Goal: Task Accomplishment & Management: Use online tool/utility

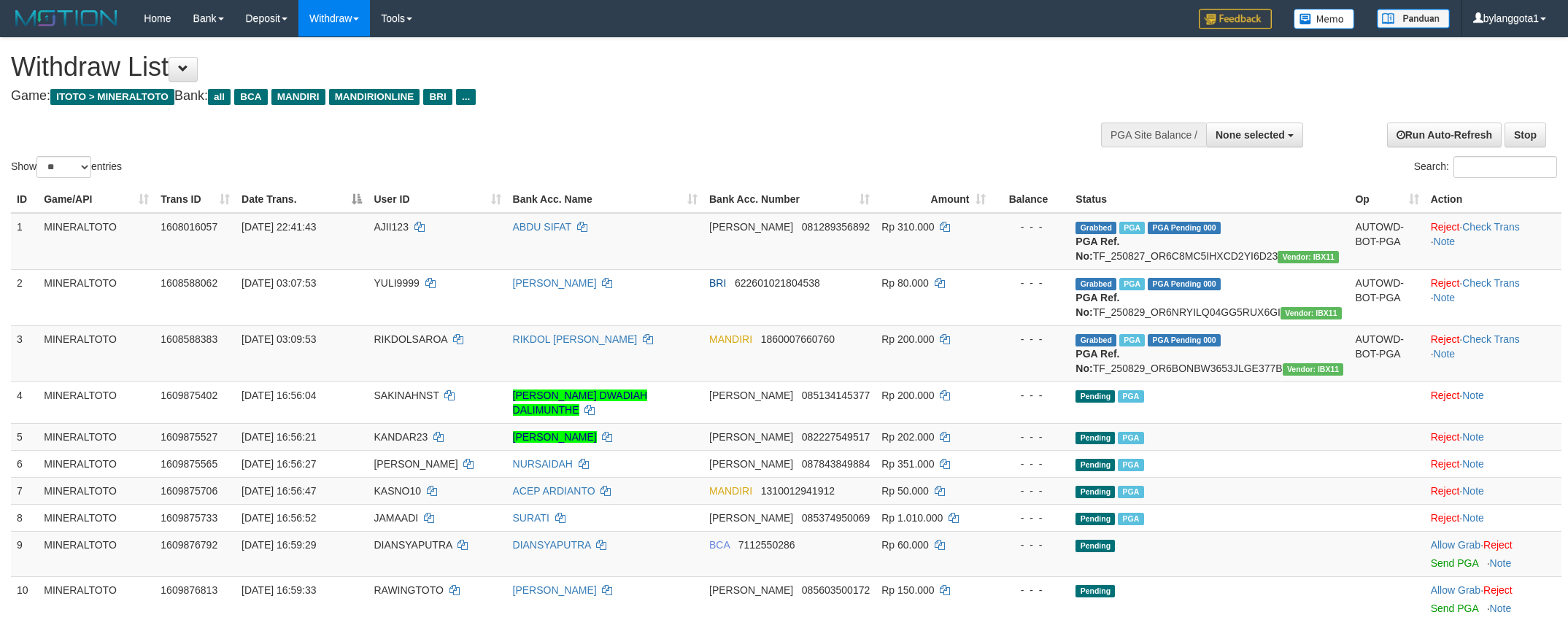
select select
select select "**"
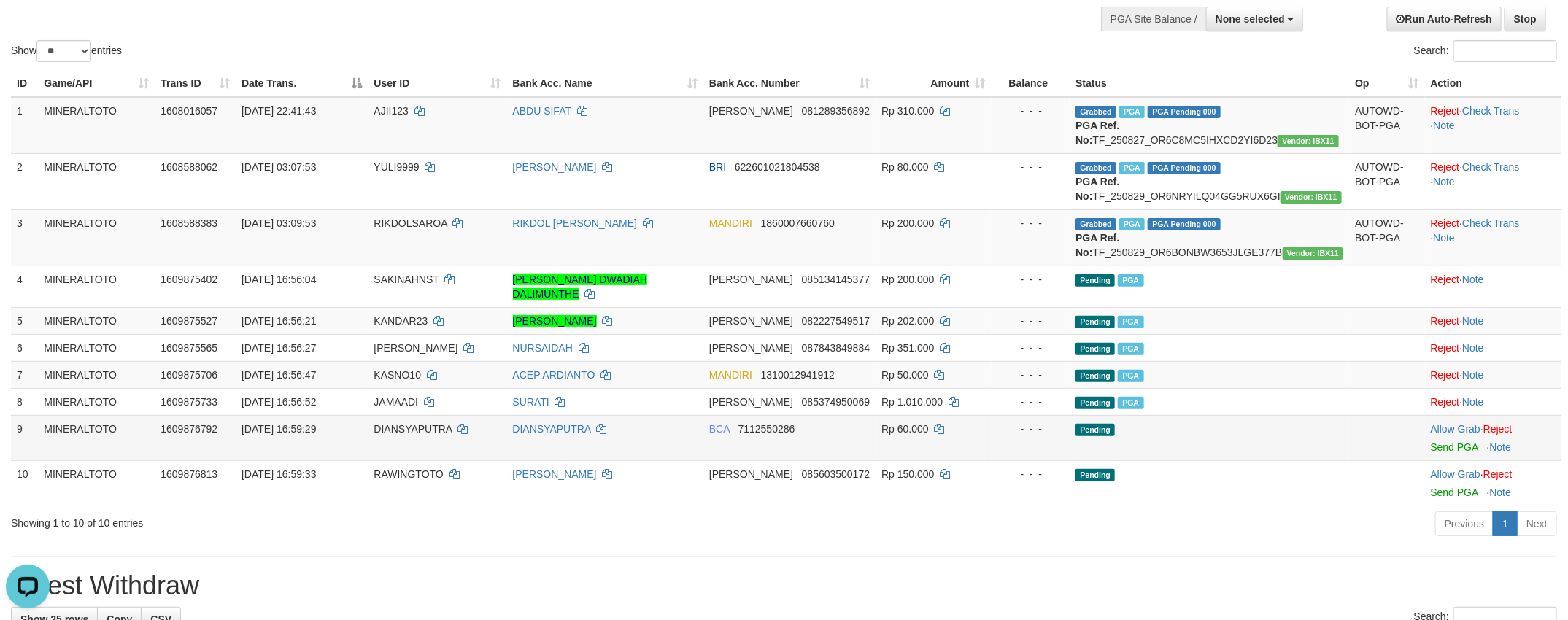
click at [1445, 460] on td "Allow Grab · Reject Send PGA · Note" at bounding box center [1492, 438] width 136 height 46
click at [1445, 453] on link "Send PGA" at bounding box center [1454, 447] width 47 height 12
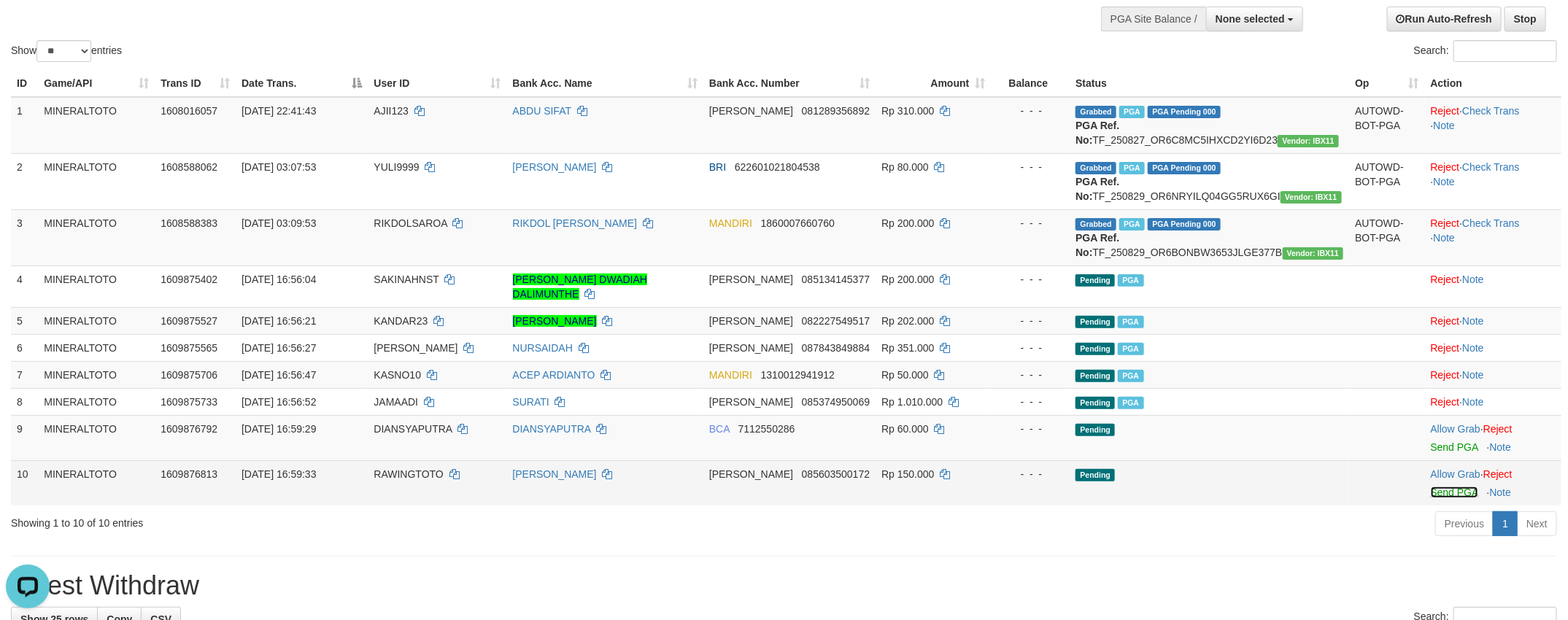
click at [1451, 499] on link "Send PGA" at bounding box center [1454, 492] width 47 height 12
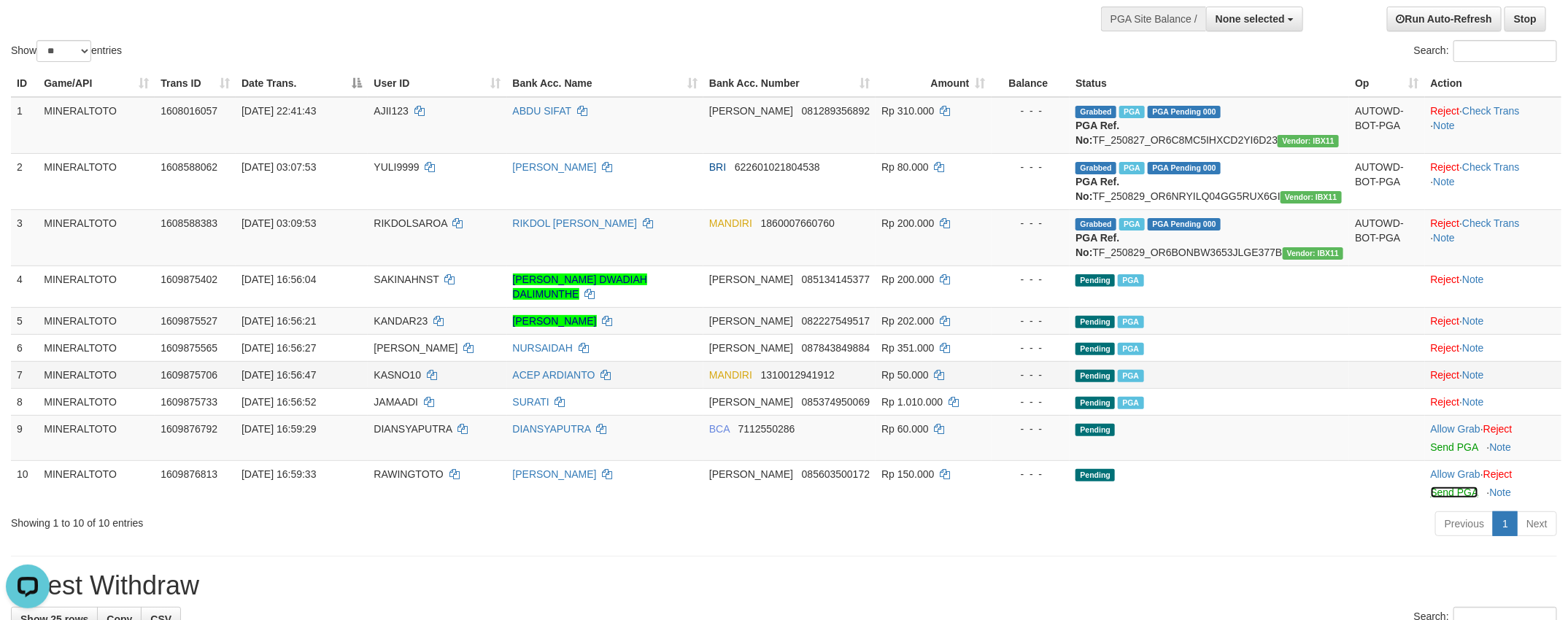
scroll to position [97, 0]
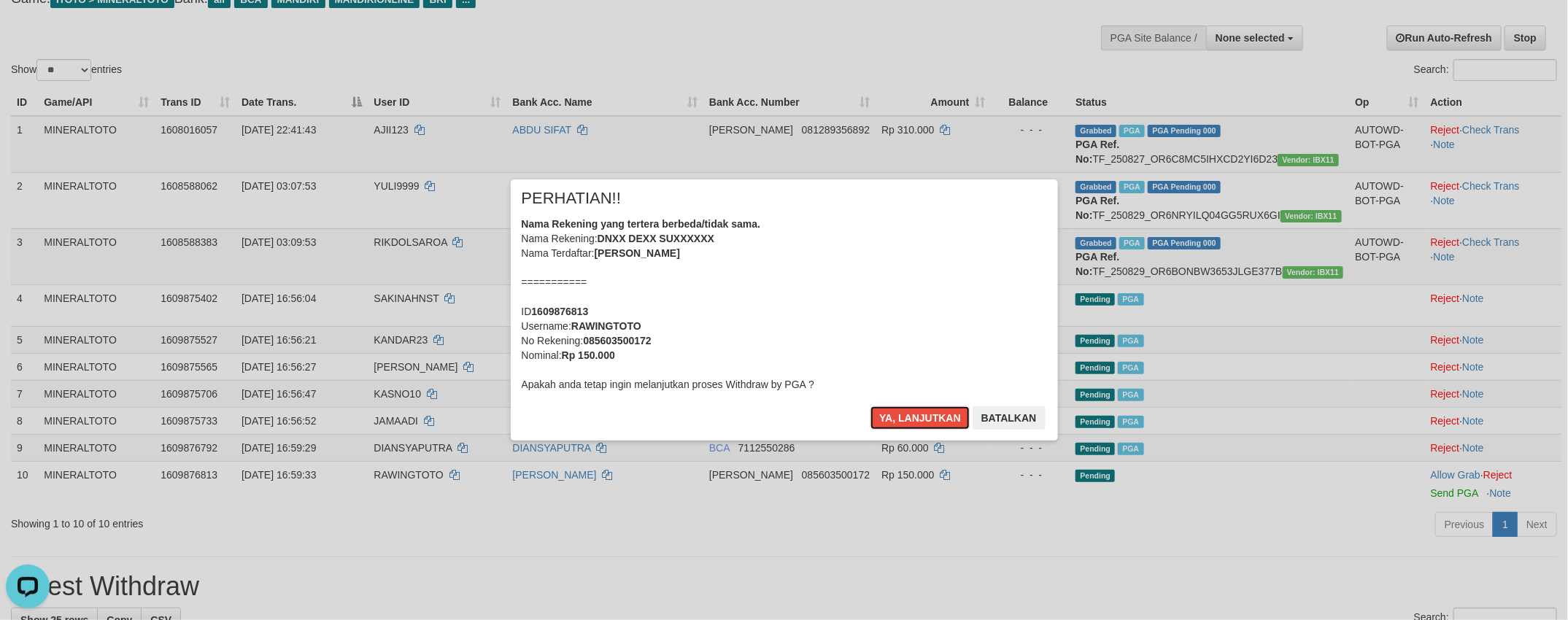
click at [972, 342] on div "Nama Rekening yang tertera berbeda/tidak sama. Nama Rekening: DNXX DEXX SUXXXXX…" at bounding box center [783, 304] width 525 height 175
click at [871, 406] on button "Ya, lanjutkan" at bounding box center [920, 418] width 99 height 24
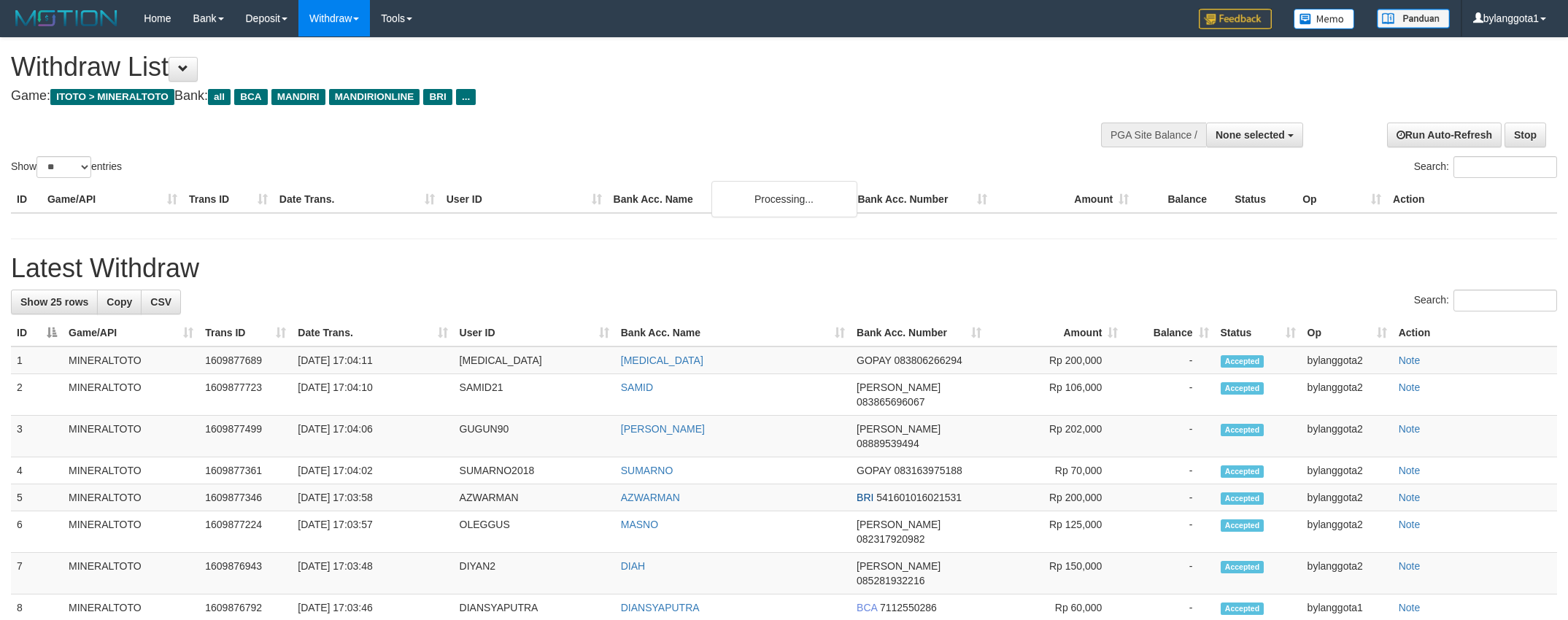
select select
select select "**"
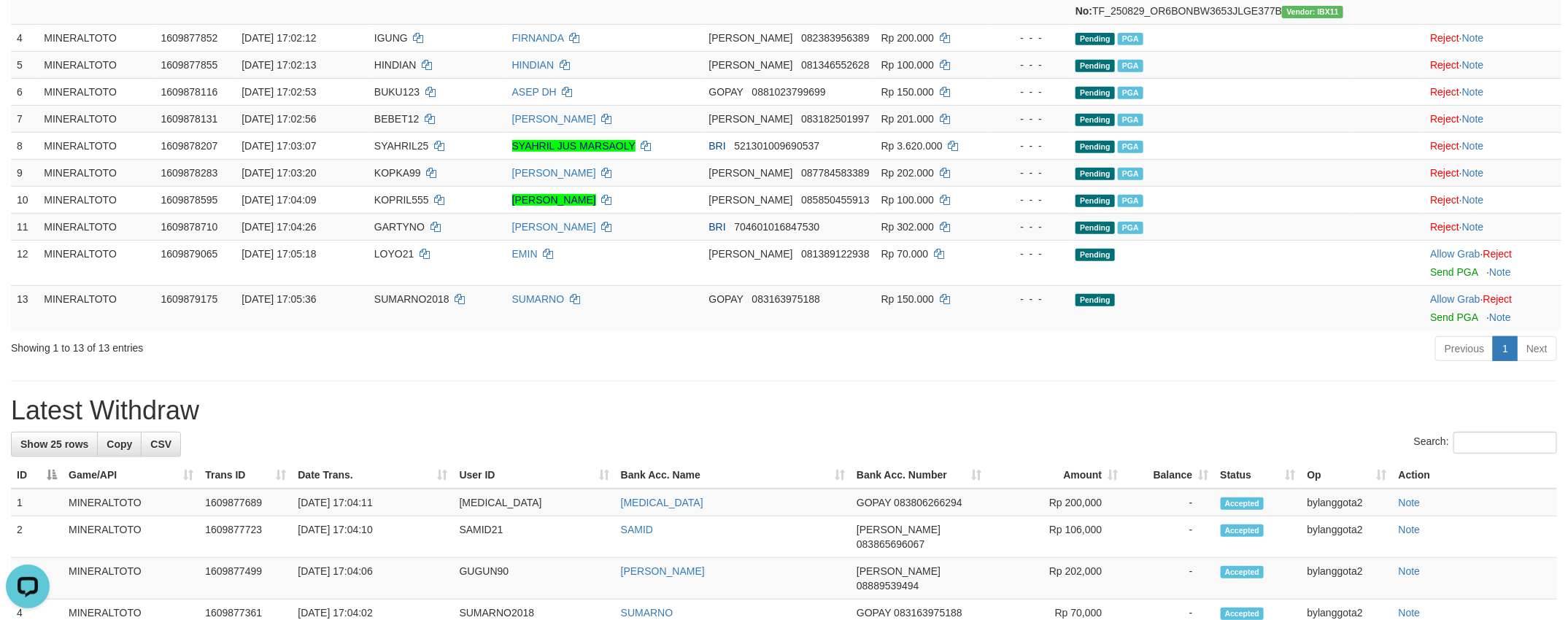
scroll to position [352, 0]
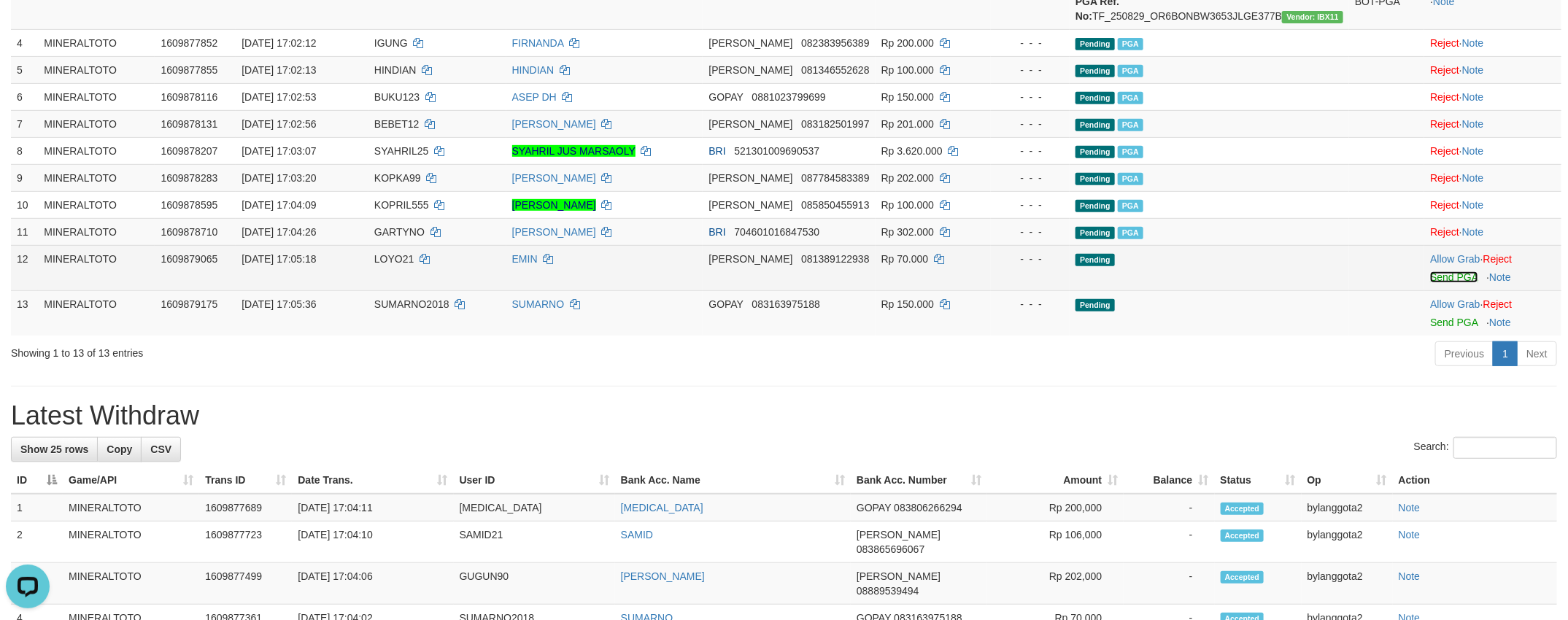
click at [1447, 283] on link "Send PGA" at bounding box center [1454, 277] width 47 height 12
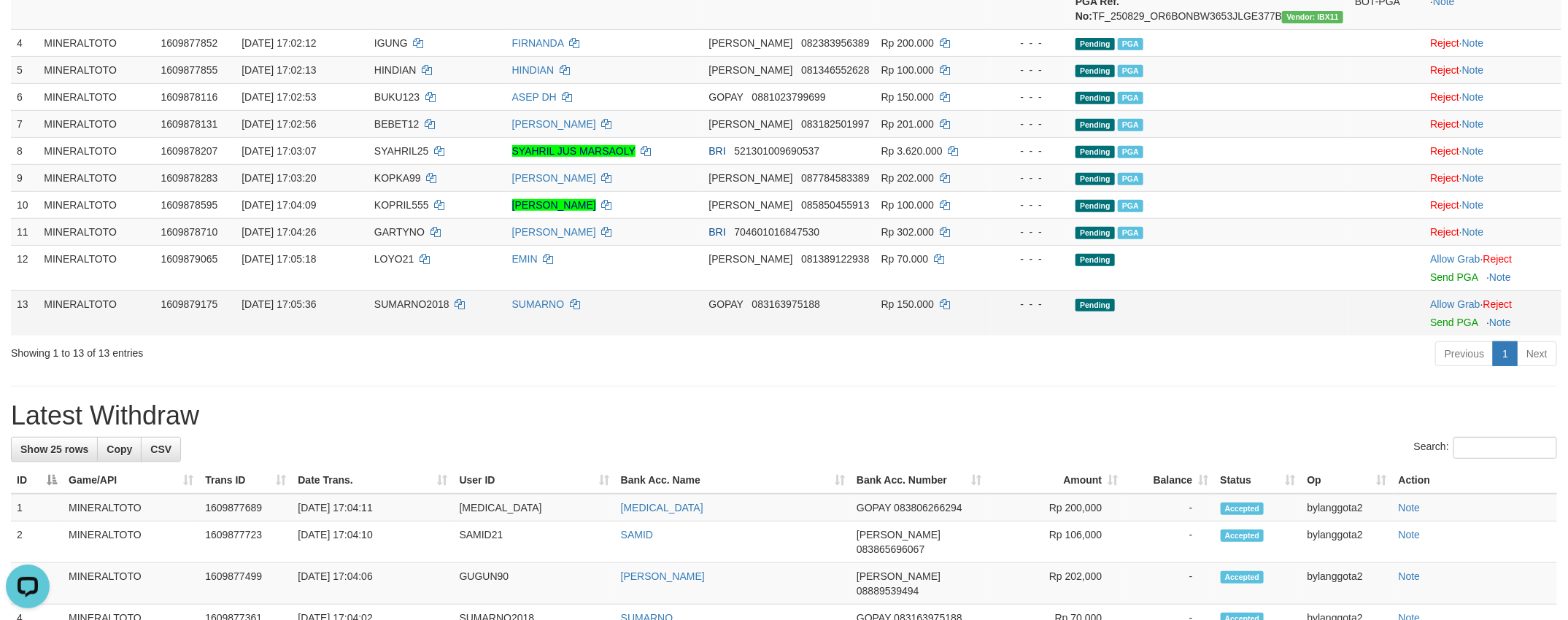
click at [1456, 315] on div at bounding box center [1492, 313] width 125 height 4
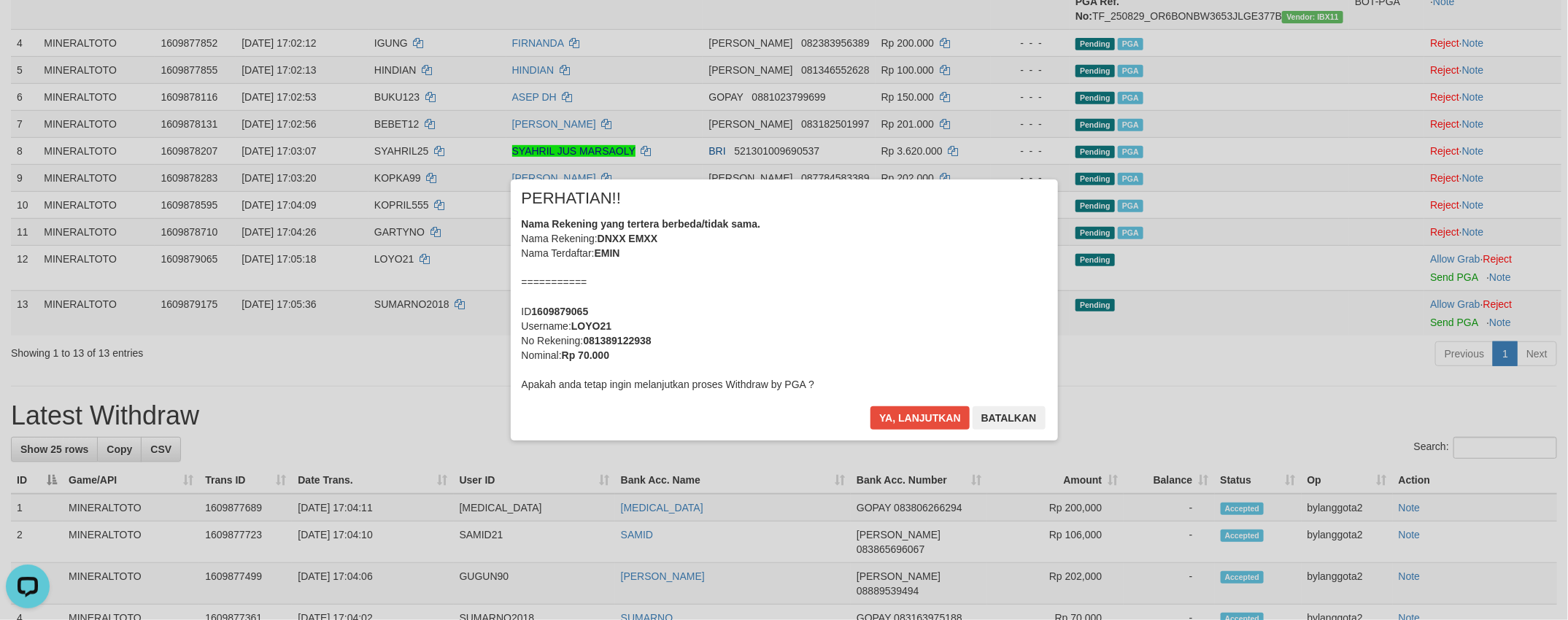
click at [1467, 365] on div "× PERHATIAN!! Nama Rekening yang tertera berbeda/tidak sama. Nama Rekening: DNX…" at bounding box center [784, 310] width 1568 height 320
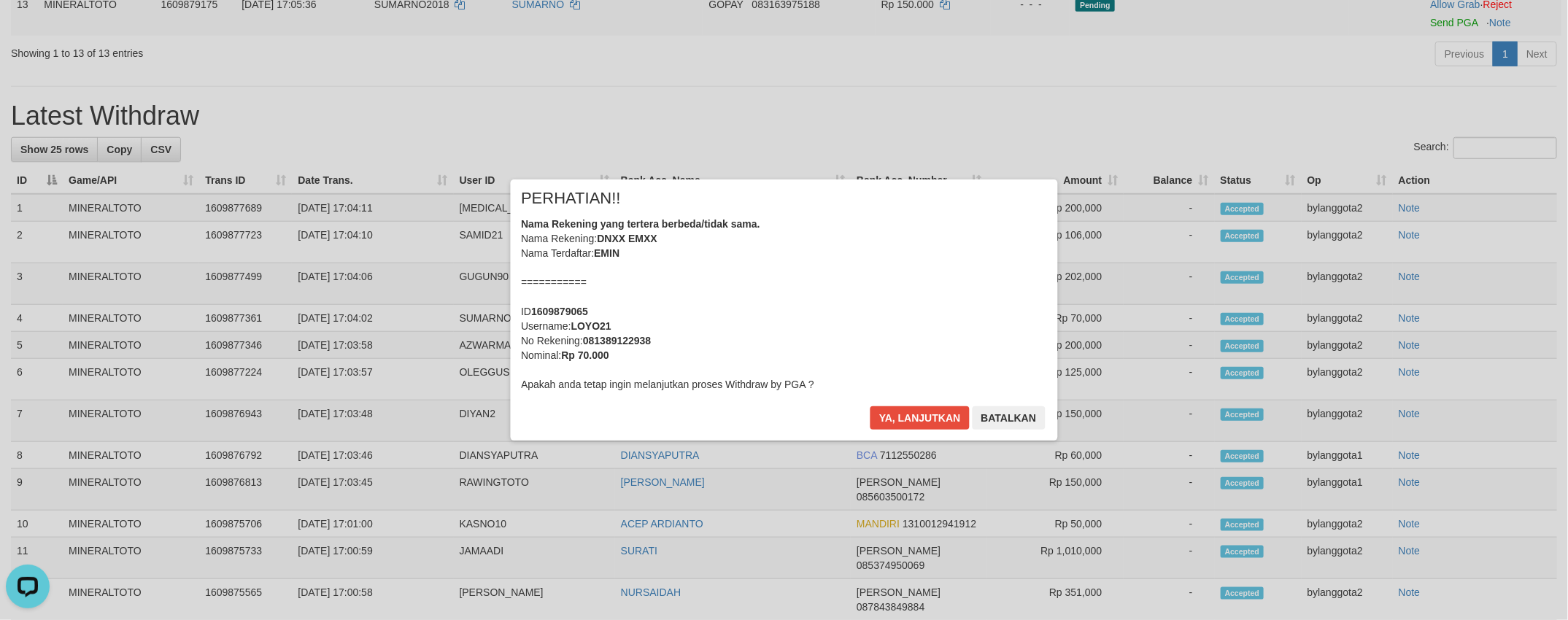
scroll to position [457, 0]
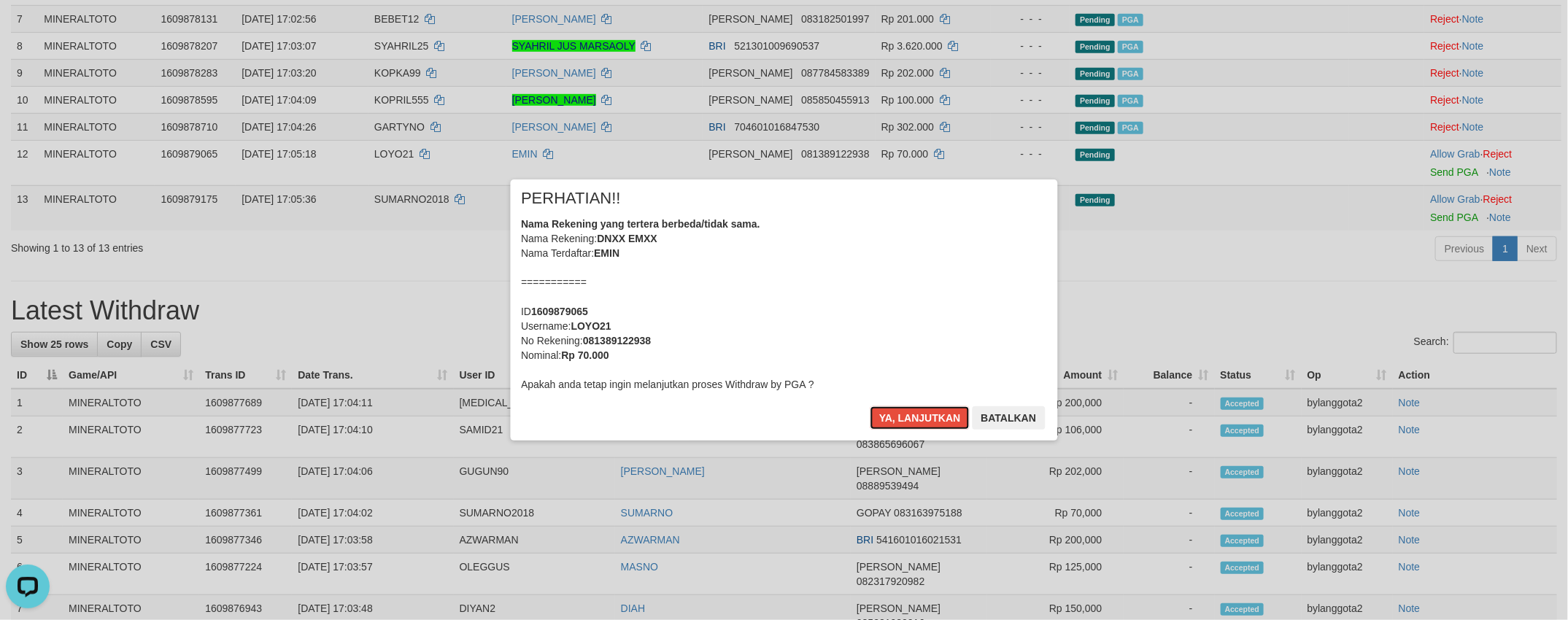
click at [953, 324] on div "Nama Rekening yang tertera berbeda/tidak sama. Nama Rekening: DNXX EMXX Nama Te…" at bounding box center [783, 304] width 525 height 175
click at [871, 406] on button "Ya, lanjutkan" at bounding box center [920, 418] width 99 height 24
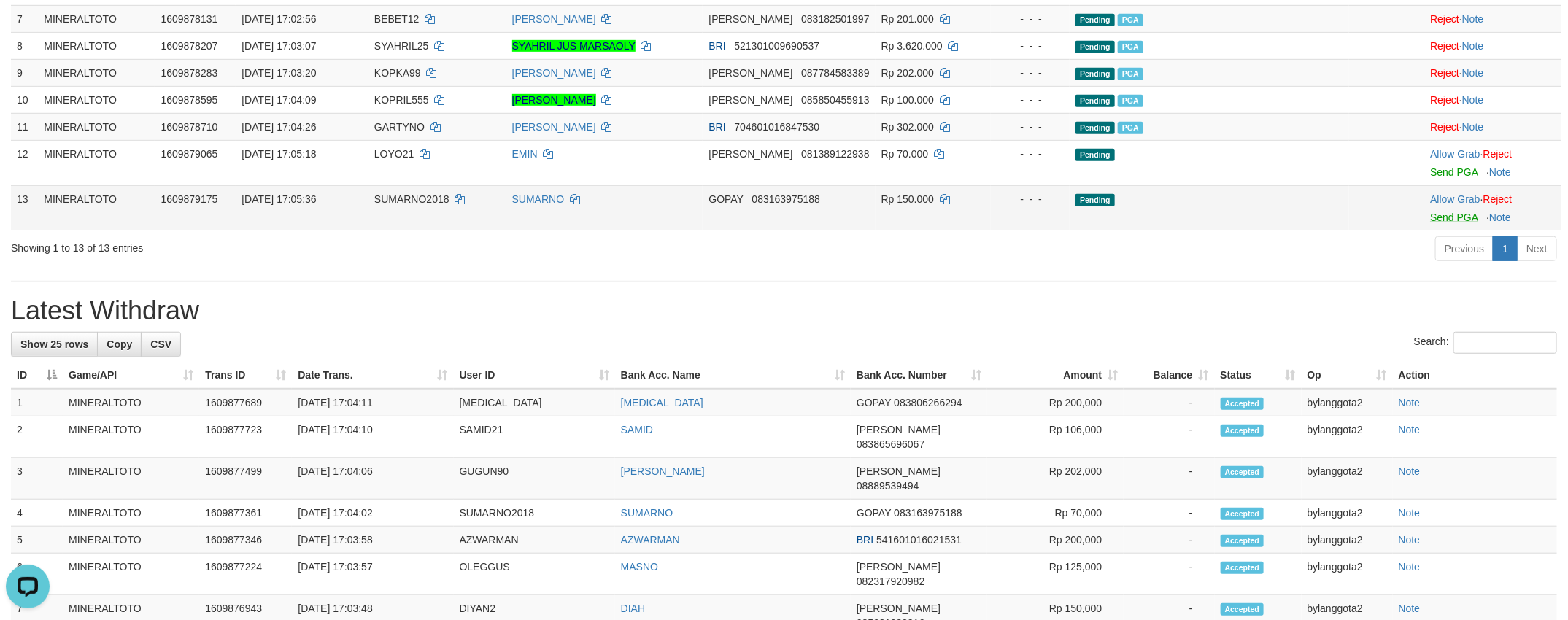
scroll to position [440, 0]
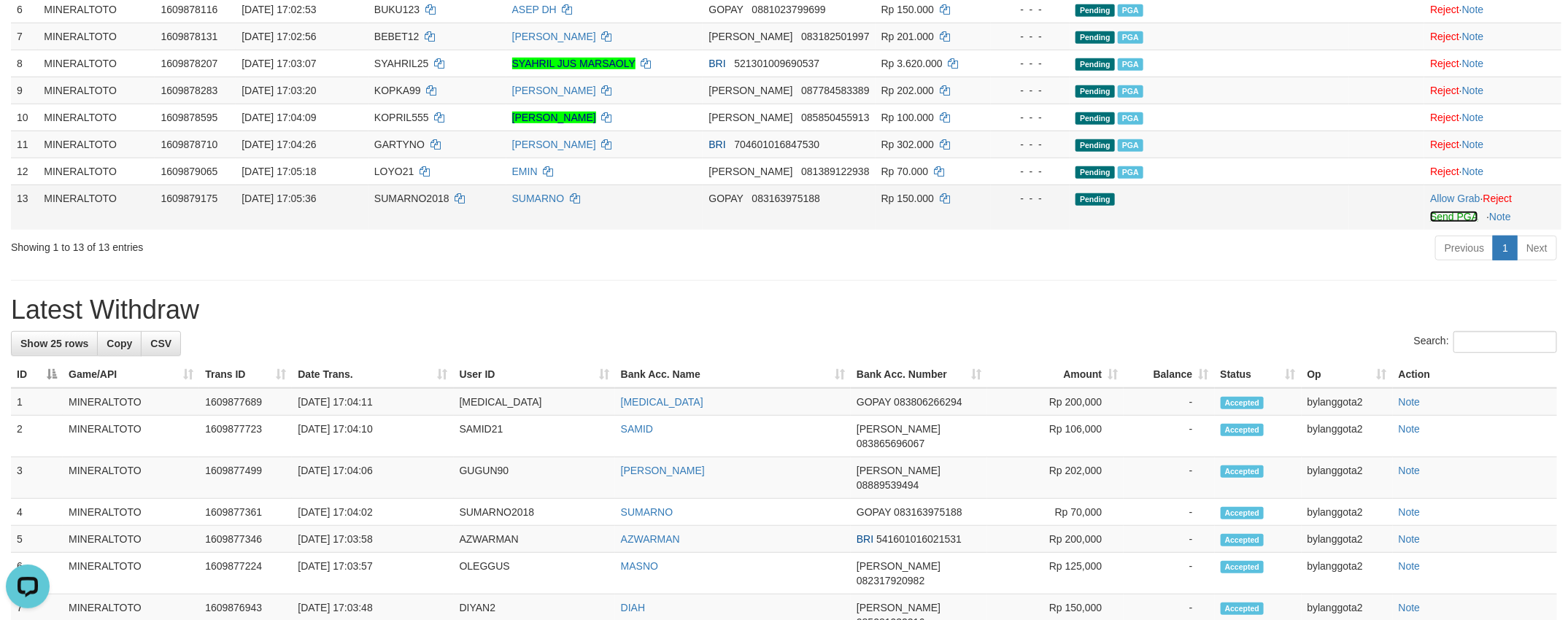
click at [1458, 223] on link "Send PGA" at bounding box center [1454, 216] width 47 height 12
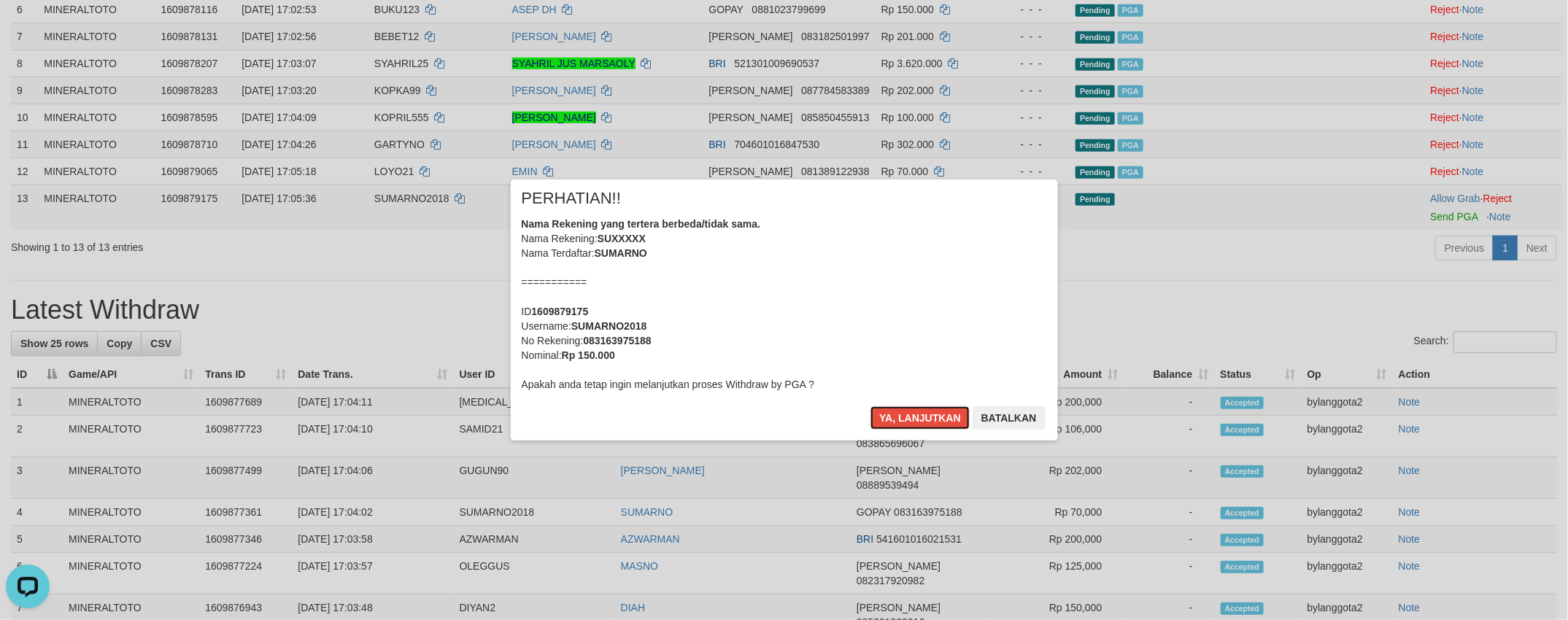
click at [978, 314] on div "Nama Rekening yang tertera berbeda/tidak sama. Nama Rekening: SUXXXXX Nama Terd…" at bounding box center [783, 304] width 525 height 175
click at [871, 406] on button "Ya, lanjutkan" at bounding box center [920, 418] width 99 height 24
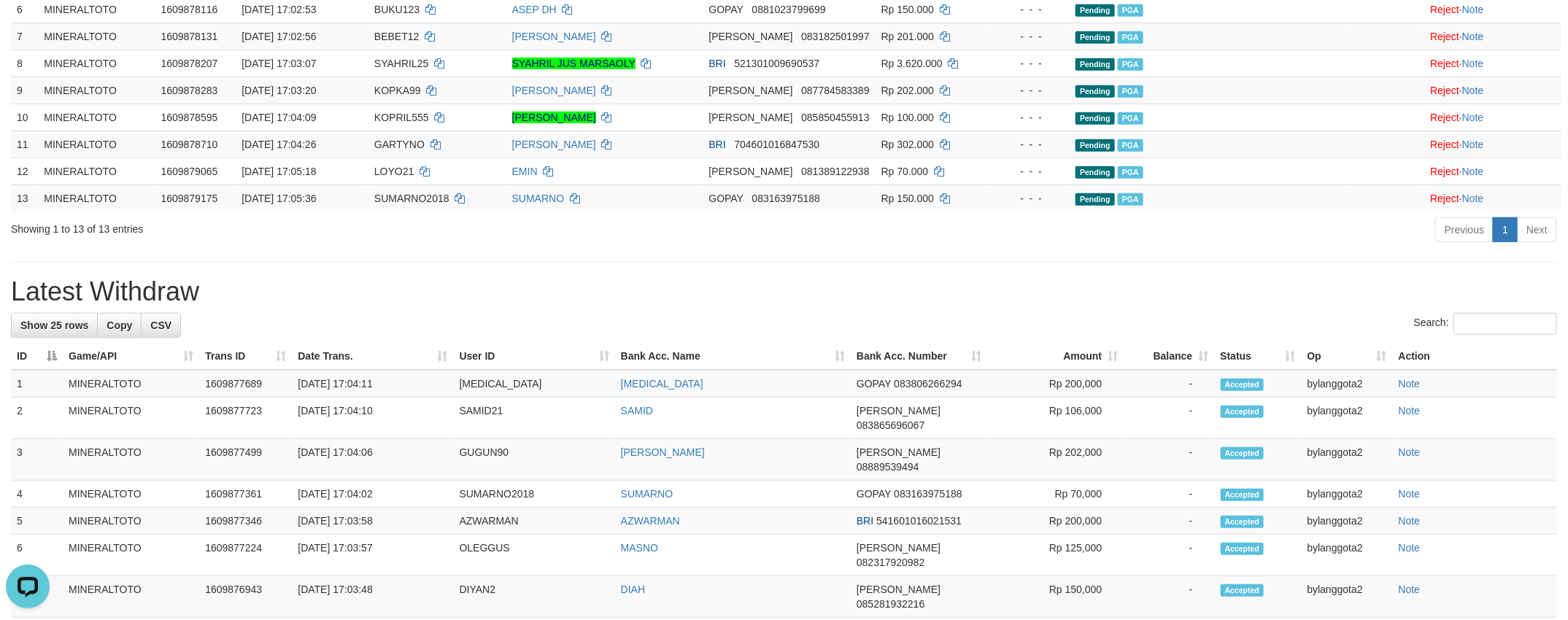
scroll to position [421, 0]
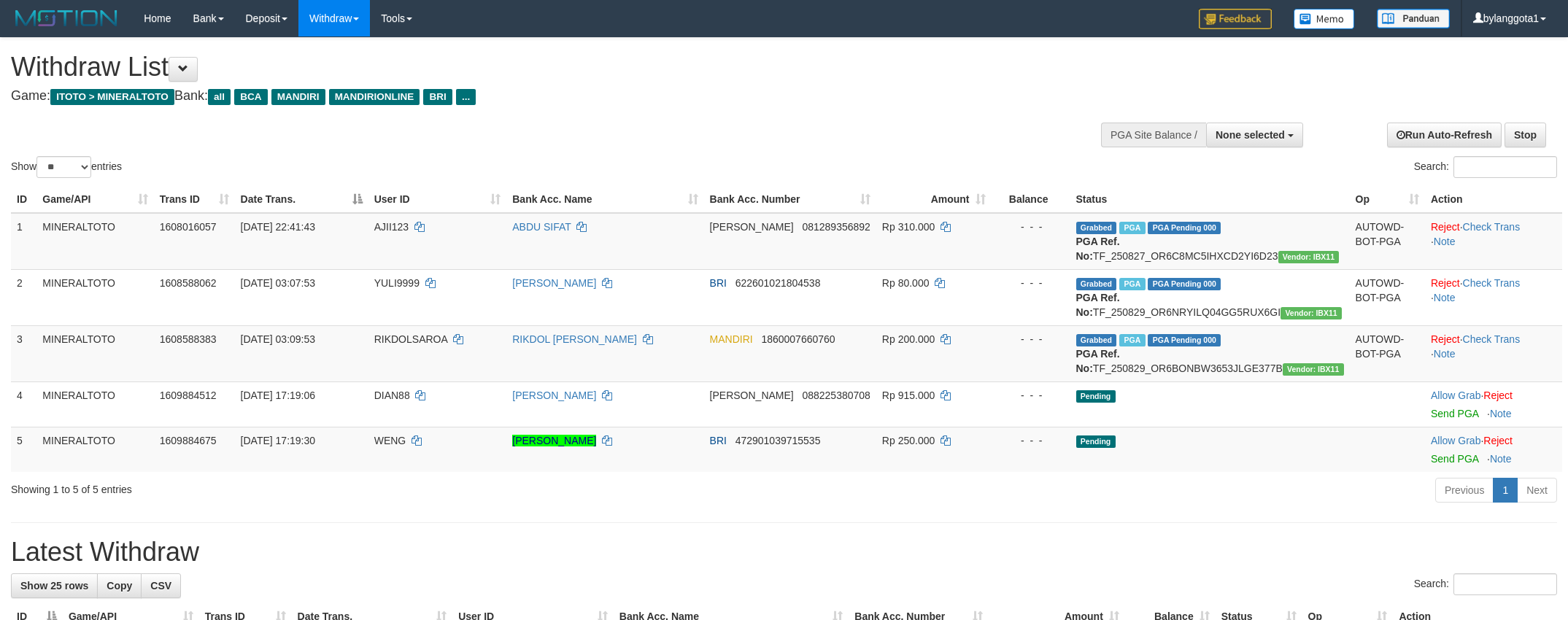
select select
select select "**"
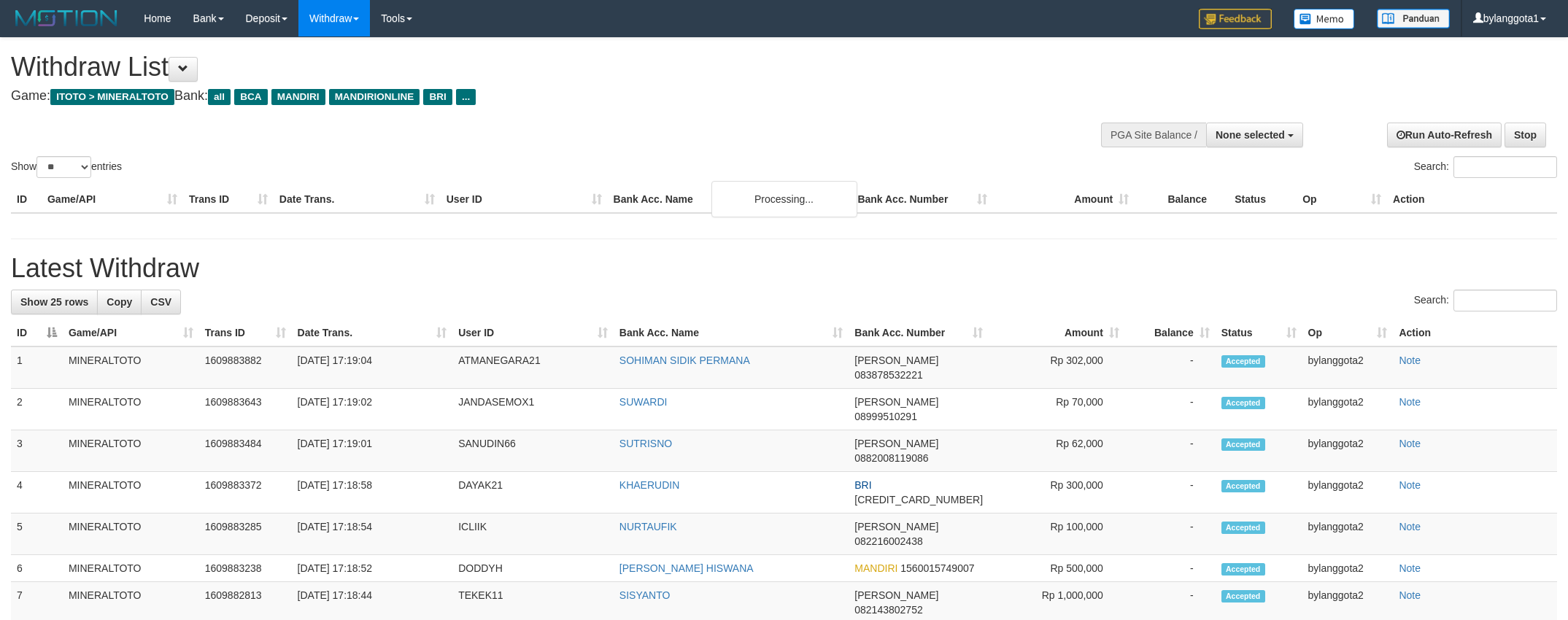
select select
select select "**"
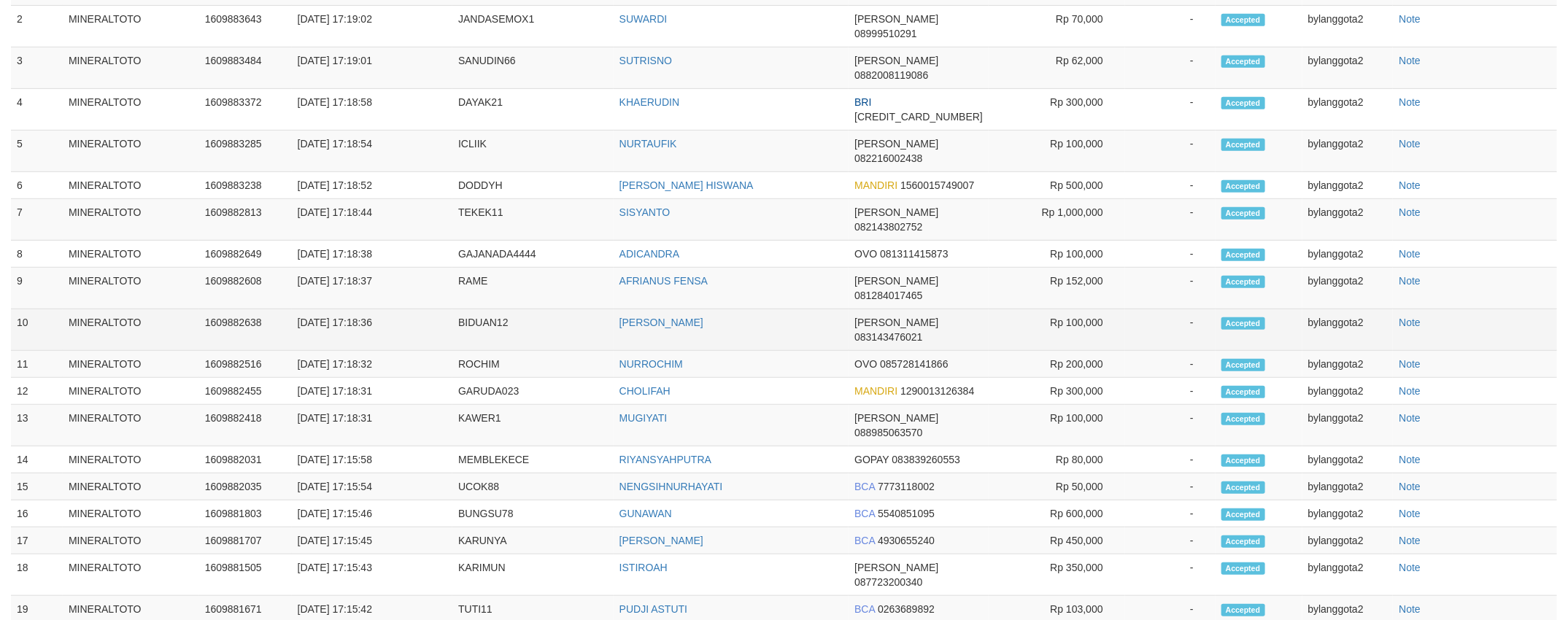
scroll to position [343, 0]
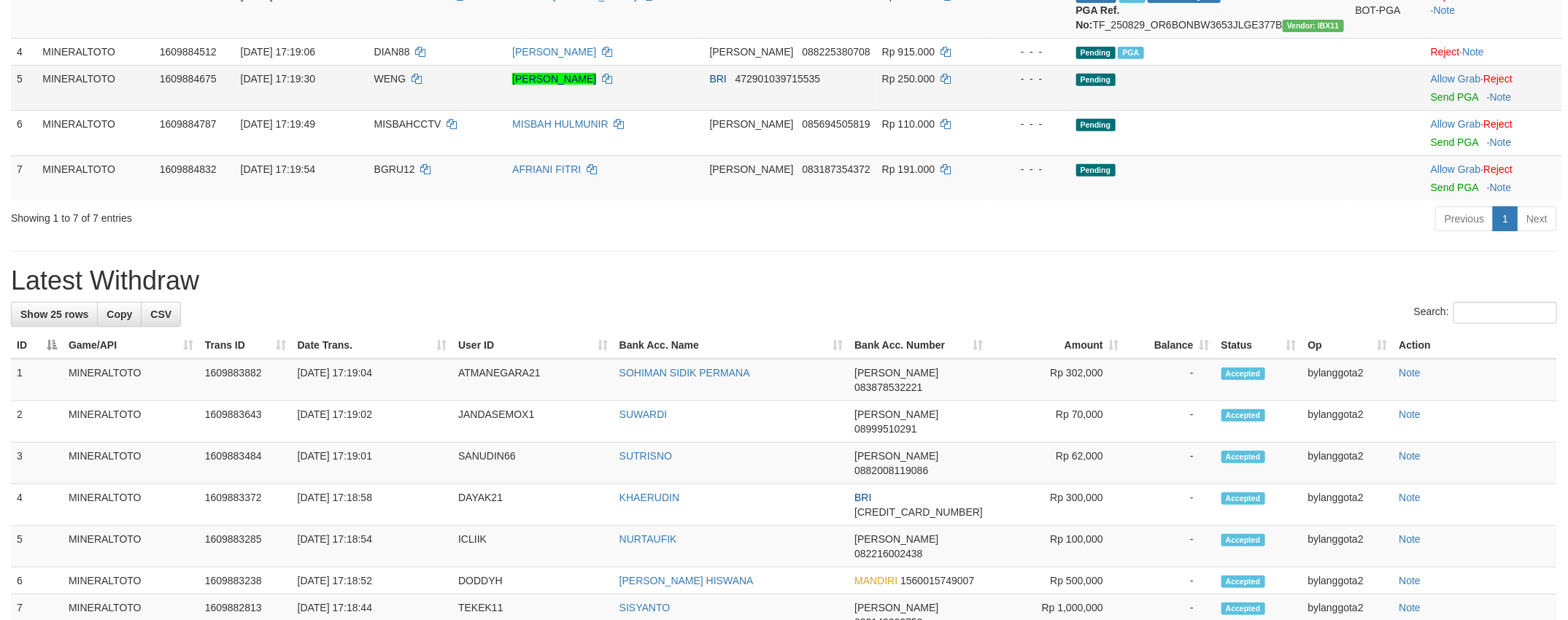
click at [1438, 110] on td "Allow Grab · Reject Send PGA · Note" at bounding box center [1493, 88] width 137 height 46
click at [1442, 103] on link "Send PGA" at bounding box center [1454, 97] width 47 height 12
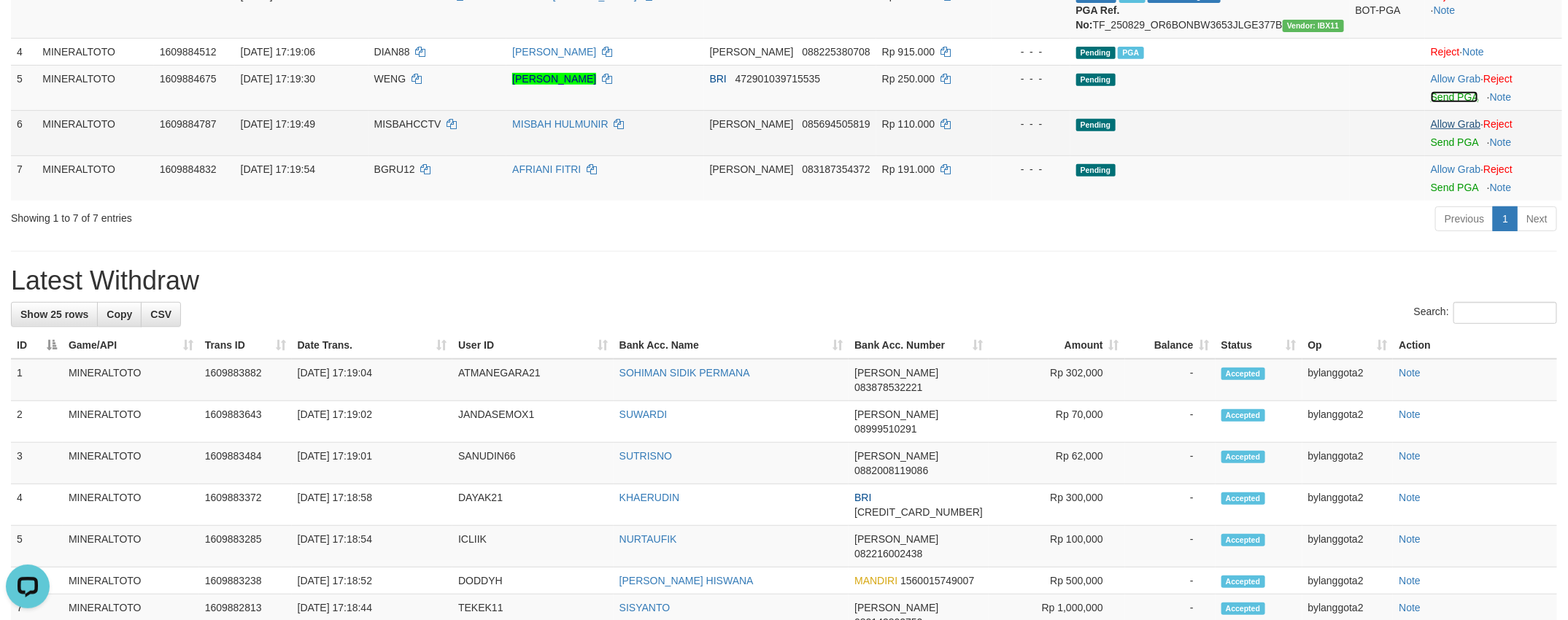
scroll to position [0, 0]
click at [1445, 148] on link "Send PGA" at bounding box center [1454, 142] width 47 height 12
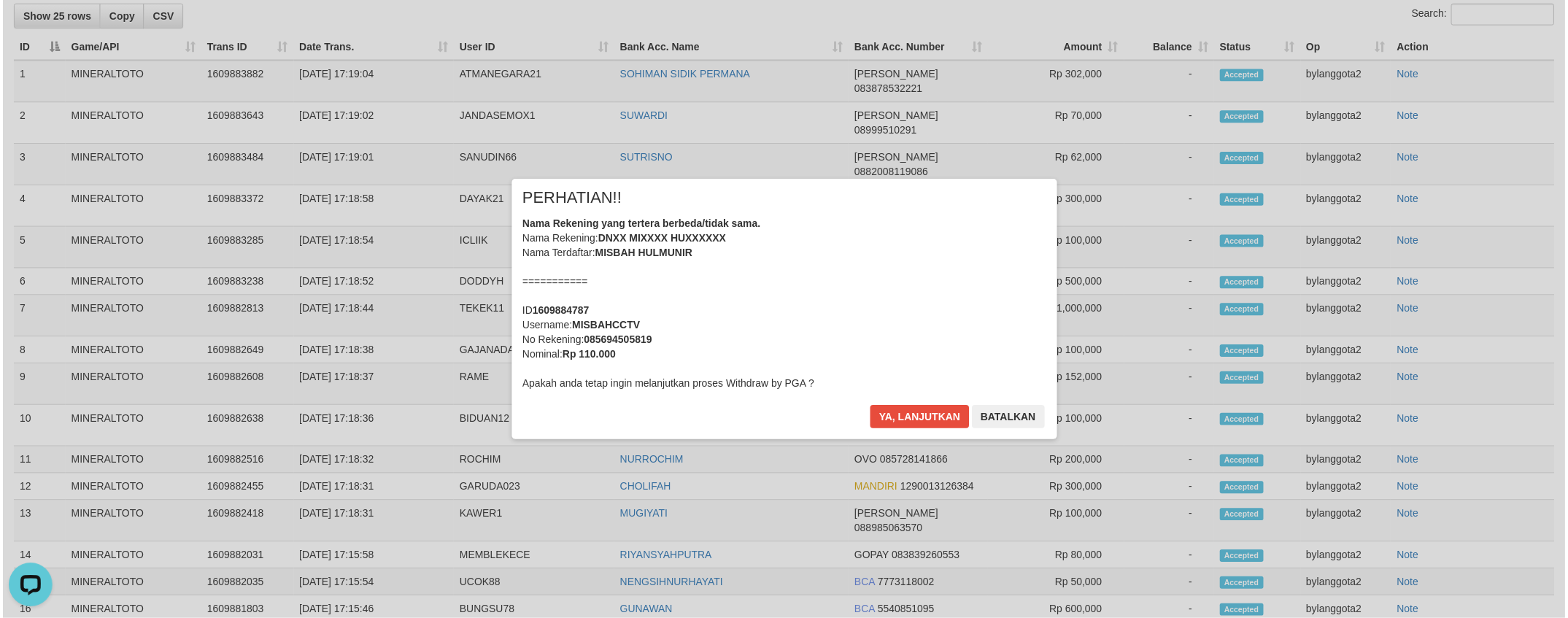
scroll to position [449, 0]
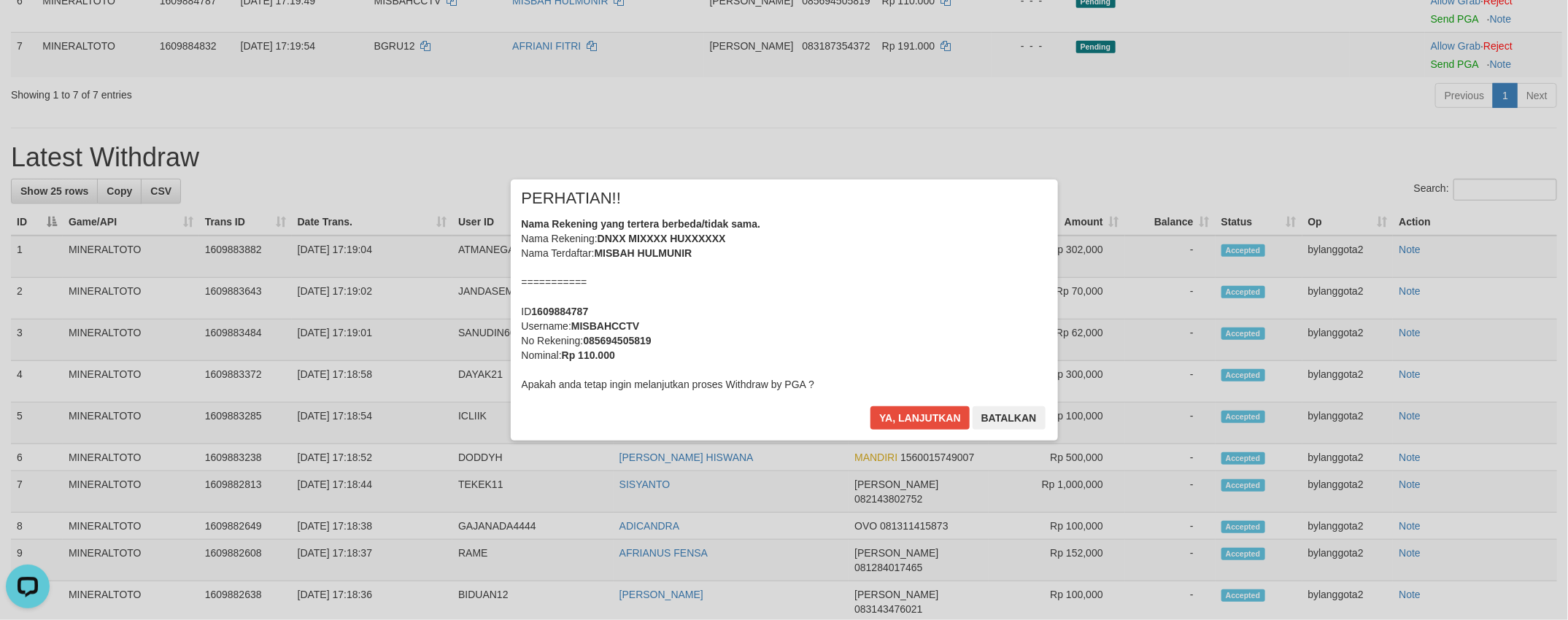
click at [936, 281] on div "Nama Rekening yang tertera berbeda/tidak sama. Nama Rekening: DNXX MIXXXX HUXXX…" at bounding box center [783, 304] width 525 height 175
click at [871, 406] on button "Ya, lanjutkan" at bounding box center [920, 418] width 99 height 24
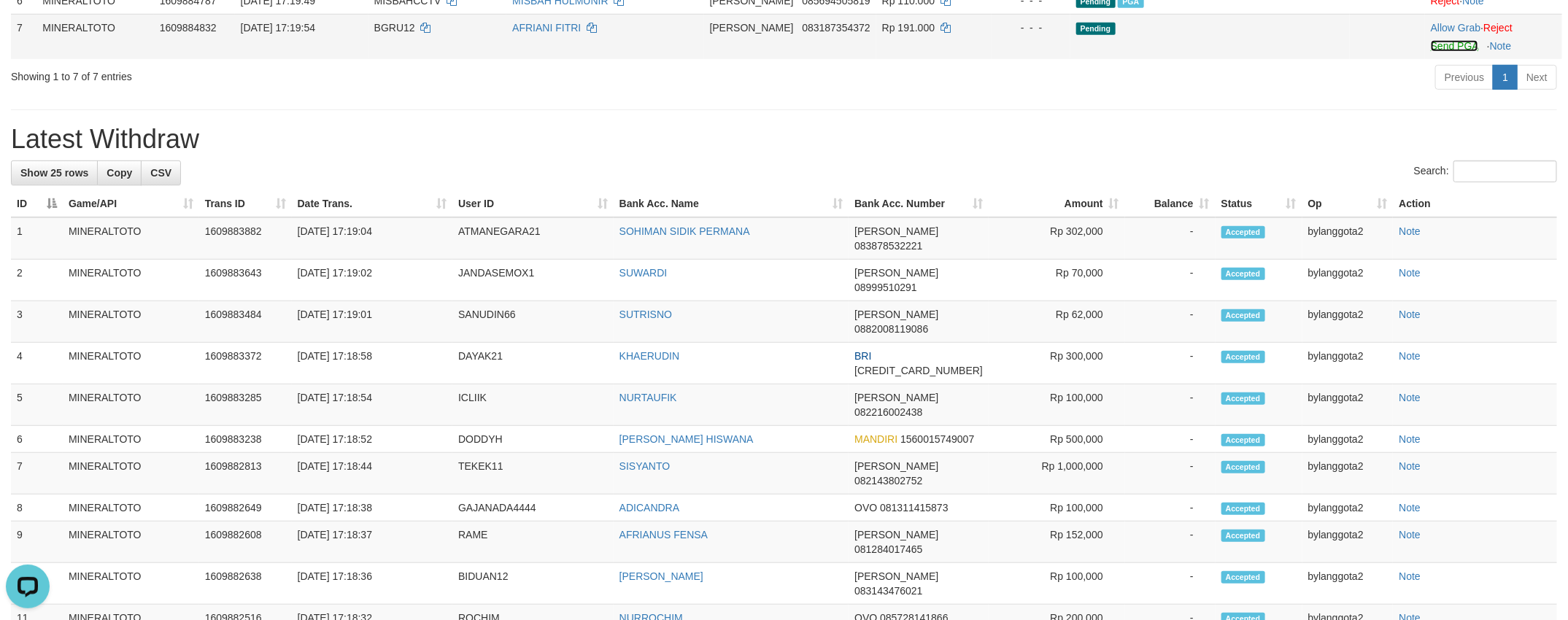
click at [1436, 52] on link "Send PGA" at bounding box center [1454, 46] width 47 height 12
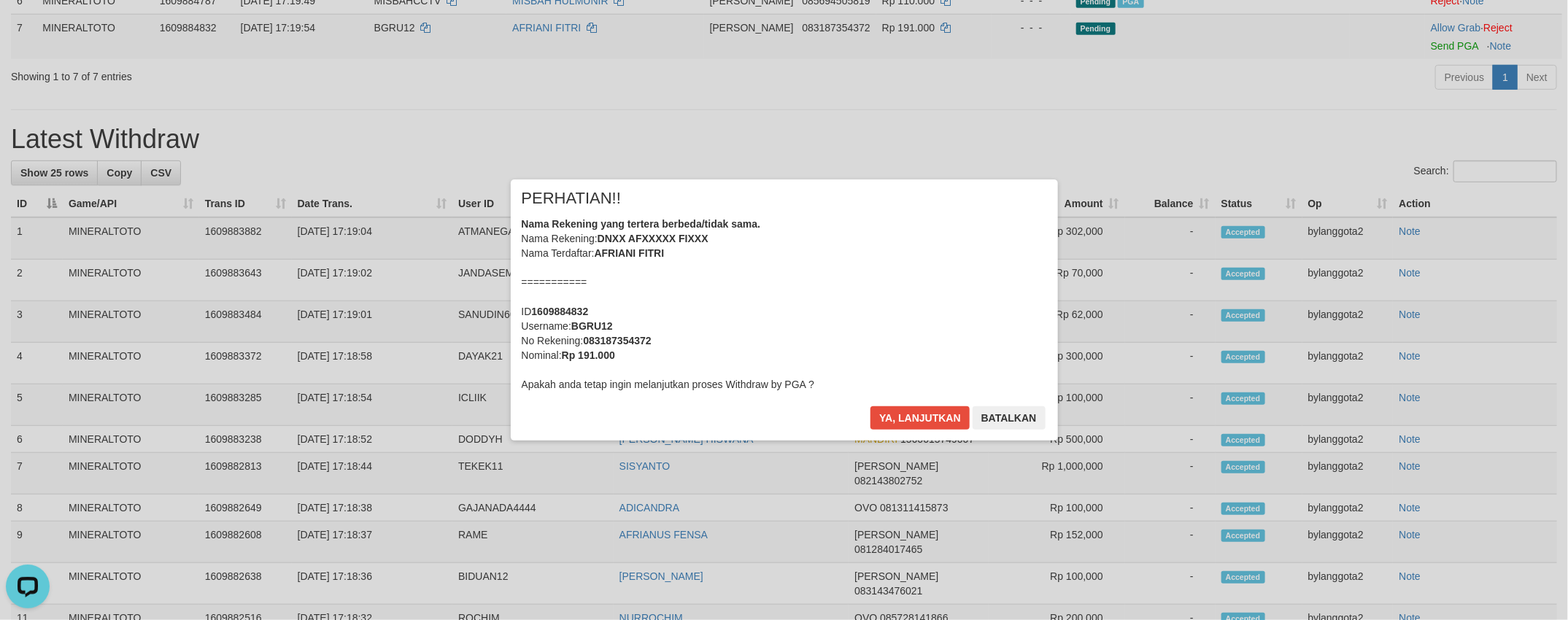
click at [908, 226] on div "Nama Rekening yang tertera berbeda/tidak sama. Nama Rekening: DNXX AFXXXXX FIXX…" at bounding box center [783, 304] width 525 height 175
click at [871, 406] on button "Ya, lanjutkan" at bounding box center [920, 418] width 99 height 24
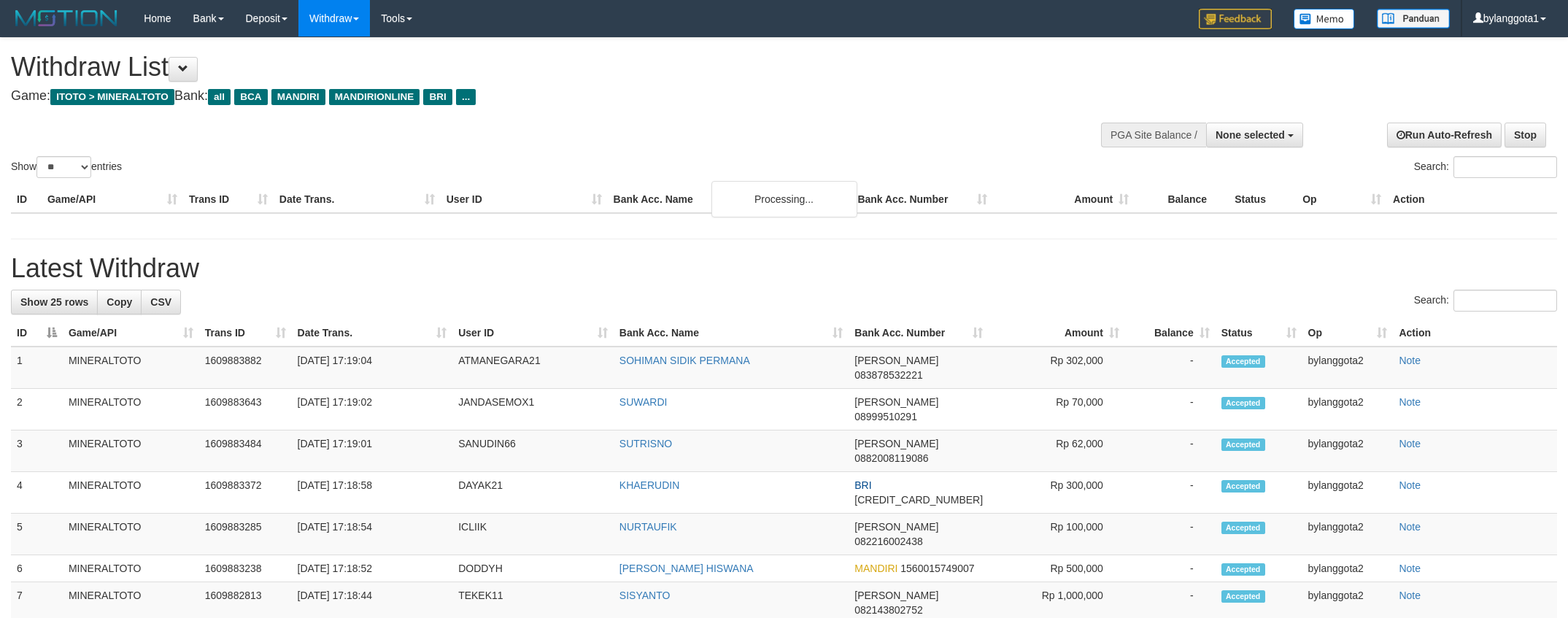
select select
select select "**"
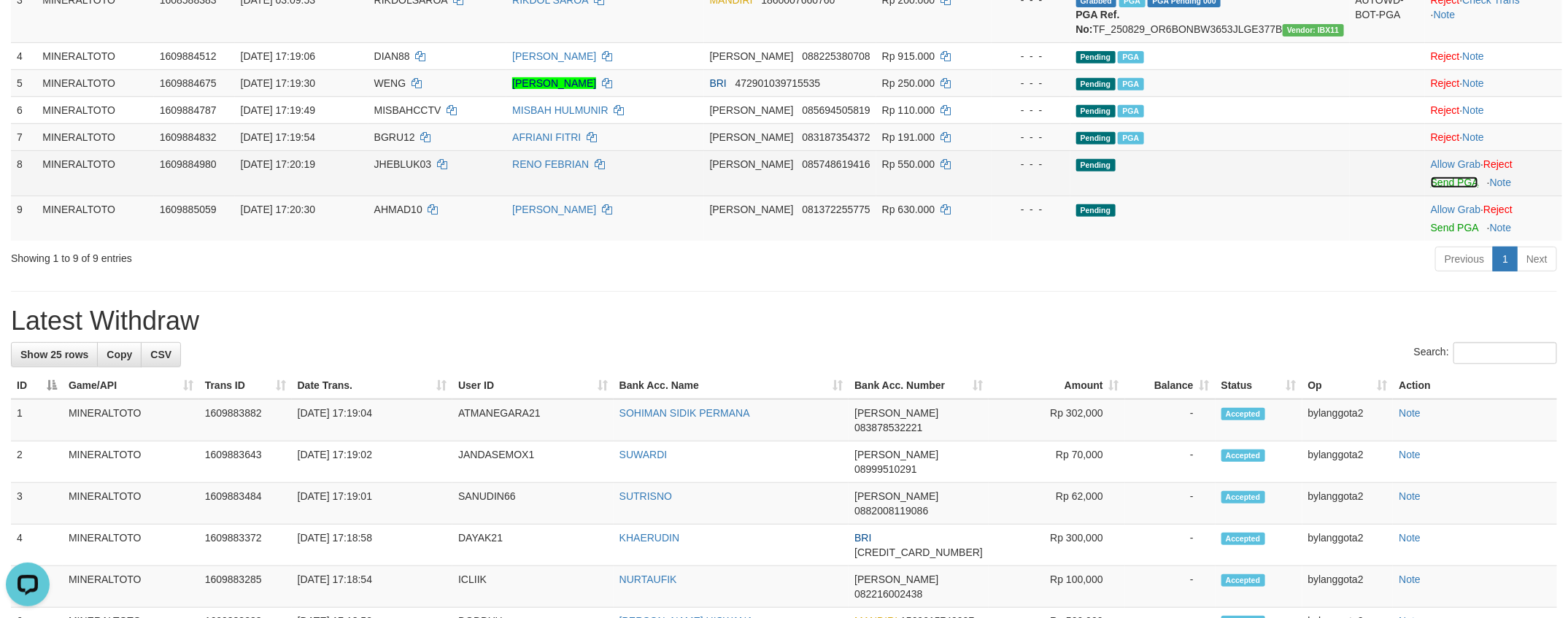
click at [1459, 188] on link "Send PGA" at bounding box center [1454, 182] width 47 height 12
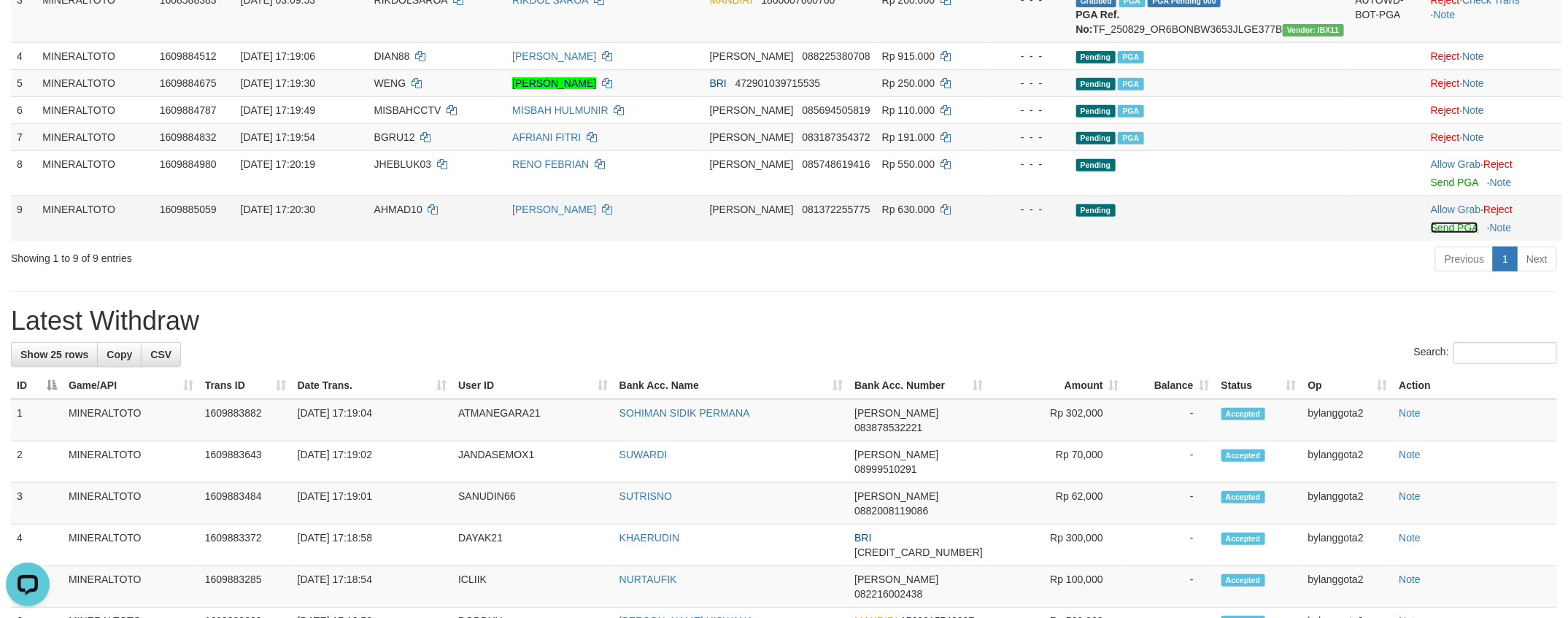
click at [1459, 234] on link "Send PGA" at bounding box center [1454, 227] width 47 height 12
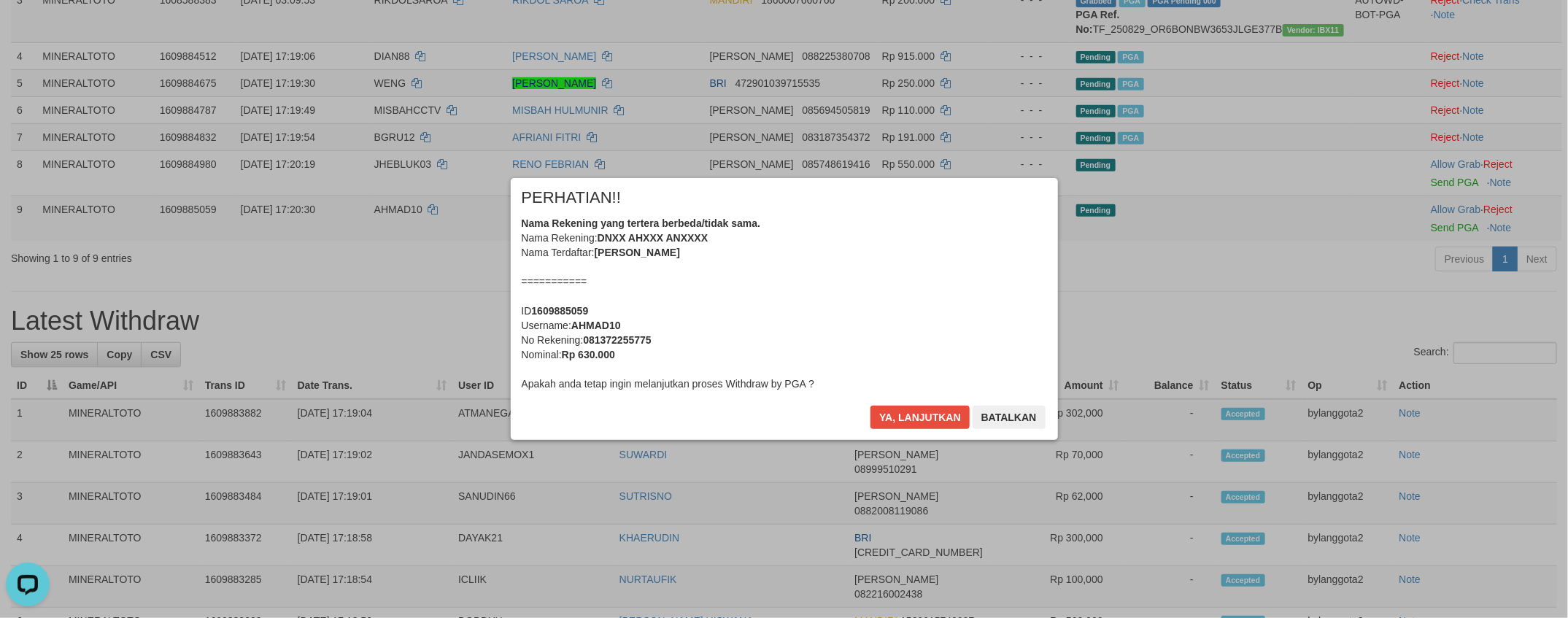
click at [961, 307] on div "Nama Rekening yang tertera berbeda/tidak sama. Nama Rekening: DNXX AHXXX ANXXXX…" at bounding box center [783, 304] width 525 height 175
click at [871, 405] on button "Ya, lanjutkan" at bounding box center [920, 417] width 99 height 24
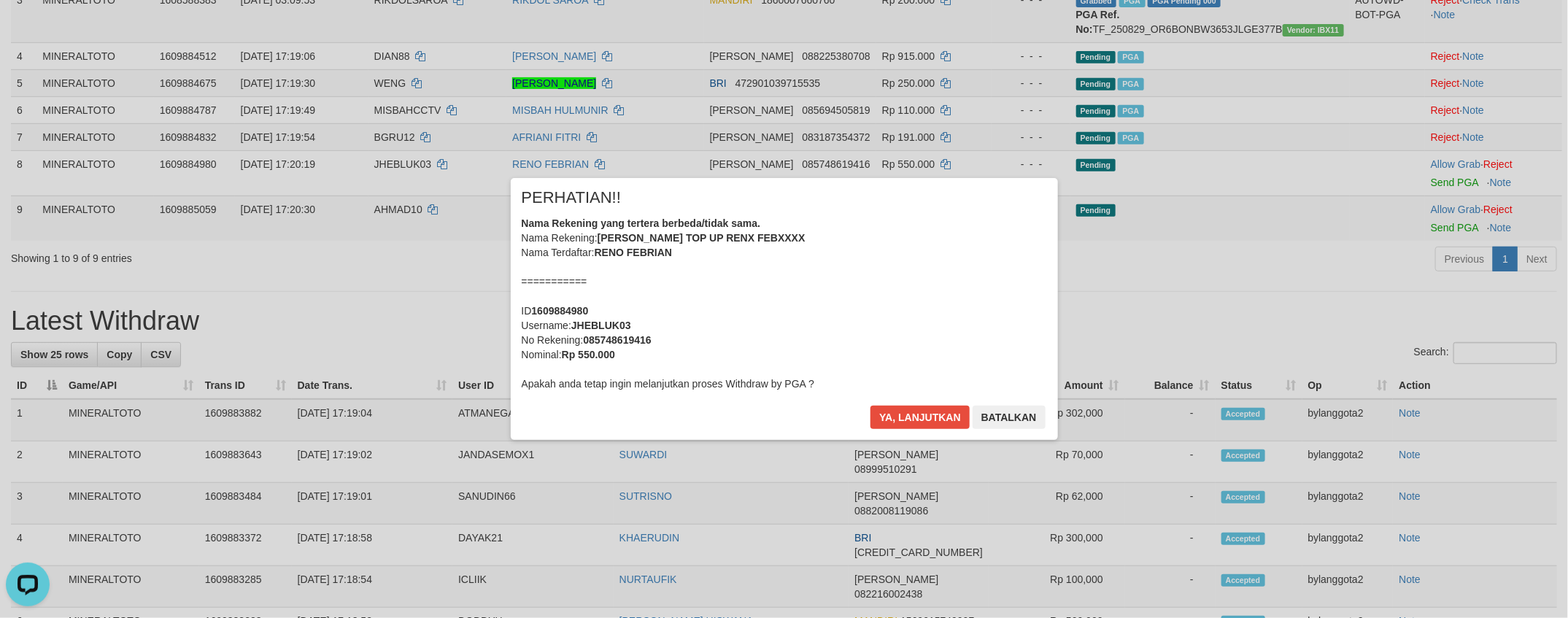
click at [959, 307] on div "Nama Rekening yang tertera berbeda/tidak sama. Nama Rekening: DANA TOP UP RENX …" at bounding box center [783, 304] width 525 height 175
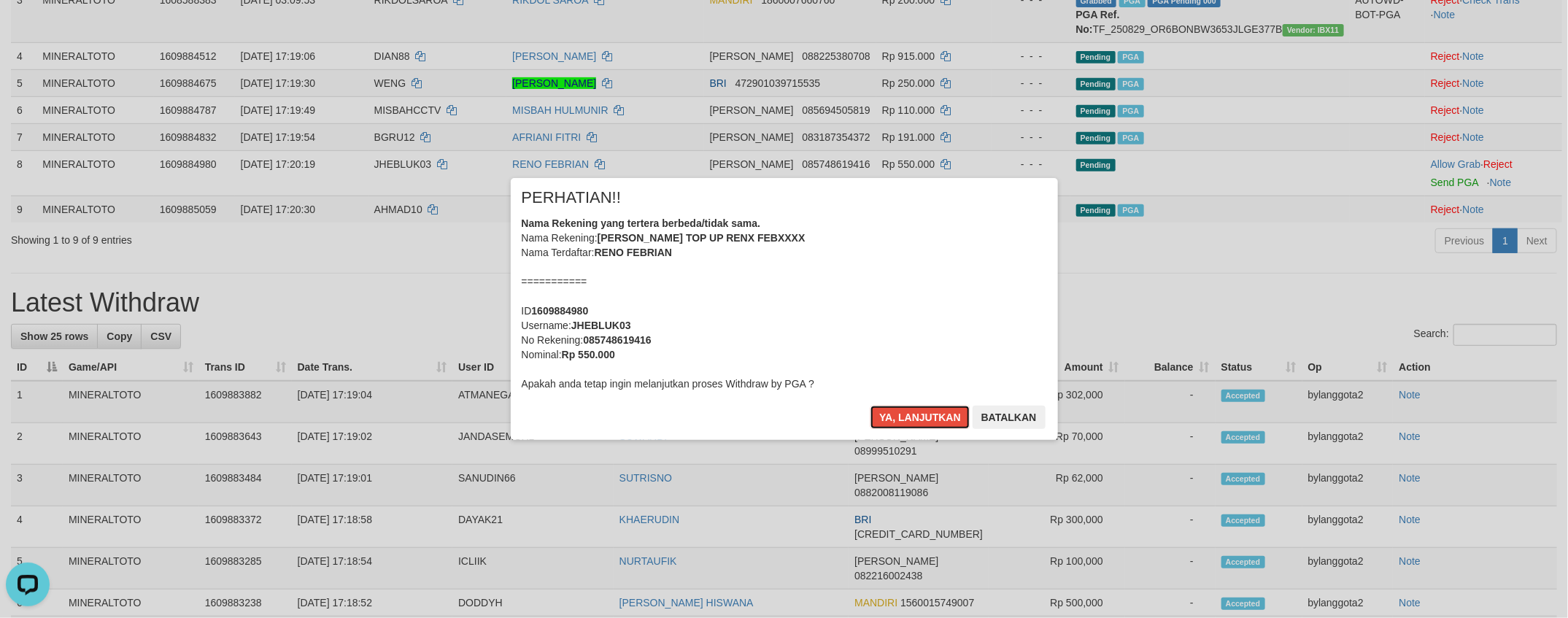
click at [871, 405] on button "Ya, lanjutkan" at bounding box center [920, 417] width 99 height 24
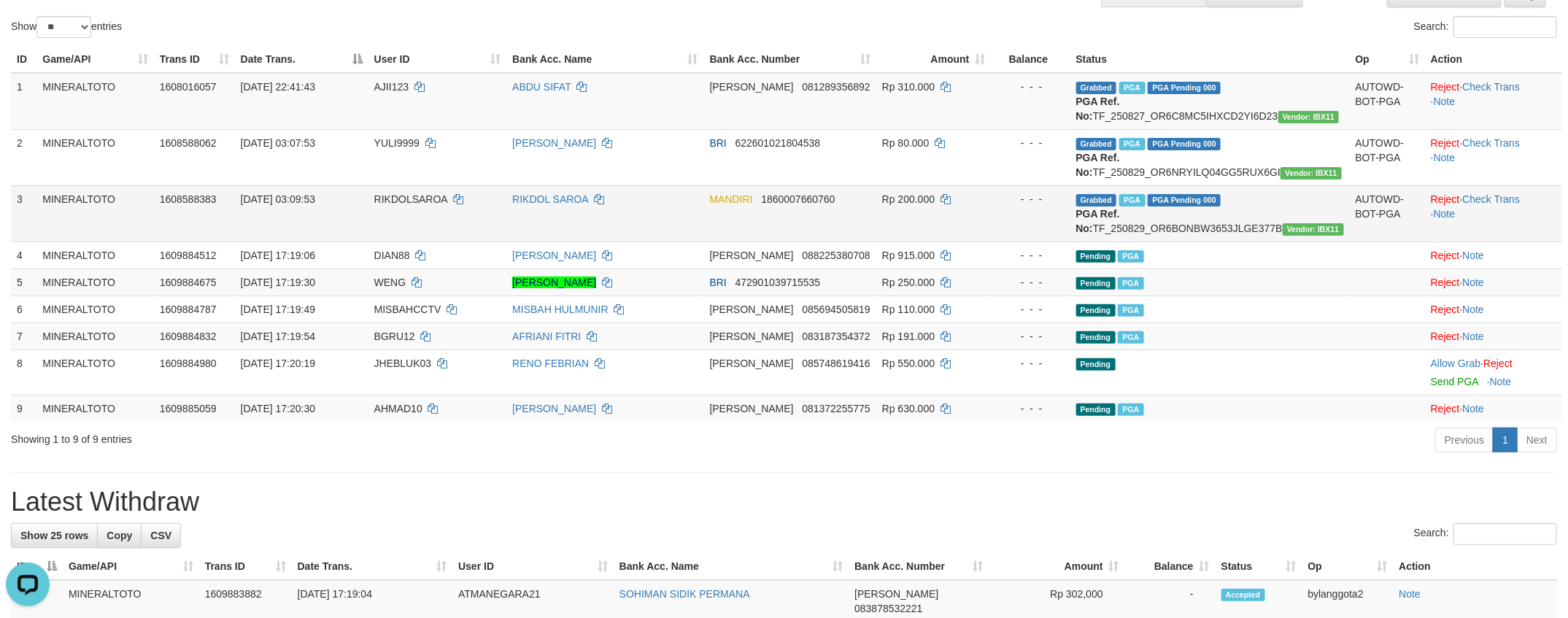
scroll to position [114, 0]
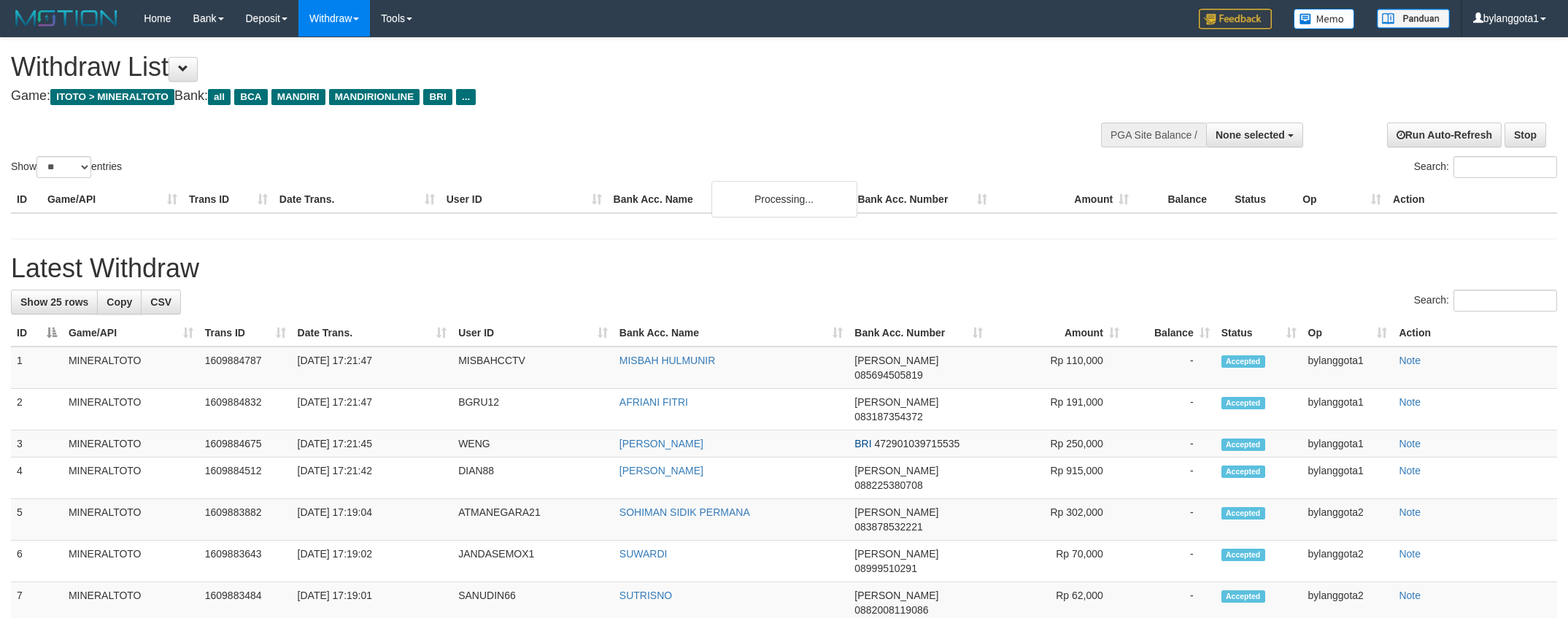
select select
select select "**"
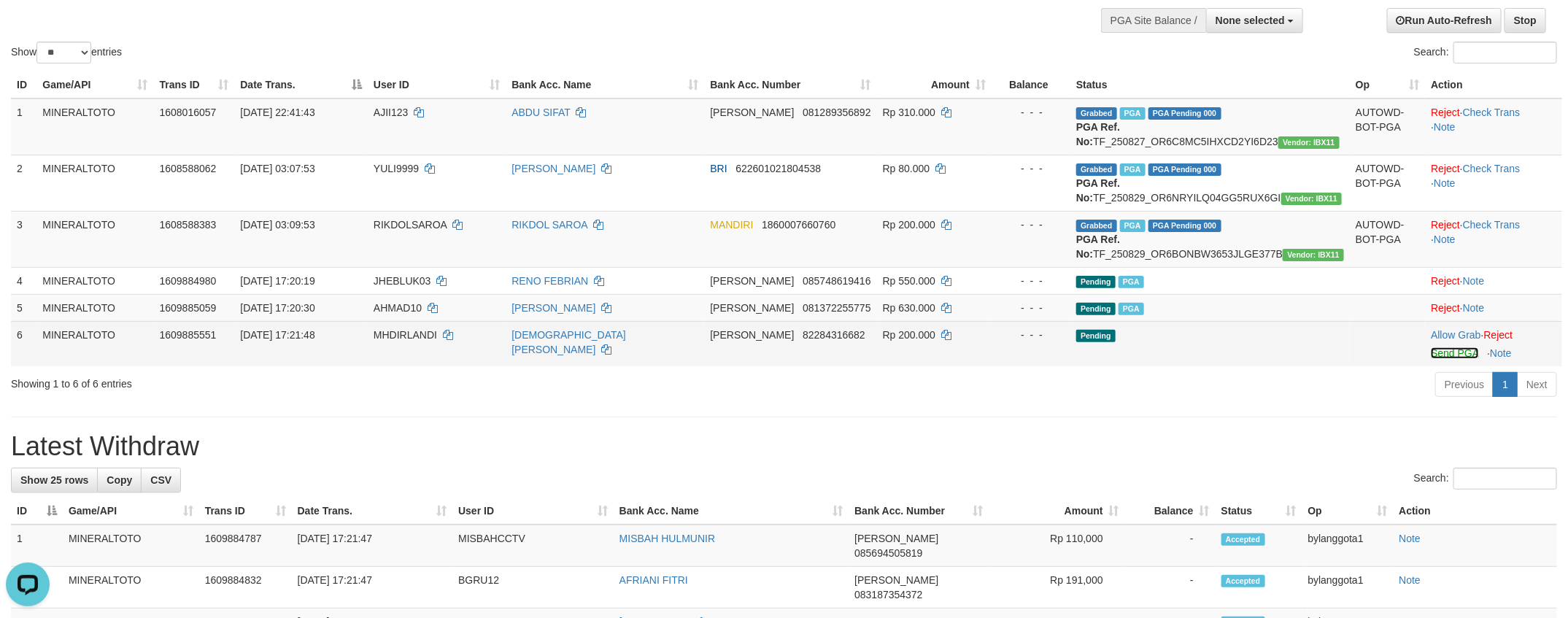
click at [1431, 359] on link "Send PGA" at bounding box center [1454, 352] width 47 height 12
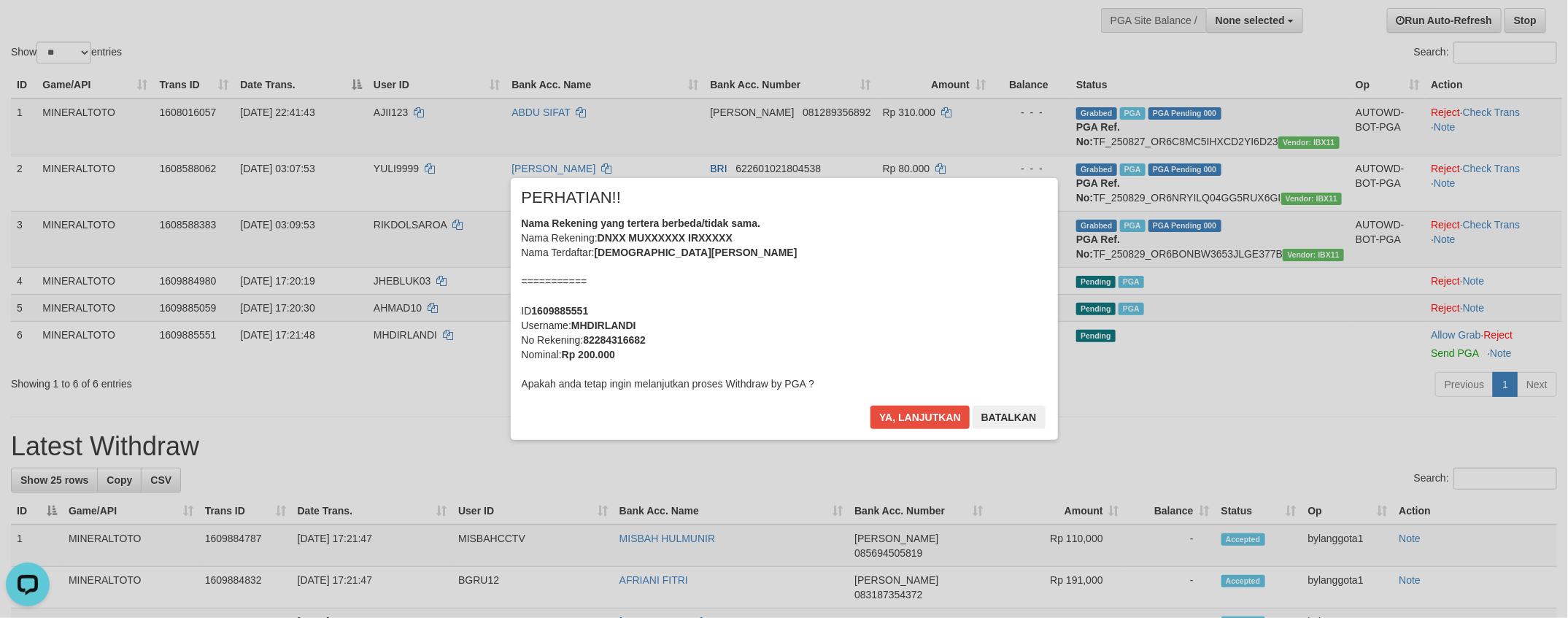
click at [859, 329] on div "Nama Rekening yang tertera berbeda/tidak sama. Nama Rekening: DNXX MUXXXXXX IRX…" at bounding box center [783, 304] width 525 height 175
click at [871, 405] on button "Ya, lanjutkan" at bounding box center [920, 417] width 99 height 24
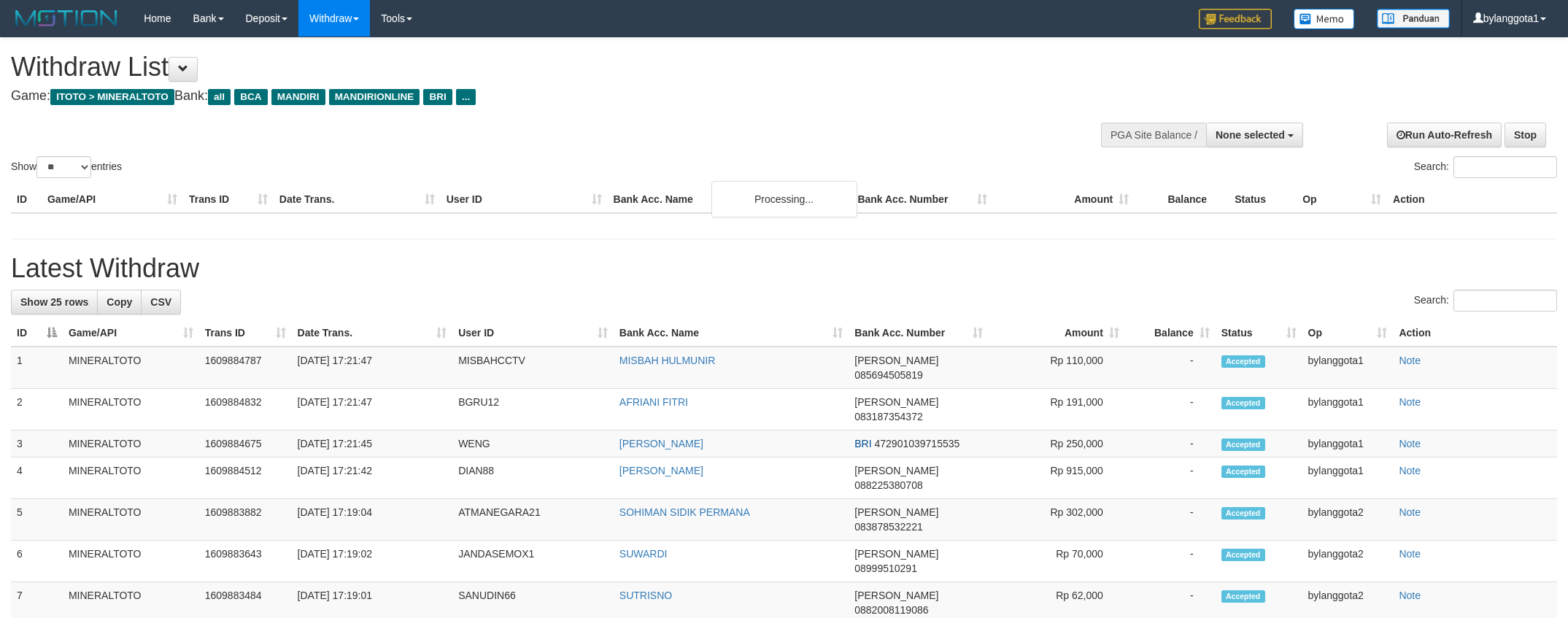
select select
select select "**"
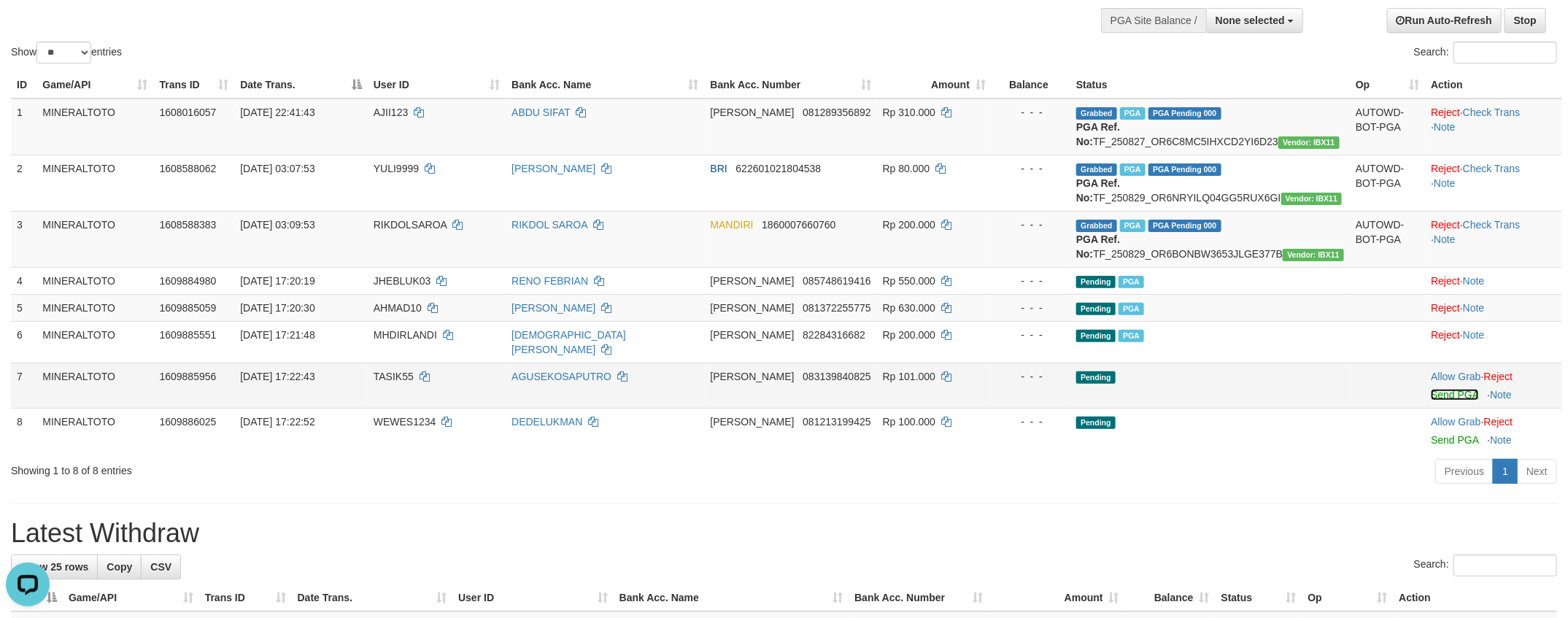
click at [1451, 401] on link "Send PGA" at bounding box center [1454, 394] width 47 height 12
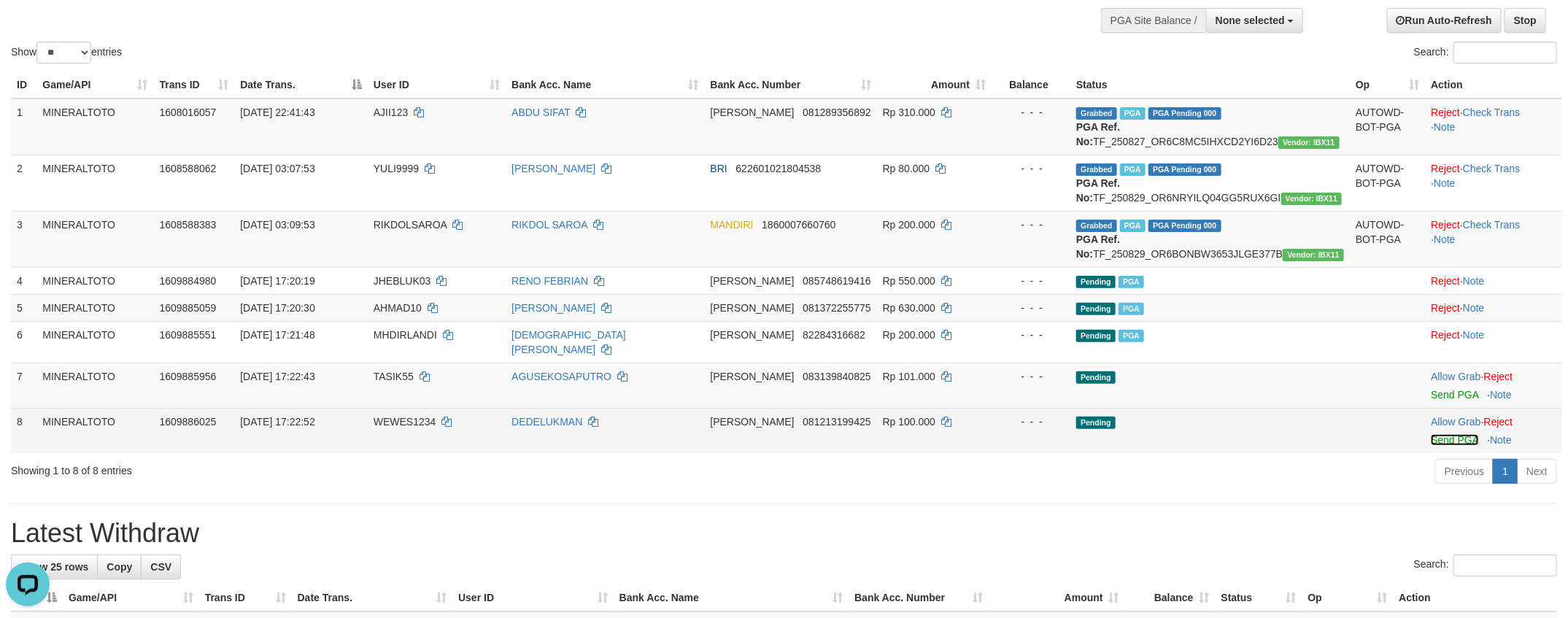
click at [1456, 445] on link "Send PGA" at bounding box center [1454, 440] width 47 height 12
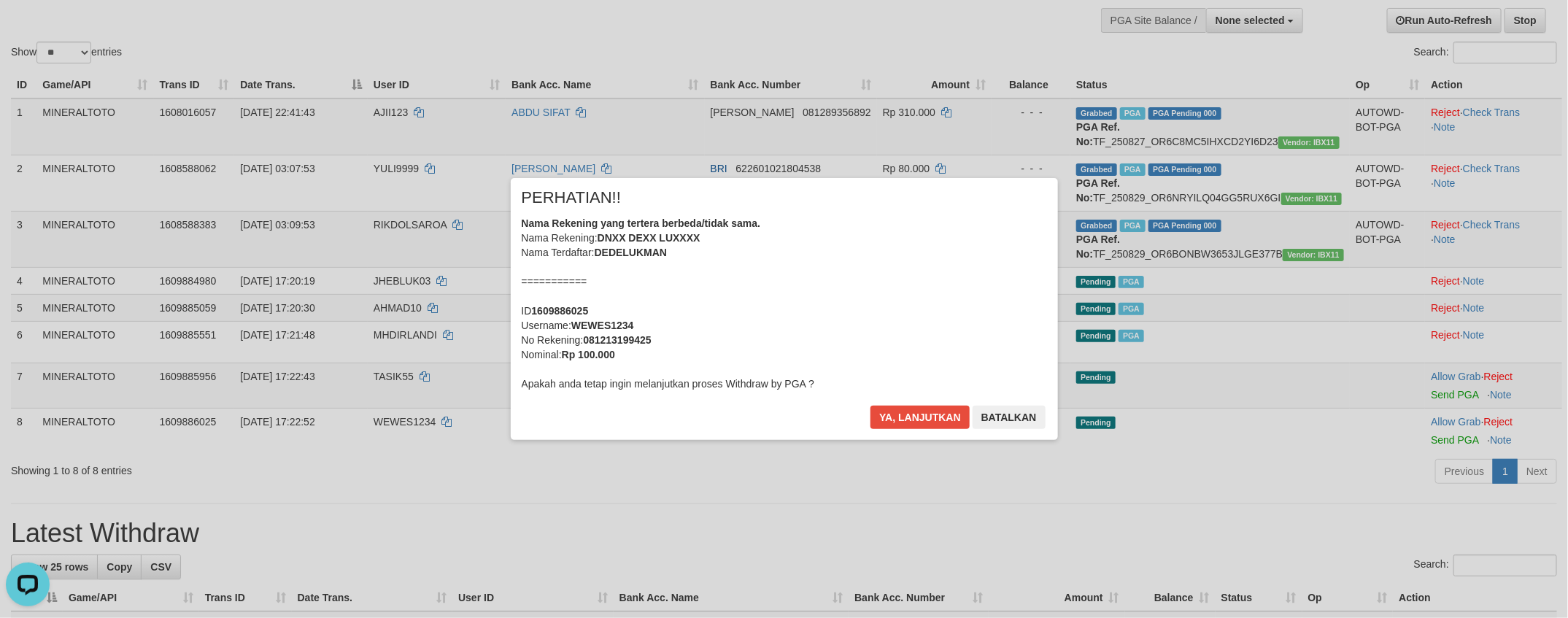
click at [928, 310] on div "Nama Rekening yang tertera berbeda/tidak sama. Nama Rekening: DNXX DEXX LUXXXX …" at bounding box center [783, 304] width 525 height 175
click at [871, 405] on button "Ya, lanjutkan" at bounding box center [920, 417] width 99 height 24
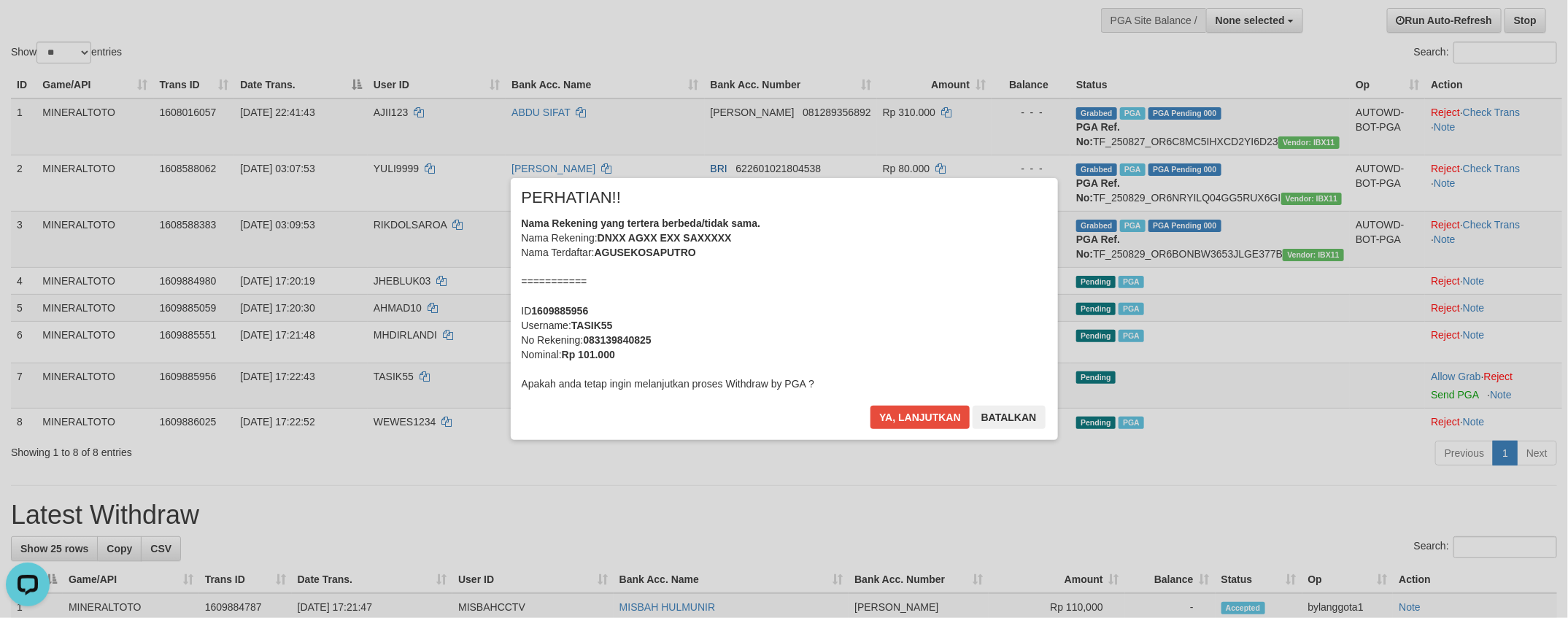
click at [928, 310] on div "Nama Rekening yang tertera berbeda/tidak sama. Nama Rekening: DNXX AGXX EXX SAX…" at bounding box center [783, 304] width 525 height 175
click at [871, 405] on button "Ya, lanjutkan" at bounding box center [920, 417] width 99 height 24
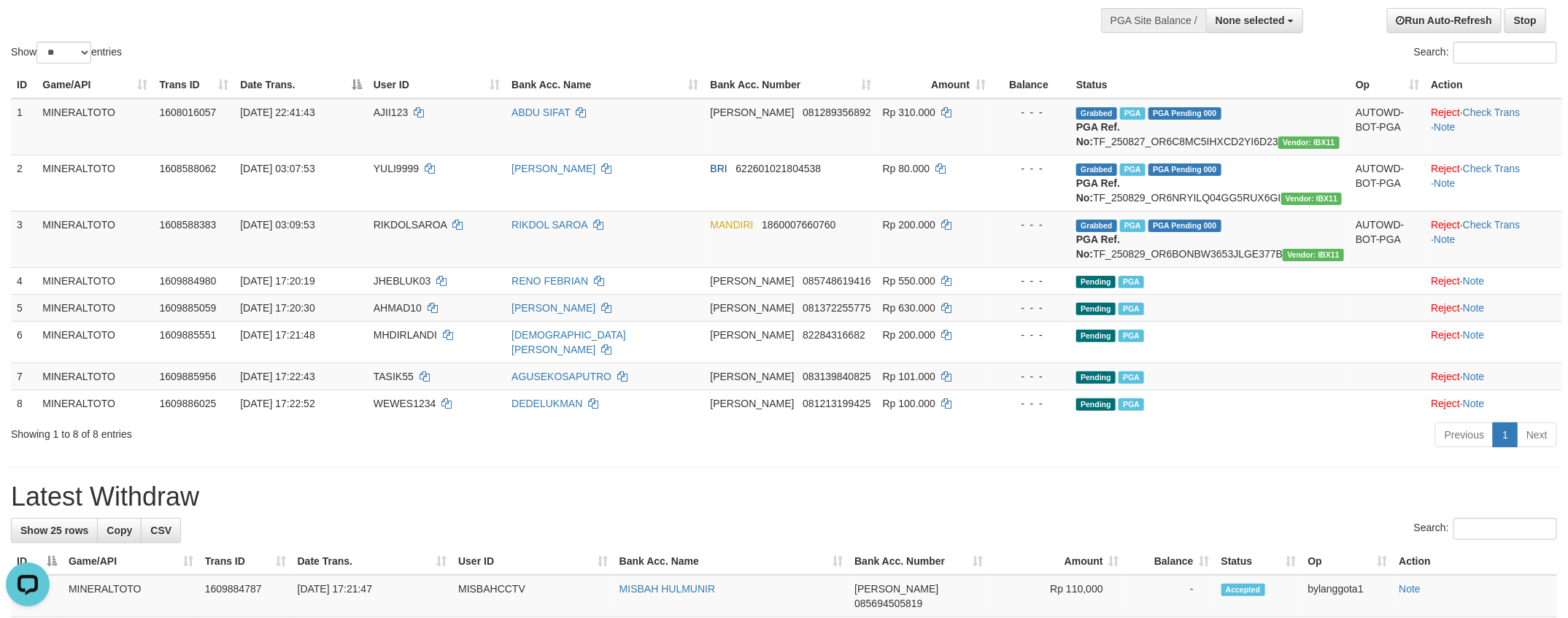
scroll to position [97, 0]
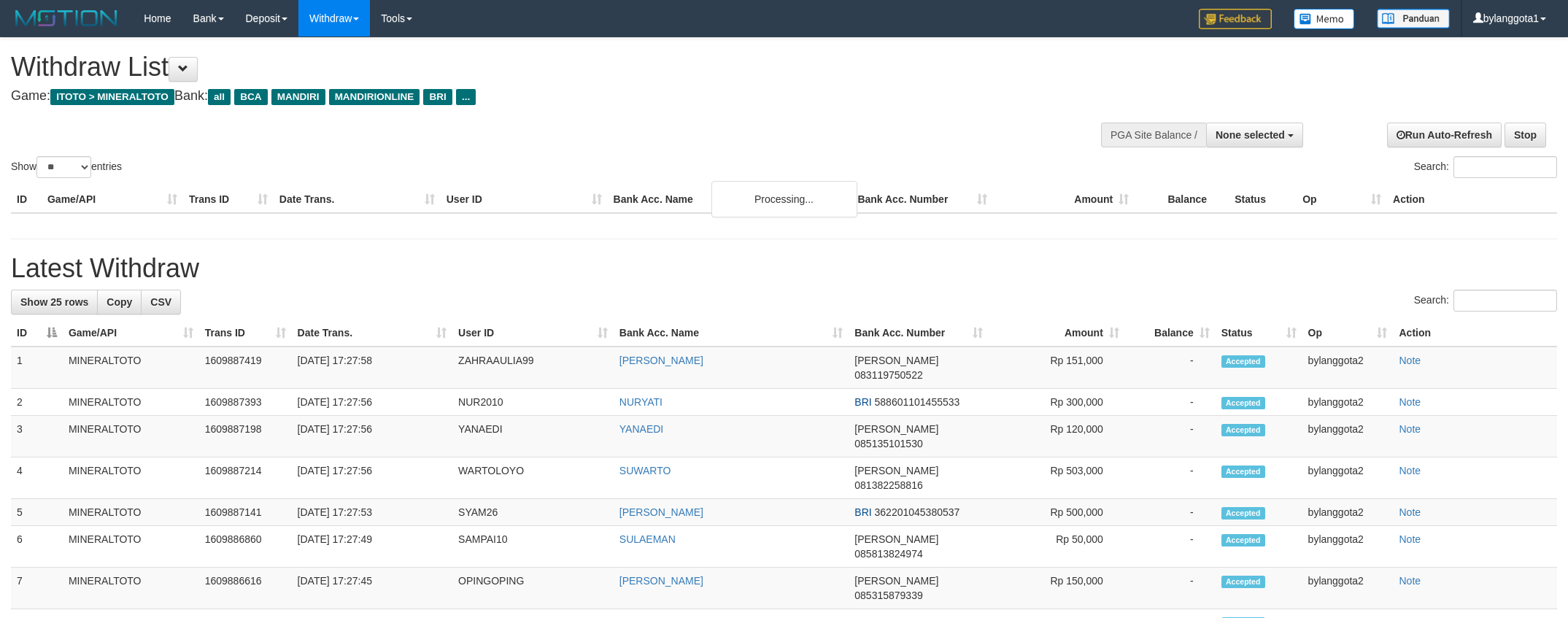
select select
select select "**"
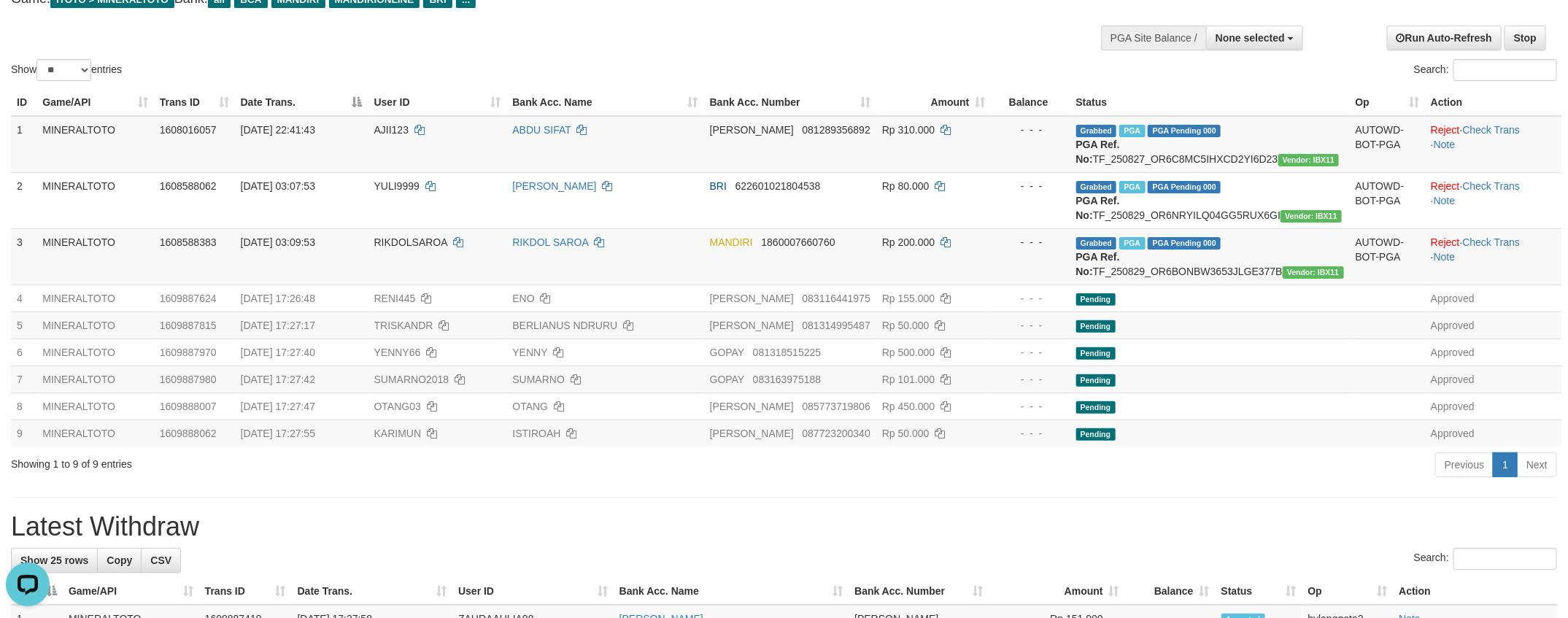
scroll to position [6, 0]
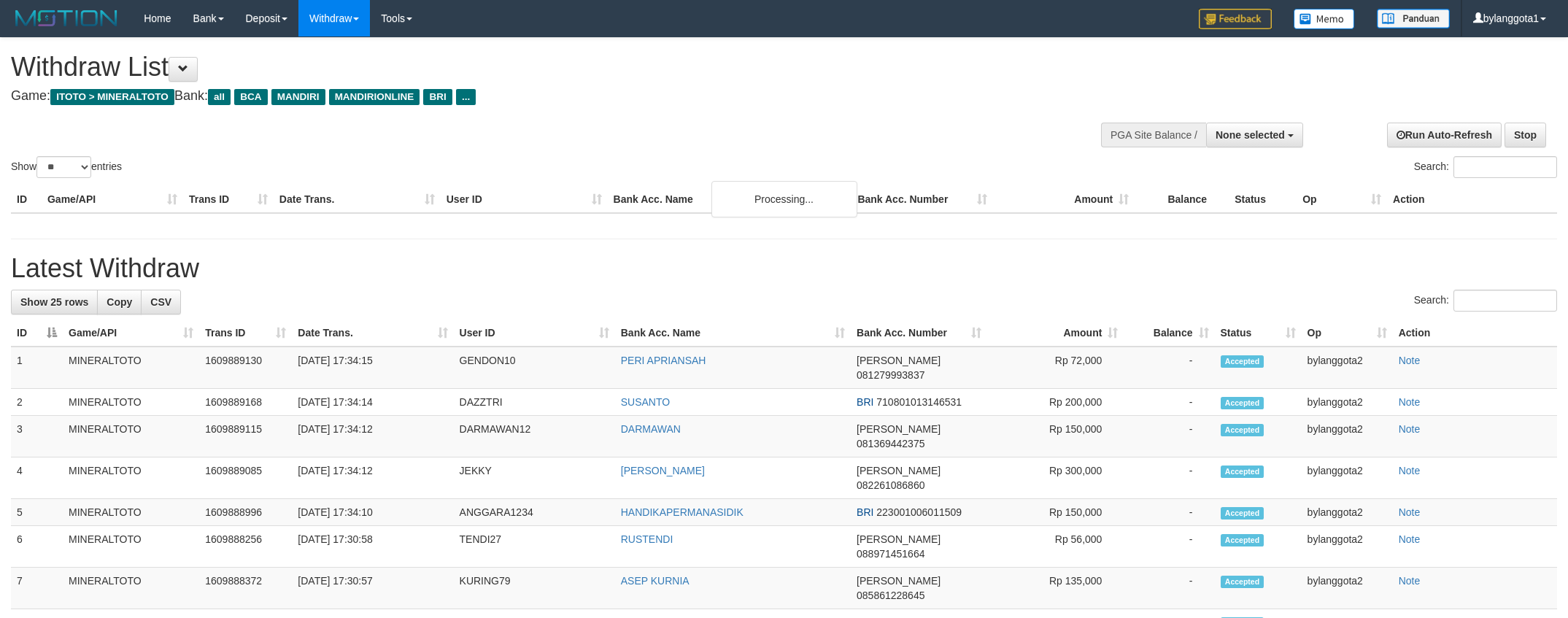
select select
select select "**"
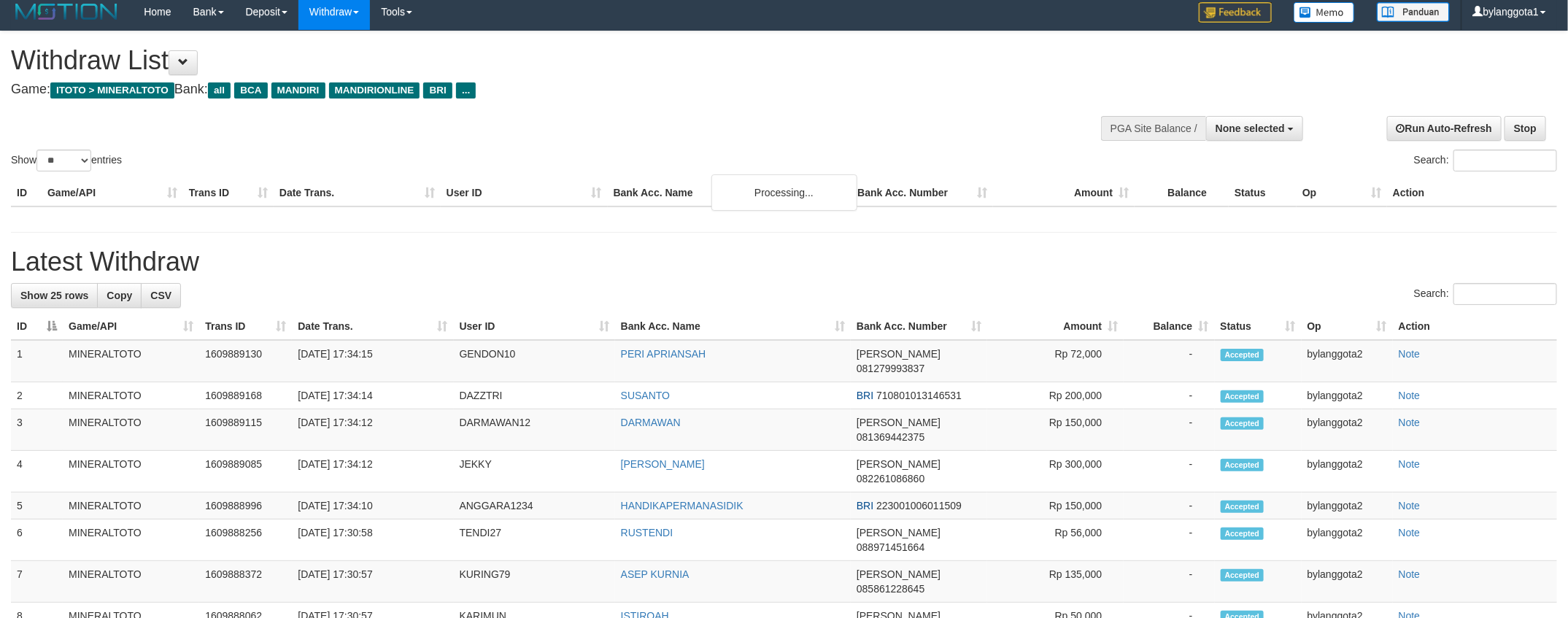
click at [1020, 86] on h4 "Game: ITOTO > MINERALTOTO Bank: all BCA MANDIRI MANDIRIONLINE BRI ..." at bounding box center [520, 89] width 1019 height 15
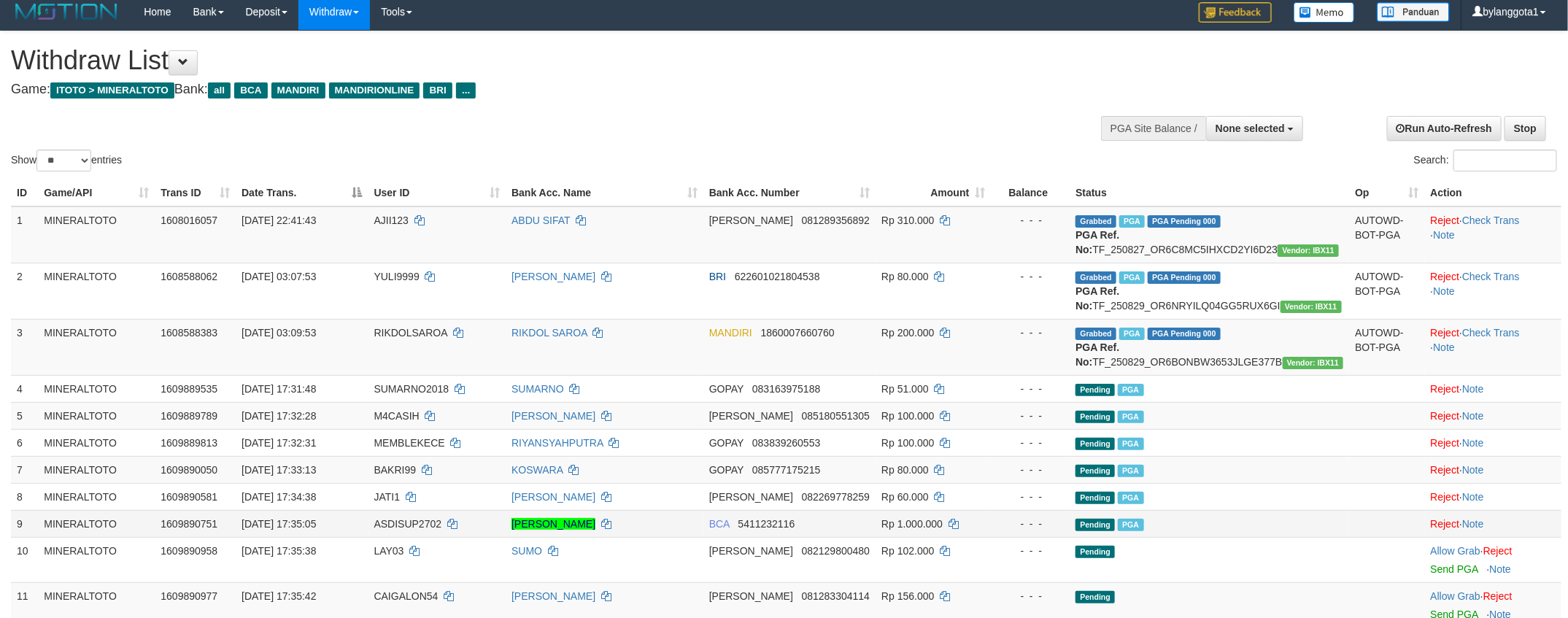
scroll to position [340, 0]
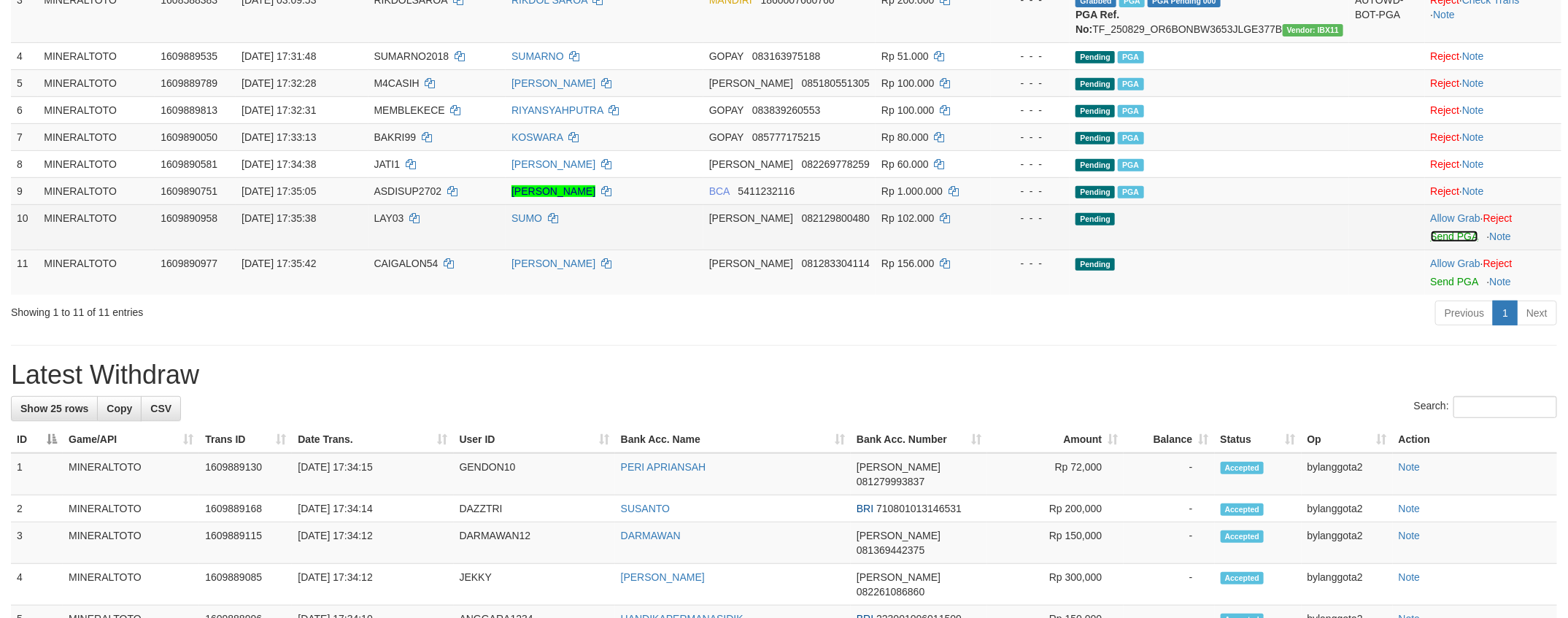
click at [1436, 242] on link "Send PGA" at bounding box center [1454, 236] width 47 height 12
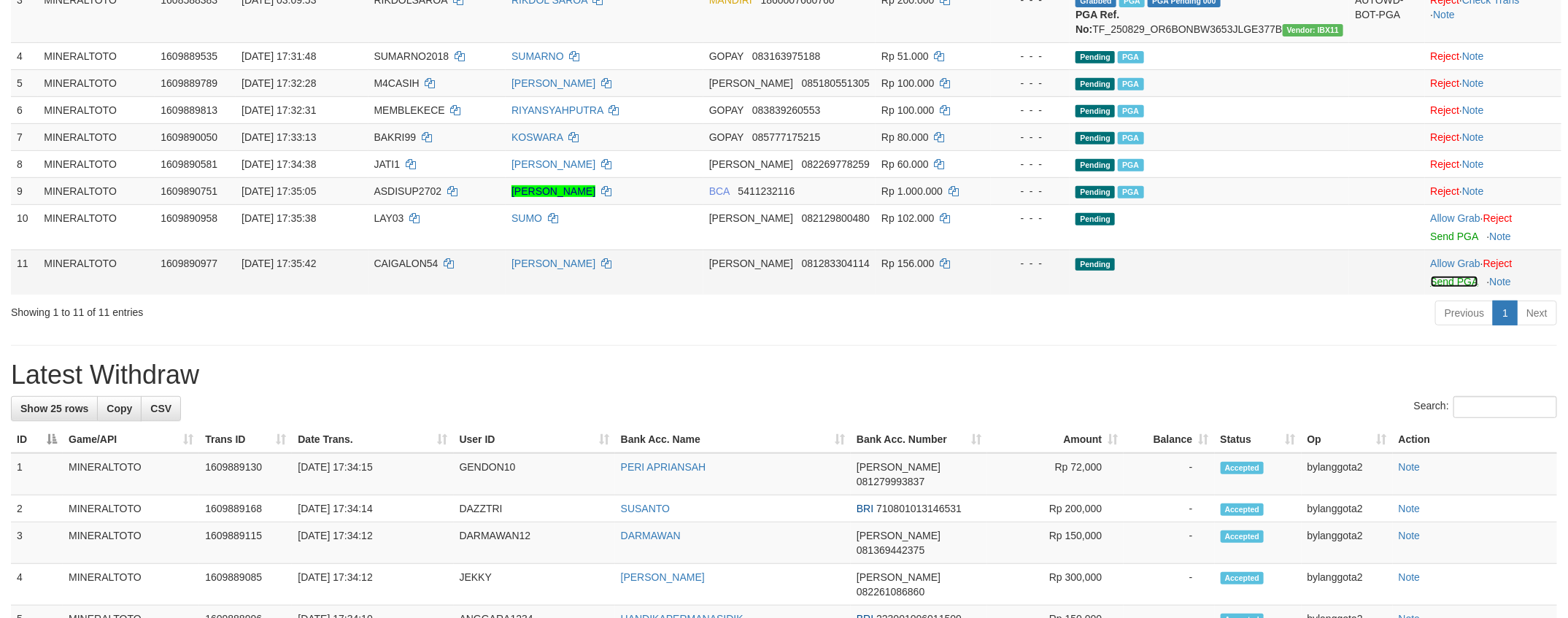
click at [1445, 288] on link "Send PGA" at bounding box center [1454, 281] width 47 height 12
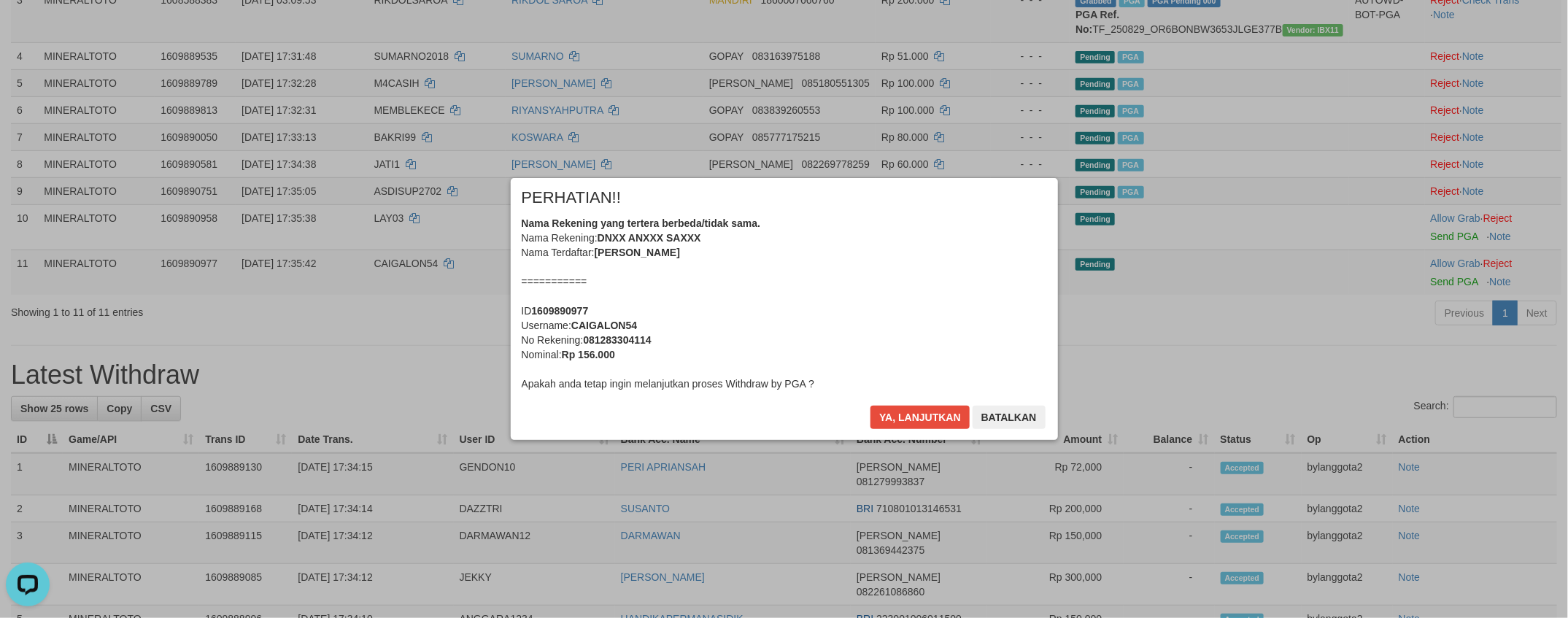
click at [880, 318] on div "Nama Rekening yang tertera berbeda/tidak sama. Nama Rekening: DNXX ANXXX SAXXX …" at bounding box center [783, 304] width 525 height 175
click at [871, 405] on button "Ya, lanjutkan" at bounding box center [920, 417] width 99 height 24
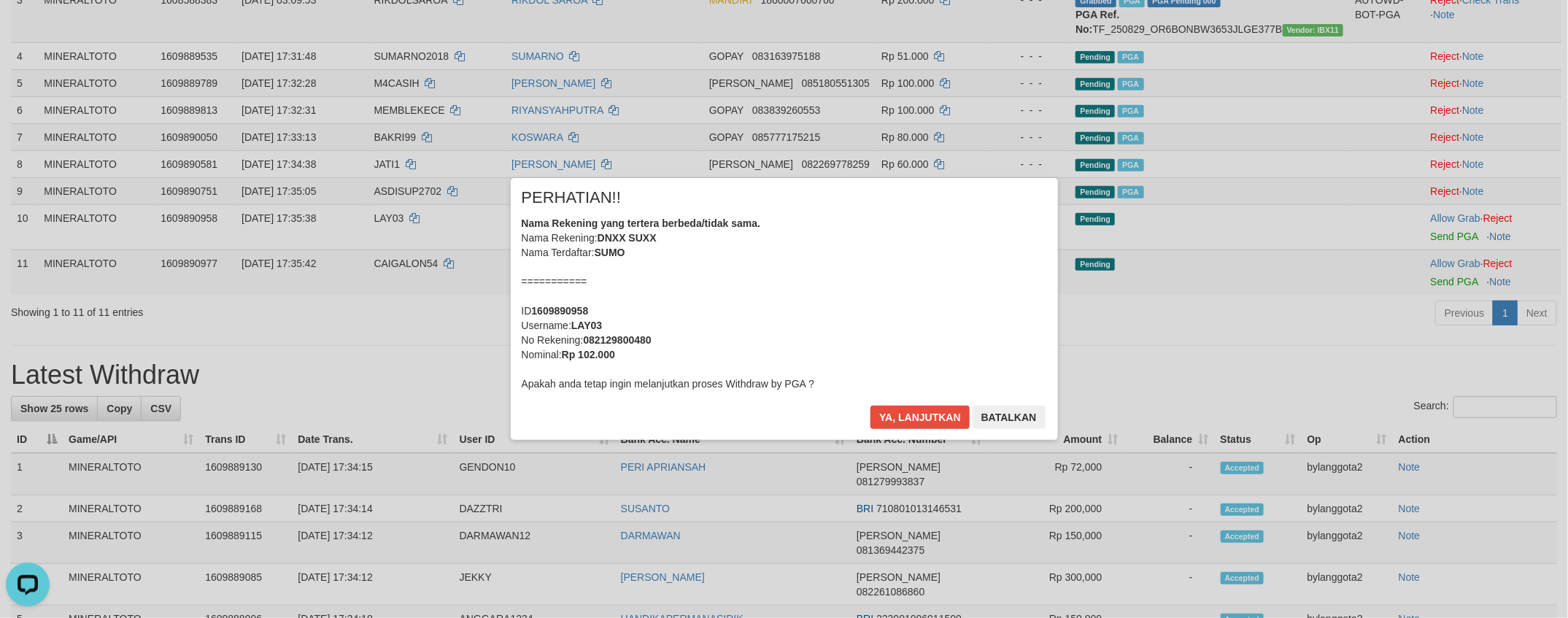
click at [880, 318] on div "Nama Rekening yang tertera berbeda/tidak sama. Nama Rekening: DNXX SUXX Nama Te…" at bounding box center [783, 304] width 525 height 175
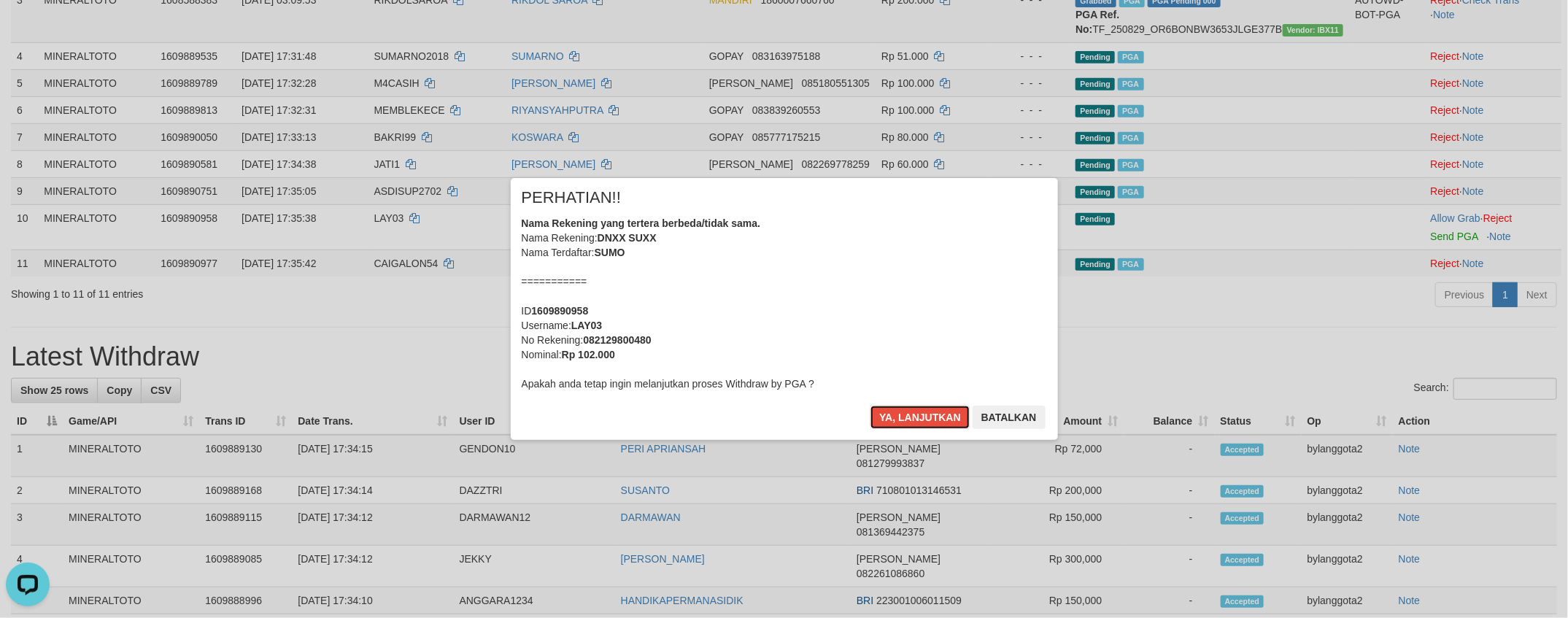
click at [871, 405] on button "Ya, lanjutkan" at bounding box center [920, 417] width 99 height 24
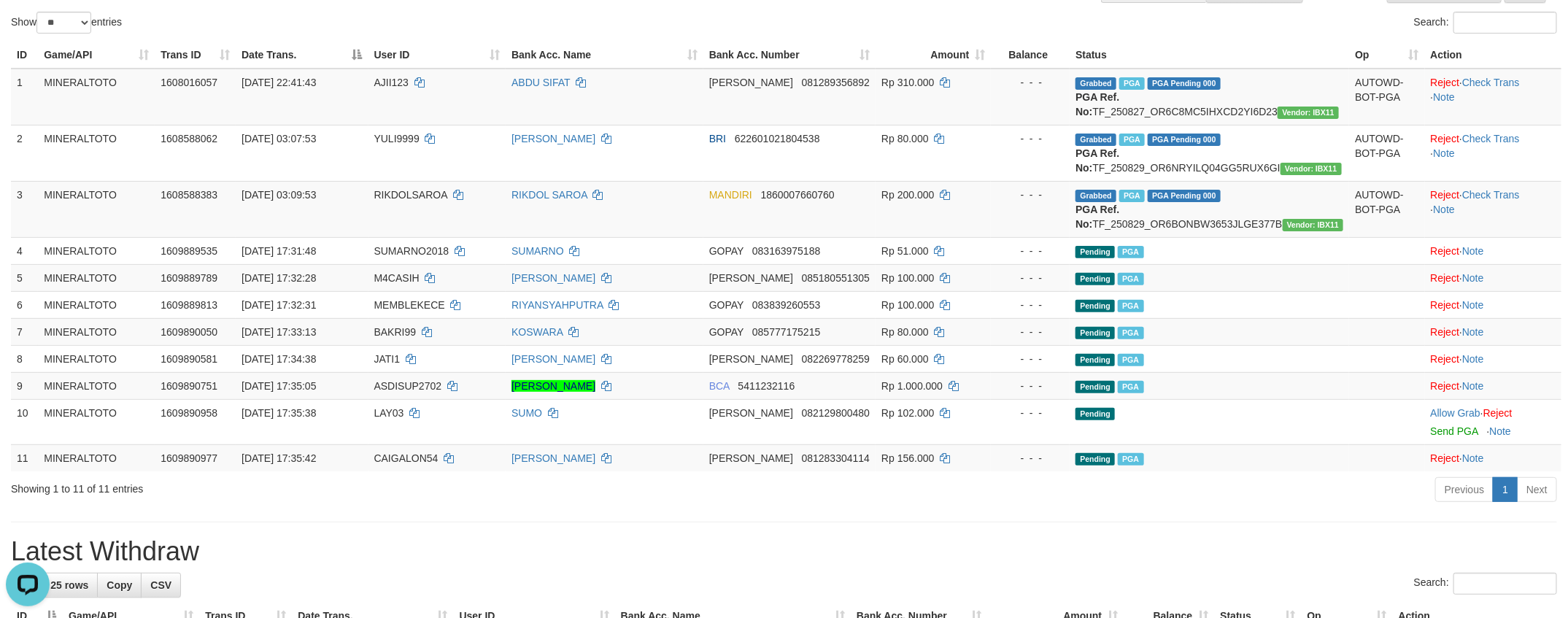
scroll to position [133, 0]
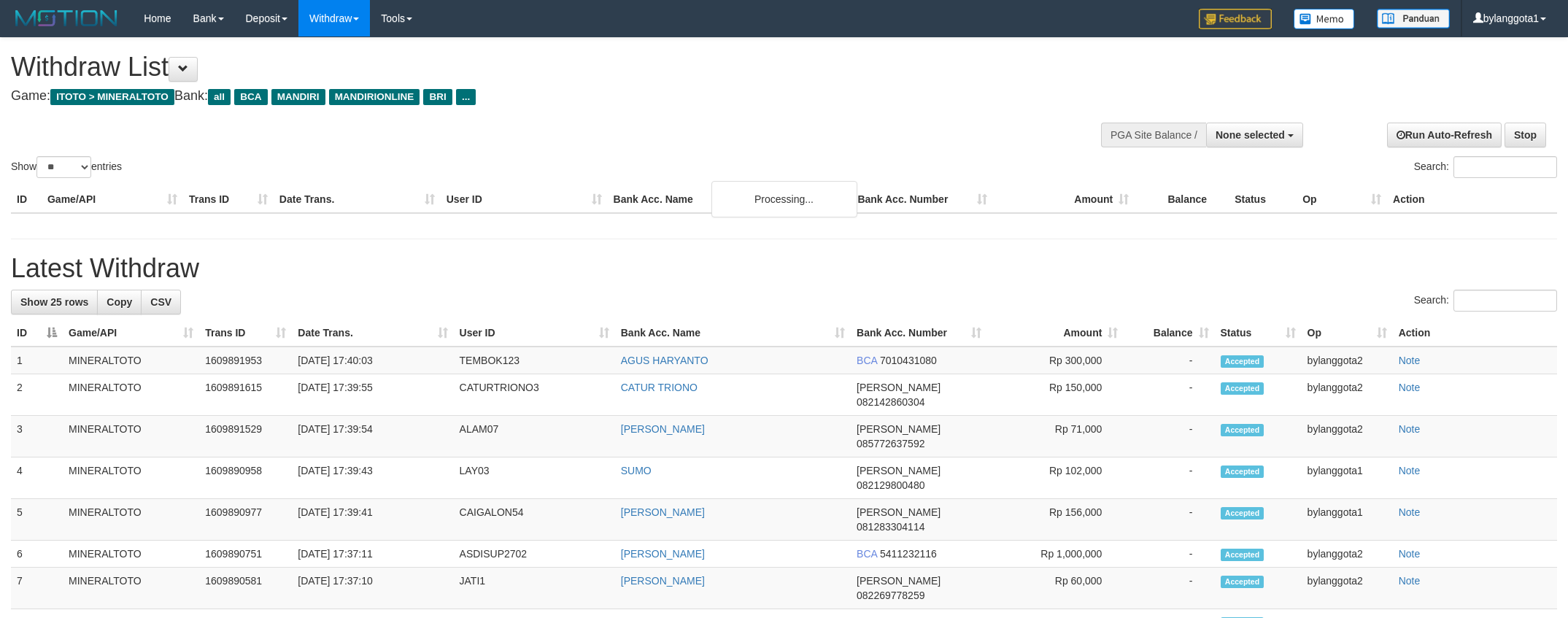
select select
select select "**"
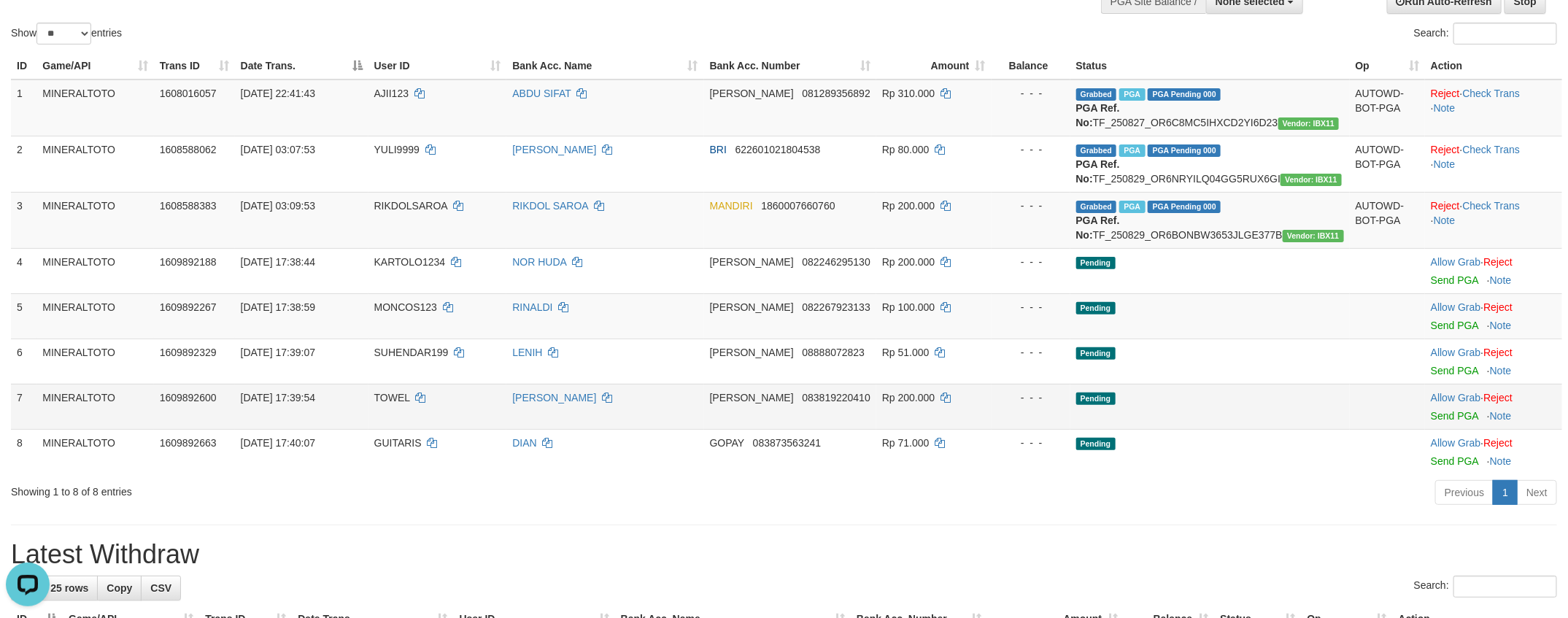
drag, startPoint x: 1141, startPoint y: 464, endPoint x: 1226, endPoint y: 464, distance: 85.0
click at [1171, 429] on td "Pending" at bounding box center [1210, 406] width 279 height 46
click at [1276, 429] on td "Pending" at bounding box center [1210, 406] width 279 height 46
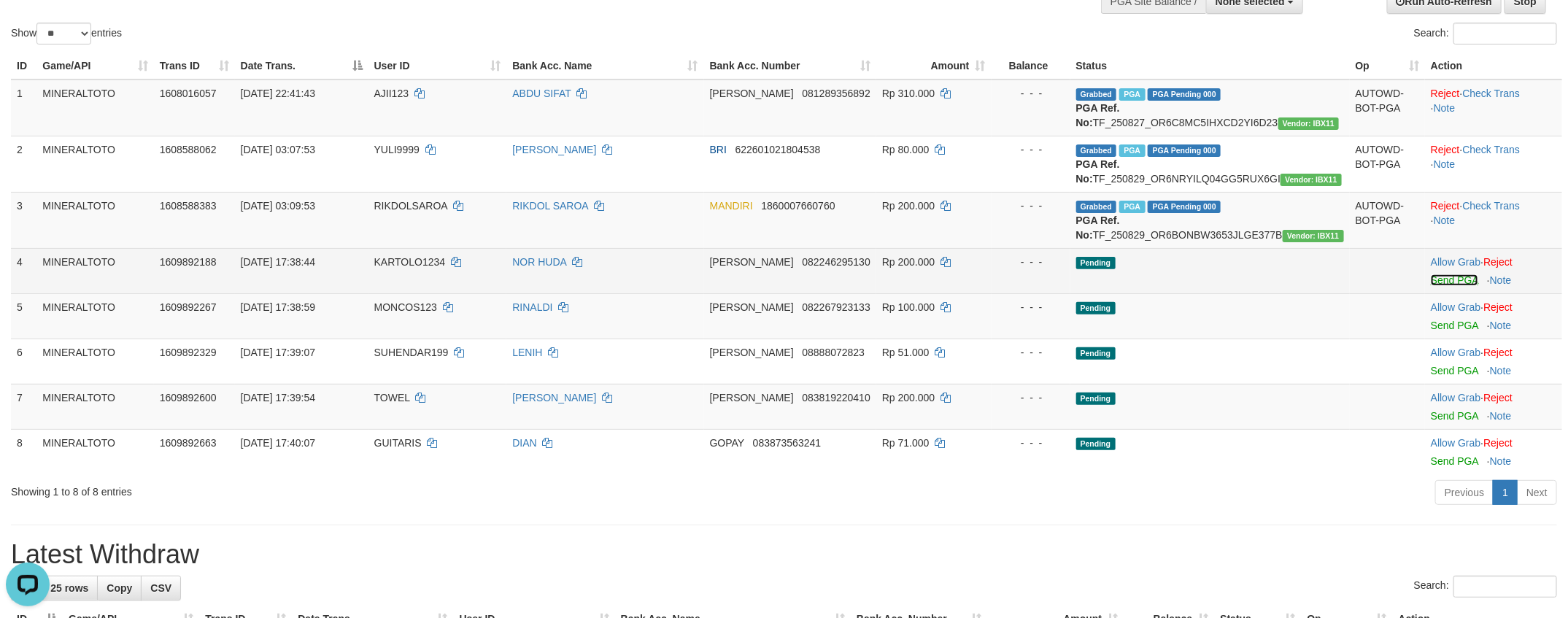
click at [1431, 286] on link "Send PGA" at bounding box center [1454, 280] width 47 height 12
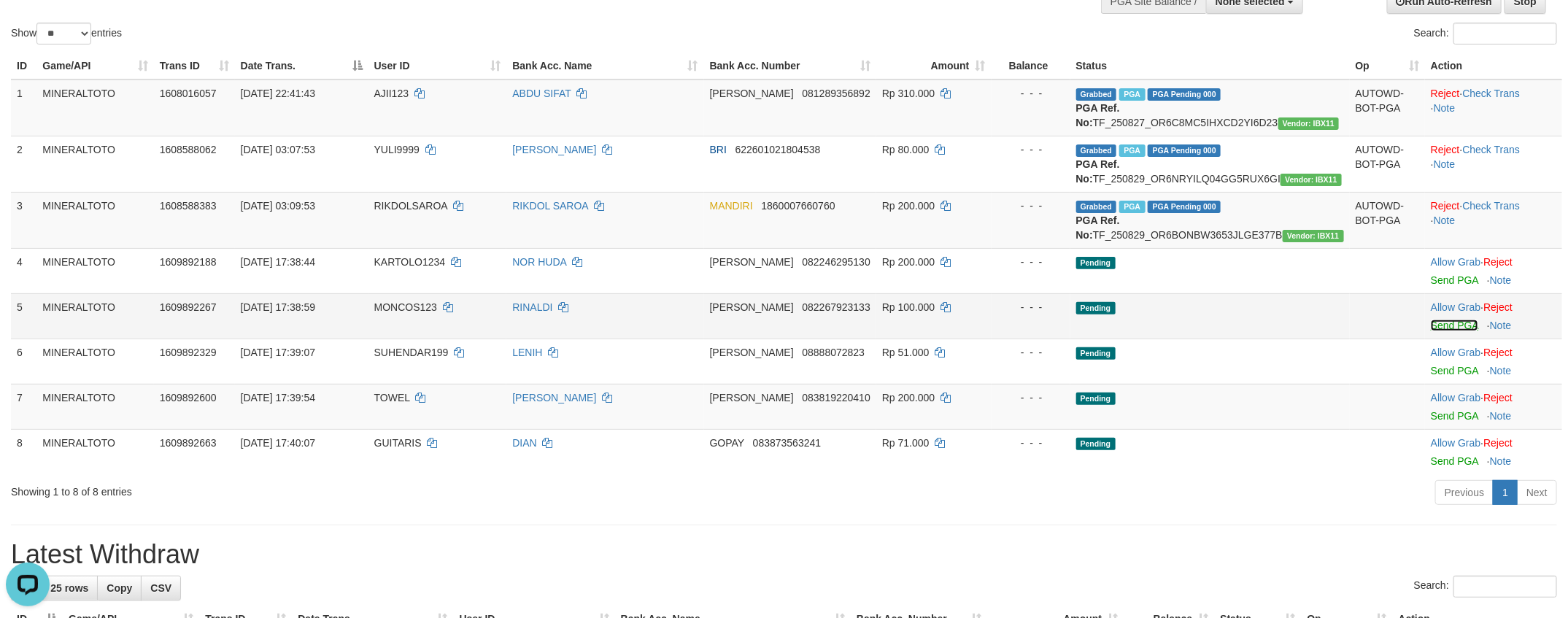
click at [1451, 331] on link "Send PGA" at bounding box center [1454, 325] width 47 height 12
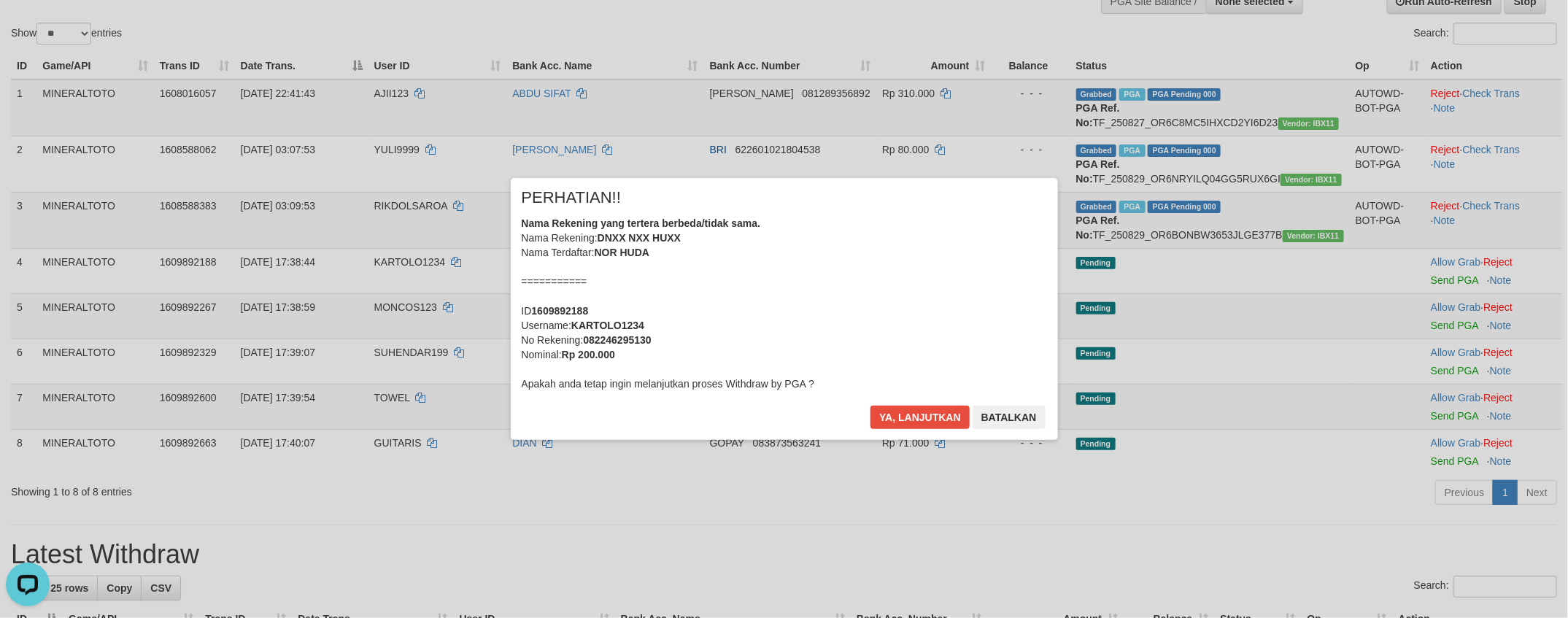
click at [1449, 412] on div "× PERHATIAN!! Nama Rekening yang tertera berbeda/tidak sama. Nama Rekening: DNX…" at bounding box center [784, 309] width 1568 height 319
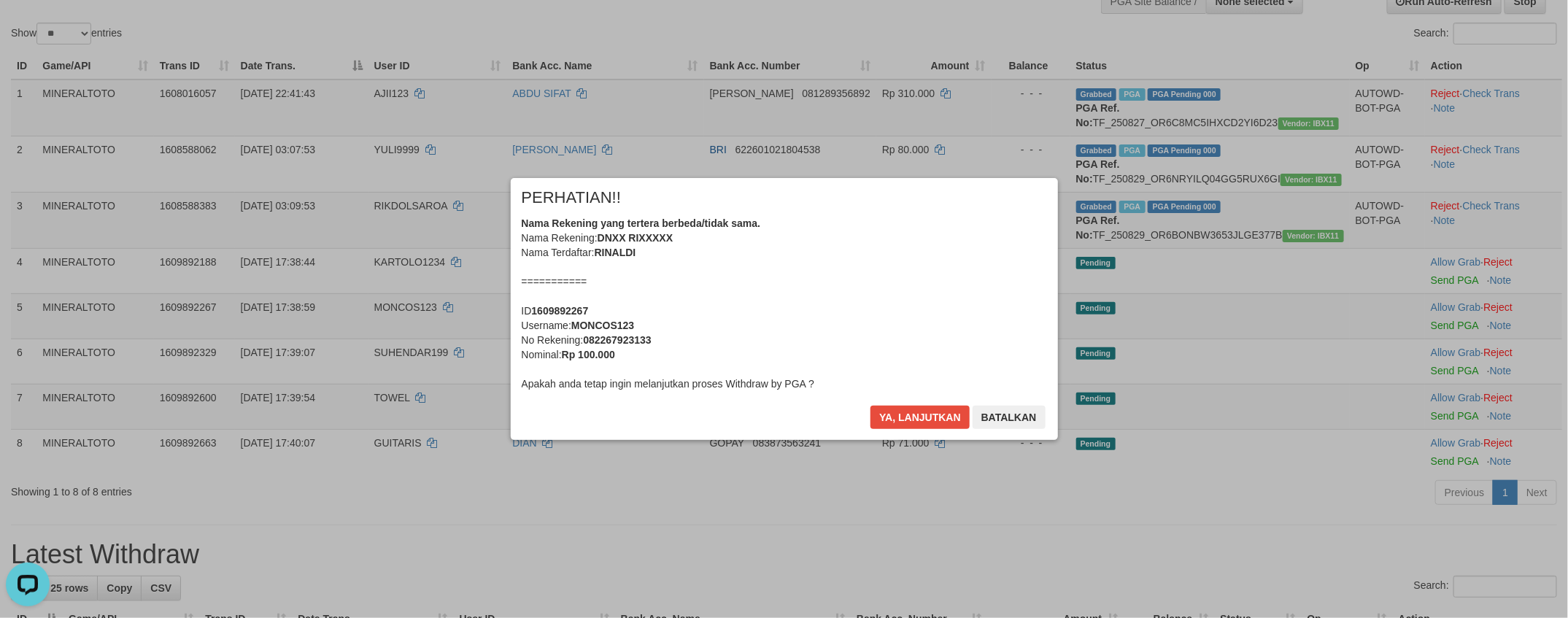
click at [972, 347] on div "Nama Rekening yang tertera berbeda/tidak sama. Nama Rekening: DNXX RIXXXXX Nama…" at bounding box center [783, 304] width 525 height 175
click at [871, 405] on button "Ya, lanjutkan" at bounding box center [920, 417] width 99 height 24
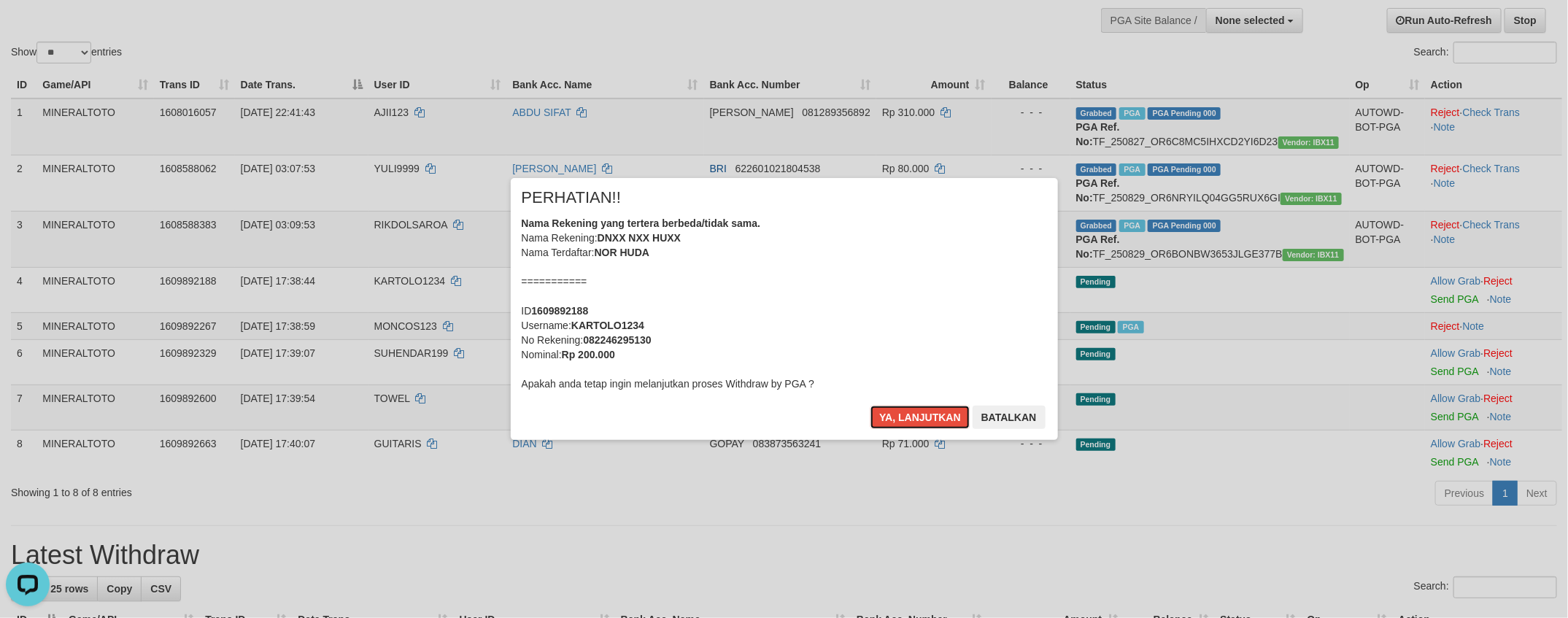
click at [972, 346] on div "Nama Rekening yang tertera berbeda/tidak sama. Nama Rekening: DNXX NXX HUXX Nam…" at bounding box center [783, 304] width 525 height 175
click at [871, 405] on button "Ya, lanjutkan" at bounding box center [920, 417] width 99 height 24
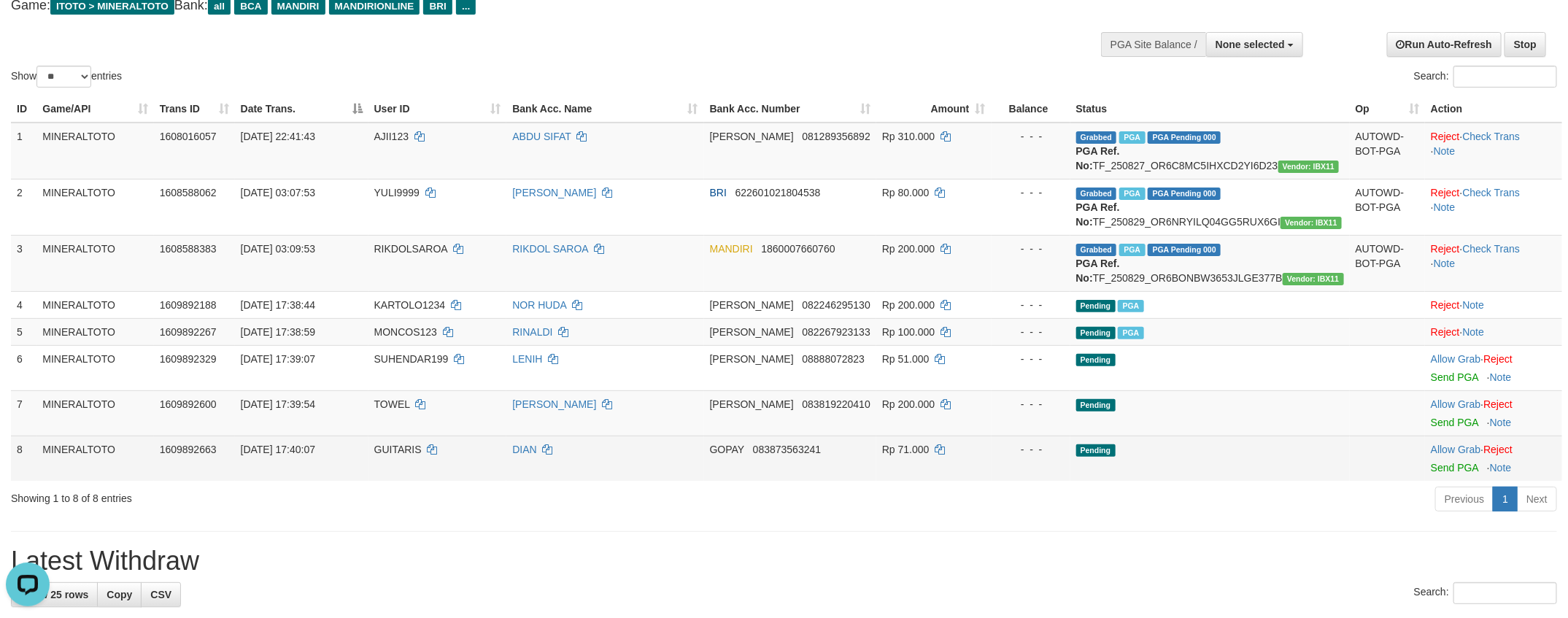
scroll to position [219, 0]
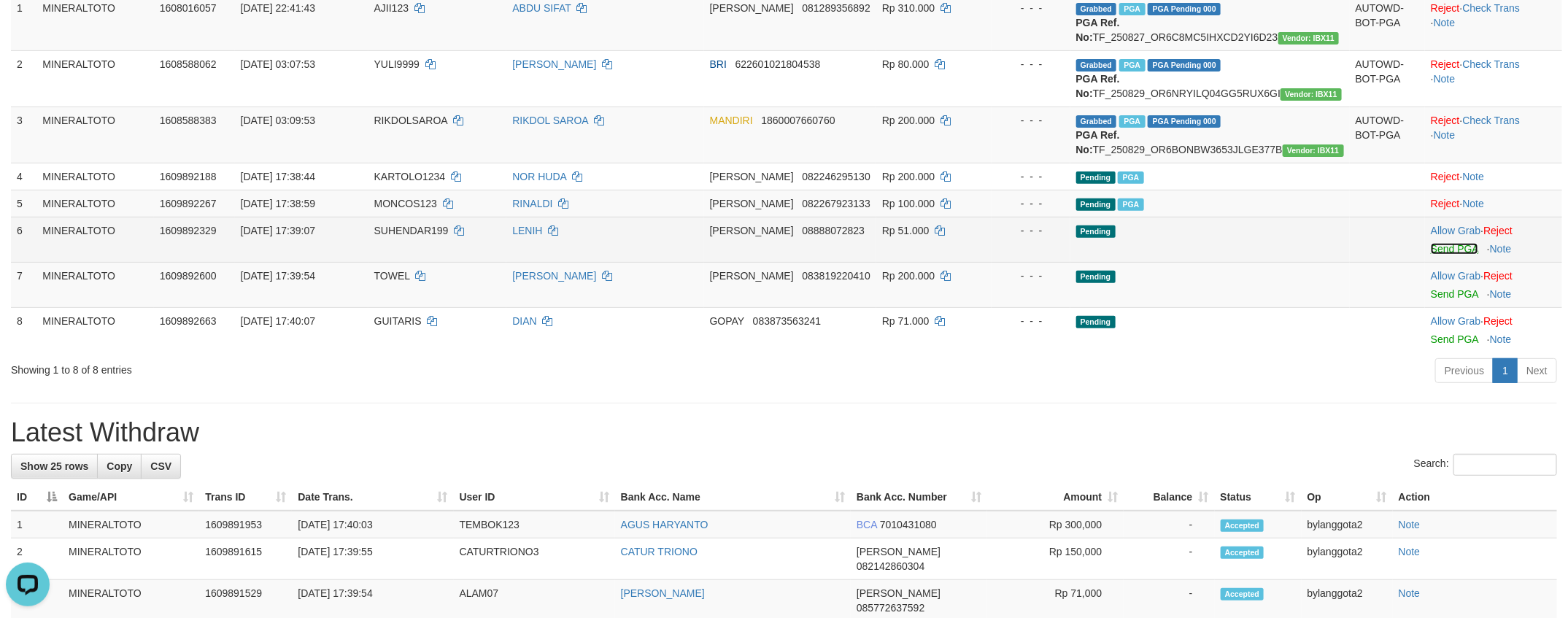
click at [1451, 255] on link "Send PGA" at bounding box center [1454, 248] width 47 height 12
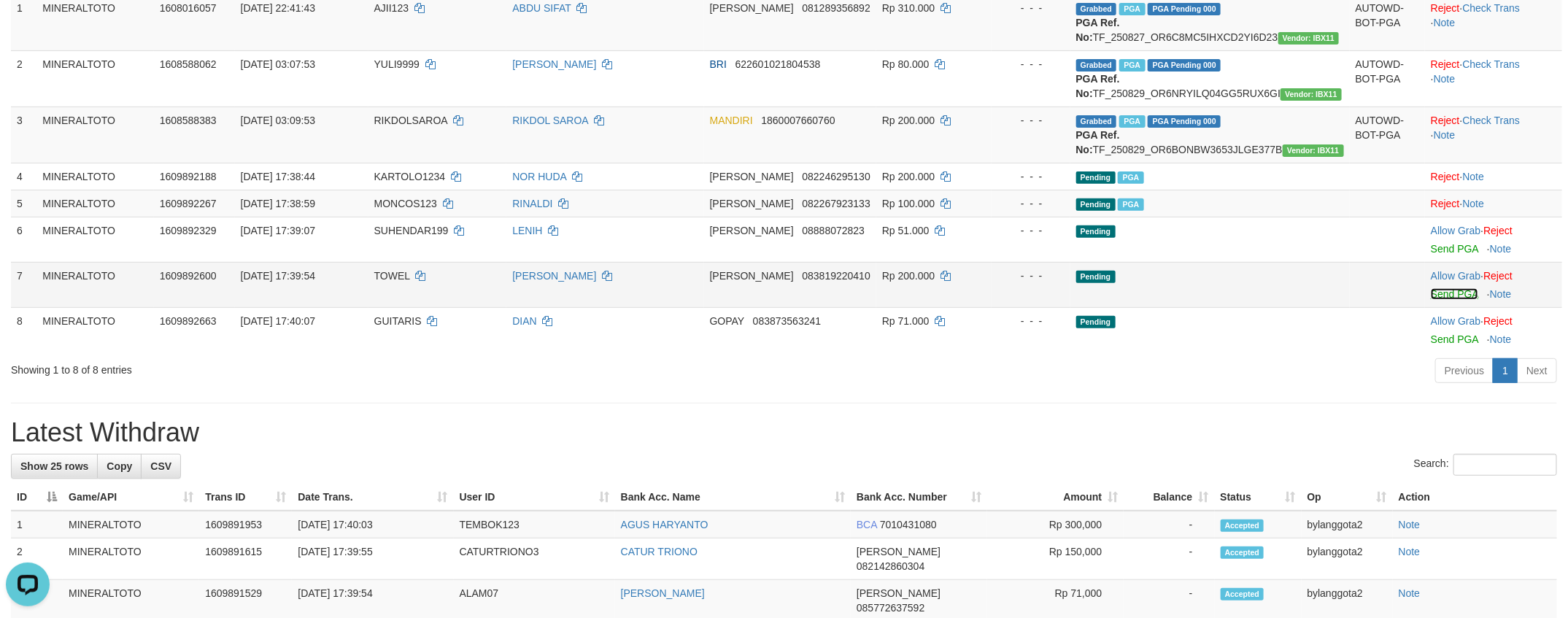
click at [1454, 300] on link "Send PGA" at bounding box center [1454, 294] width 47 height 12
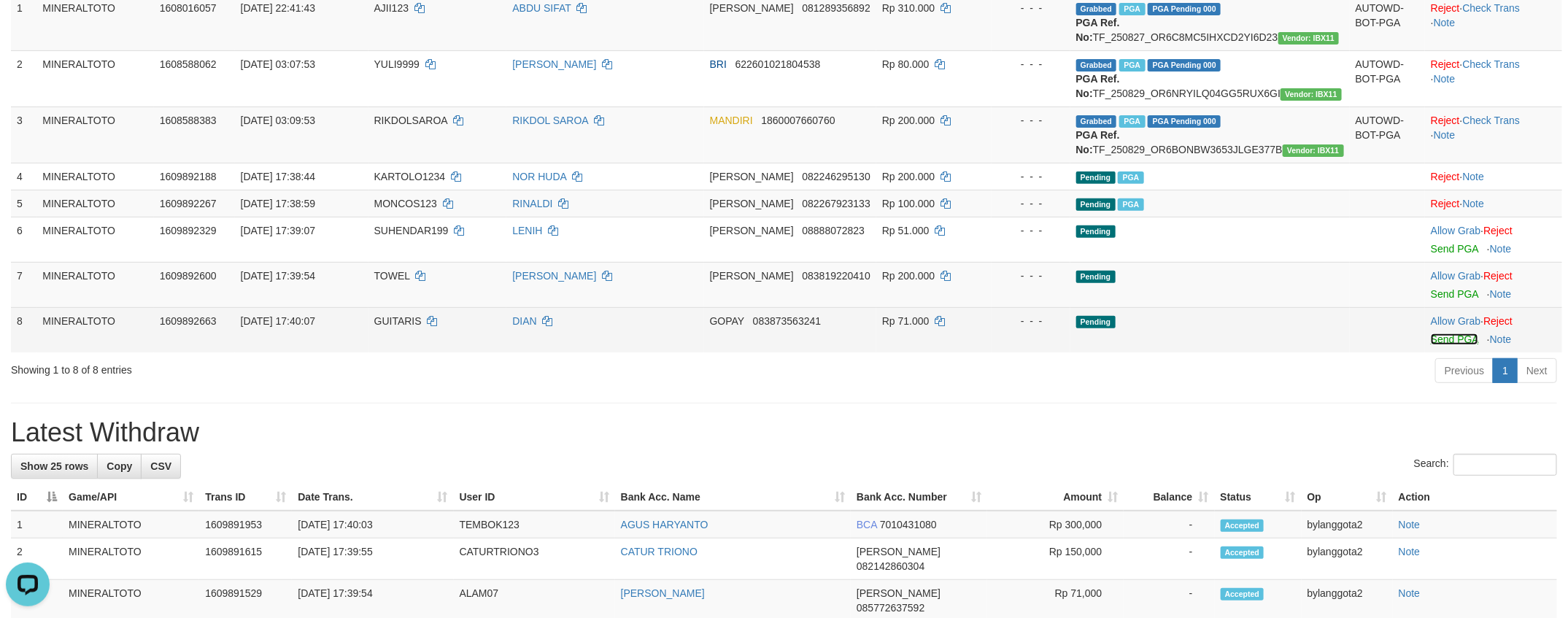
click at [1449, 345] on link "Send PGA" at bounding box center [1454, 339] width 47 height 12
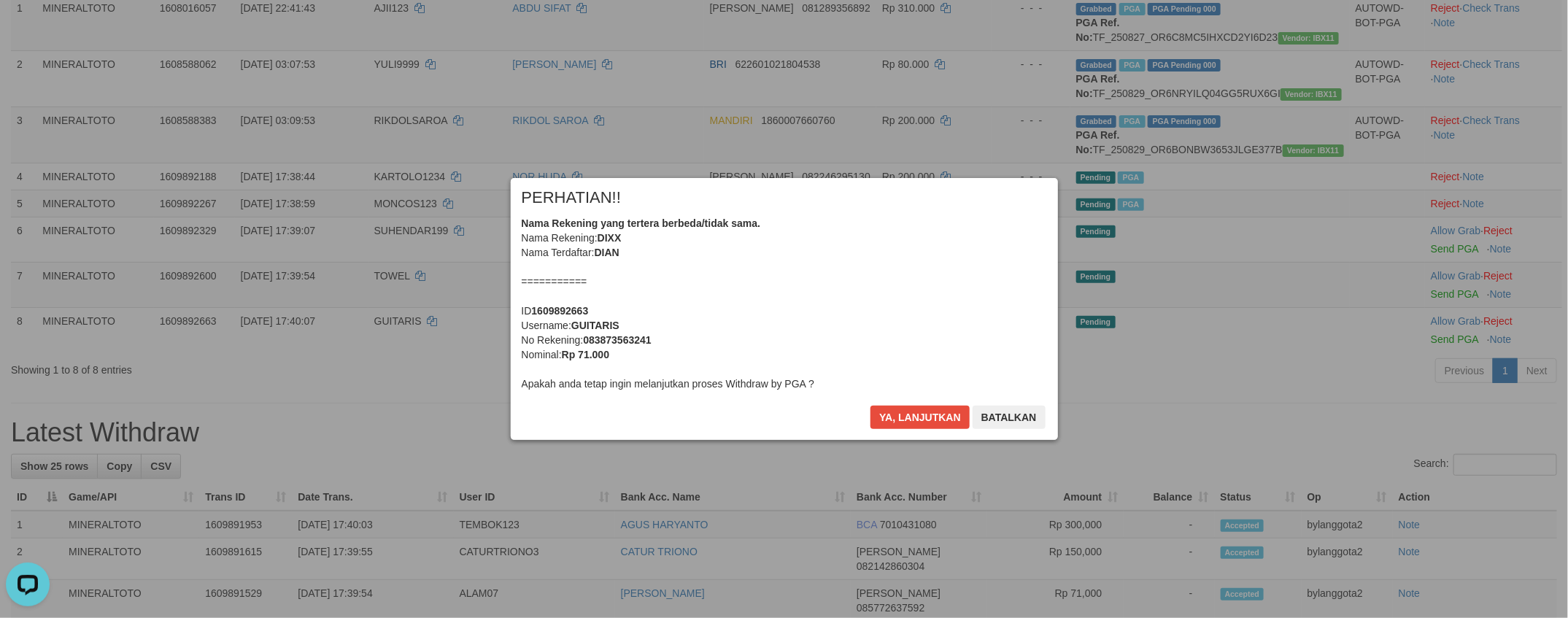
click at [856, 325] on div "Nama Rekening yang tertera berbeda/tidak sama. Nama Rekening: DIXX Nama Terdaft…" at bounding box center [783, 304] width 525 height 175
click at [871, 405] on button "Ya, lanjutkan" at bounding box center [920, 417] width 99 height 24
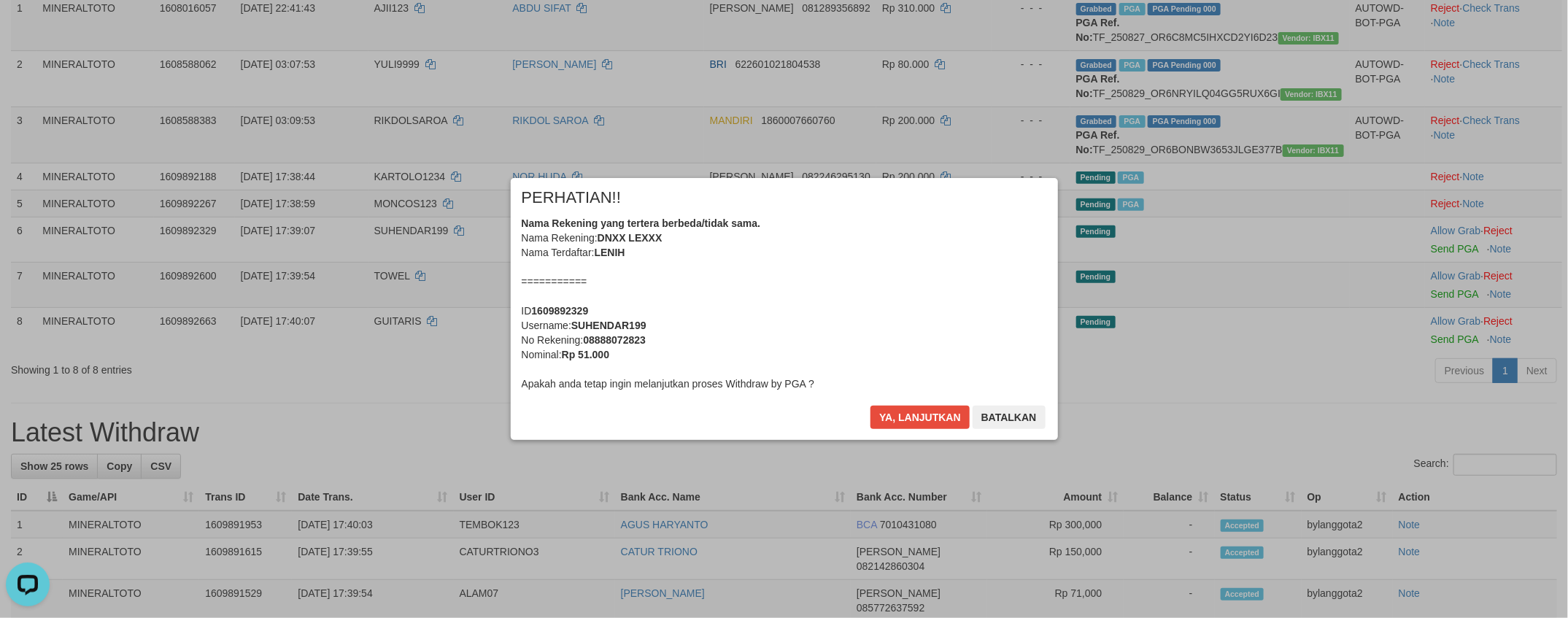
click at [856, 325] on div "Nama Rekening yang tertera berbeda/tidak sama. Nama Rekening: DNXX LEXXX Nama T…" at bounding box center [783, 304] width 525 height 175
click at [871, 405] on button "Ya, lanjutkan" at bounding box center [920, 417] width 99 height 24
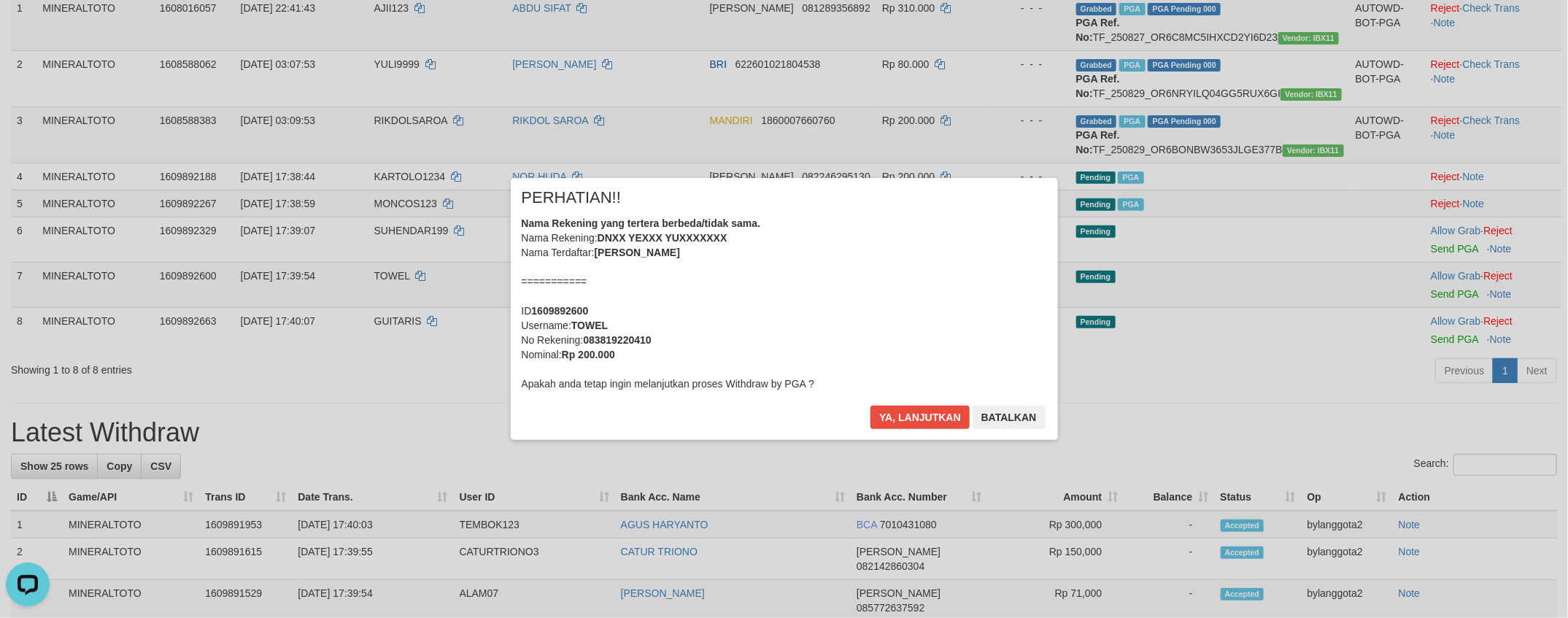
click at [856, 325] on div "Nama Rekening yang tertera berbeda/tidak sama. Nama Rekening: DNXX YEXXX YUXXXX…" at bounding box center [783, 304] width 525 height 175
click at [871, 405] on button "Ya, lanjutkan" at bounding box center [920, 417] width 99 height 24
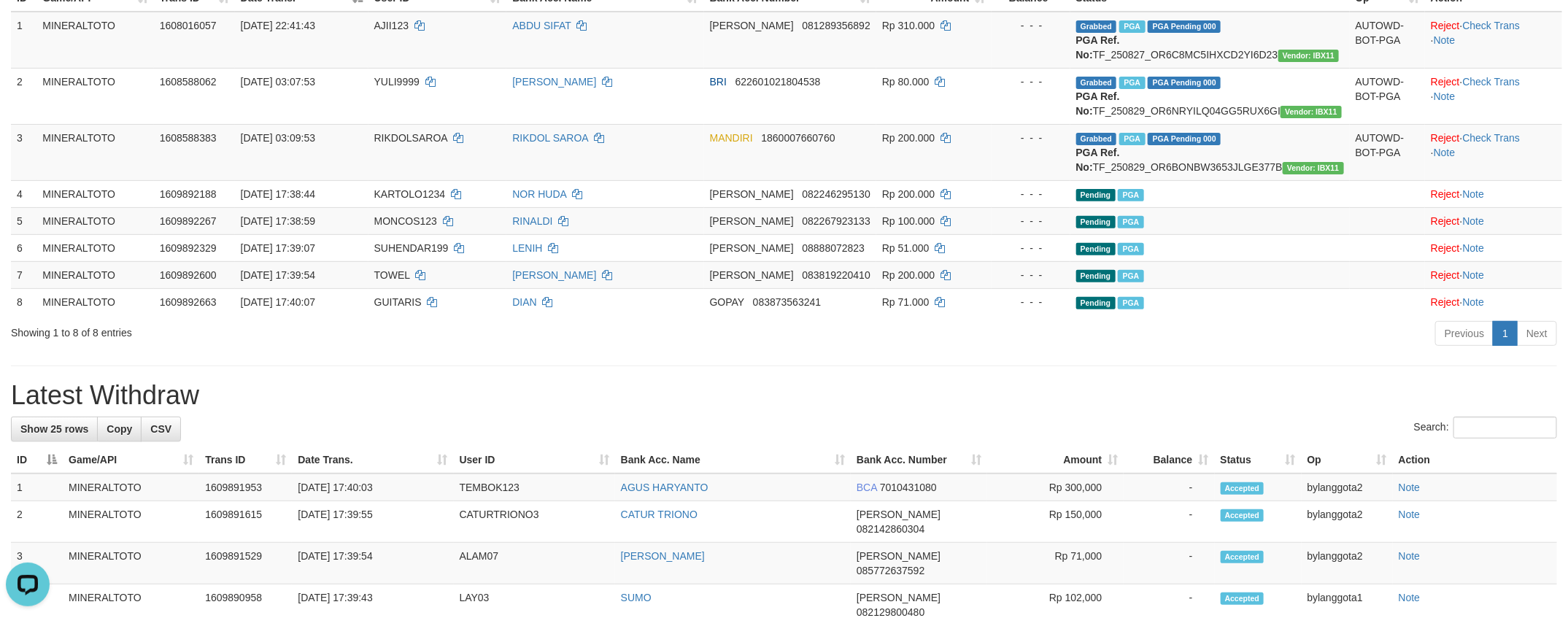
scroll to position [183, 0]
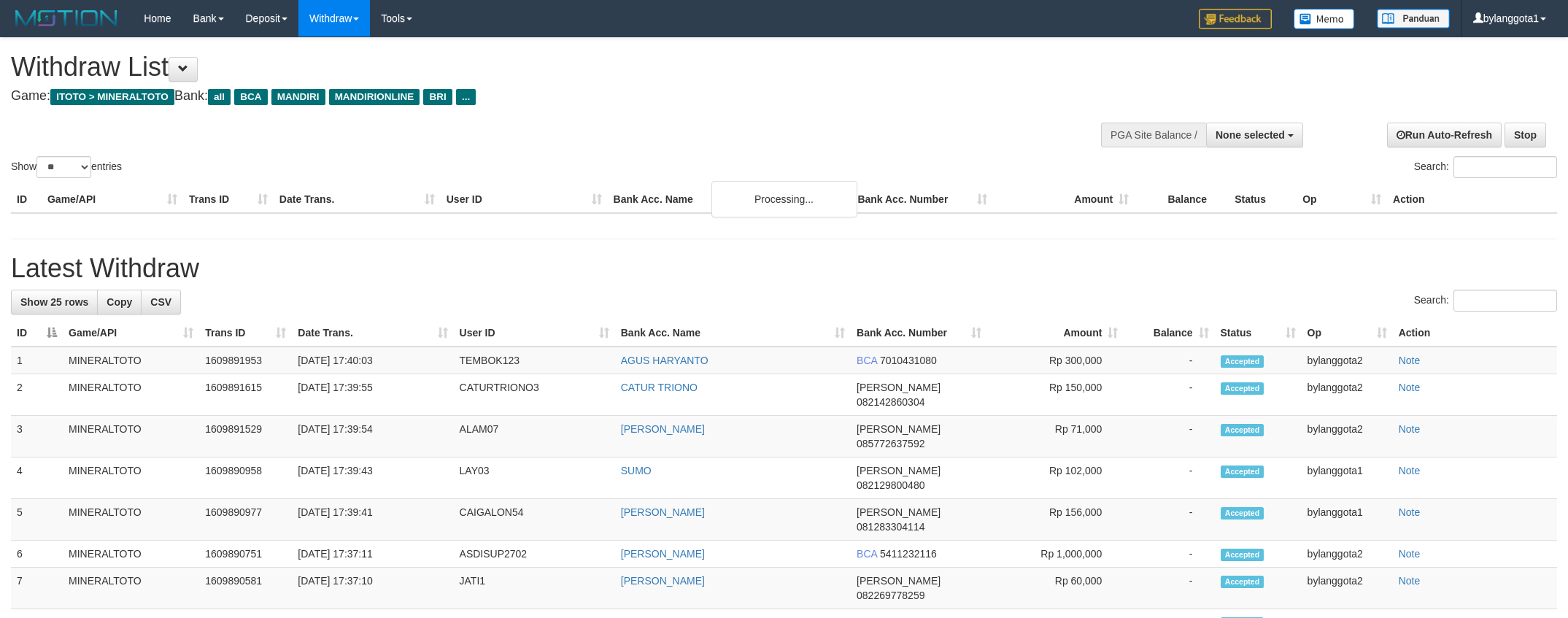
select select
select select "**"
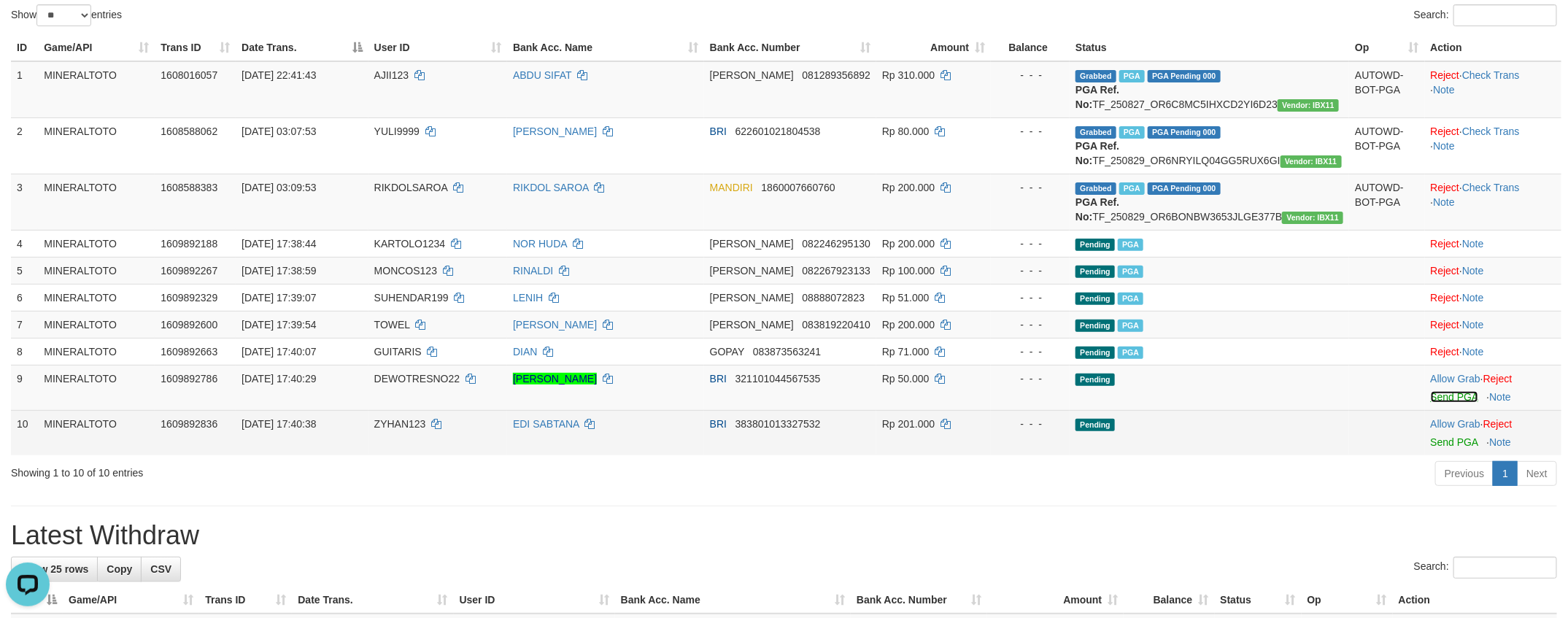
drag, startPoint x: 1458, startPoint y: 445, endPoint x: 1454, endPoint y: 460, distance: 15.5
click at [1458, 403] on link "Send PGA" at bounding box center [1454, 396] width 47 height 12
click at [1449, 456] on td "Allow Grab · Reject Send PGA · Note" at bounding box center [1492, 433] width 136 height 46
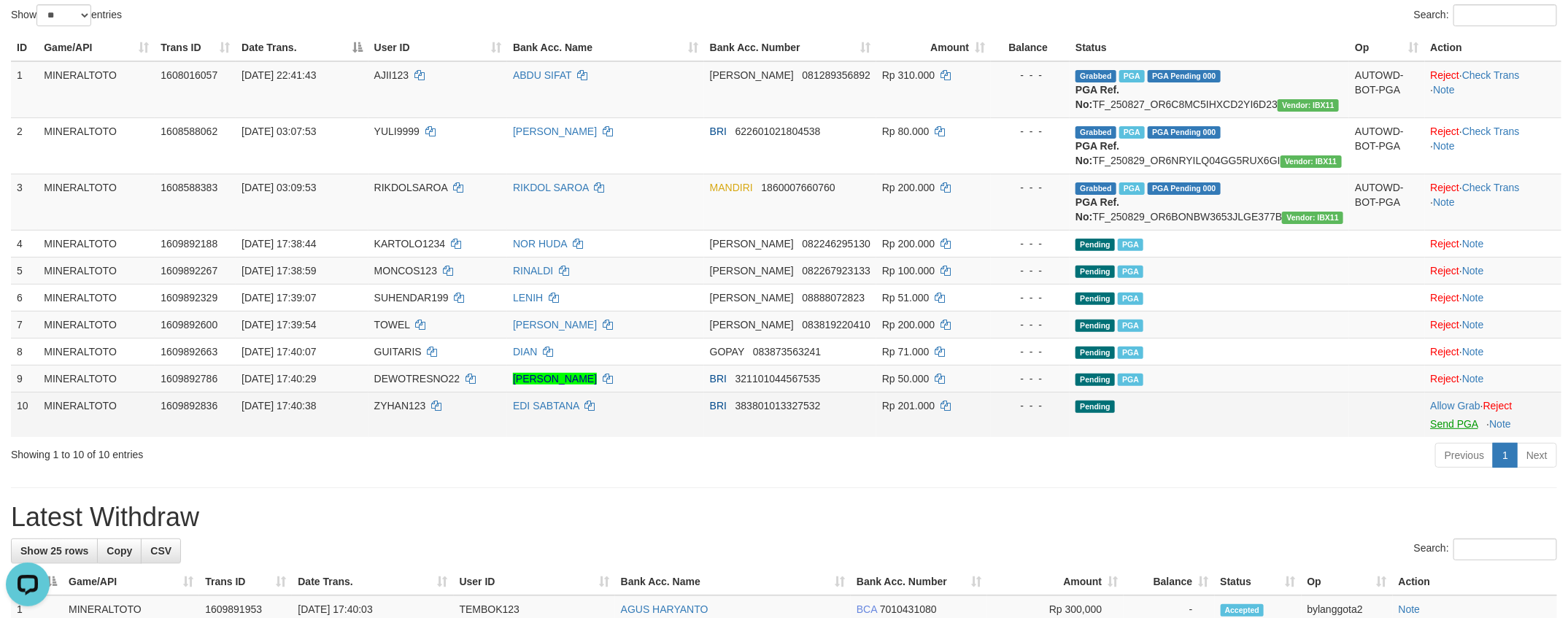
scroll to position [133, 0]
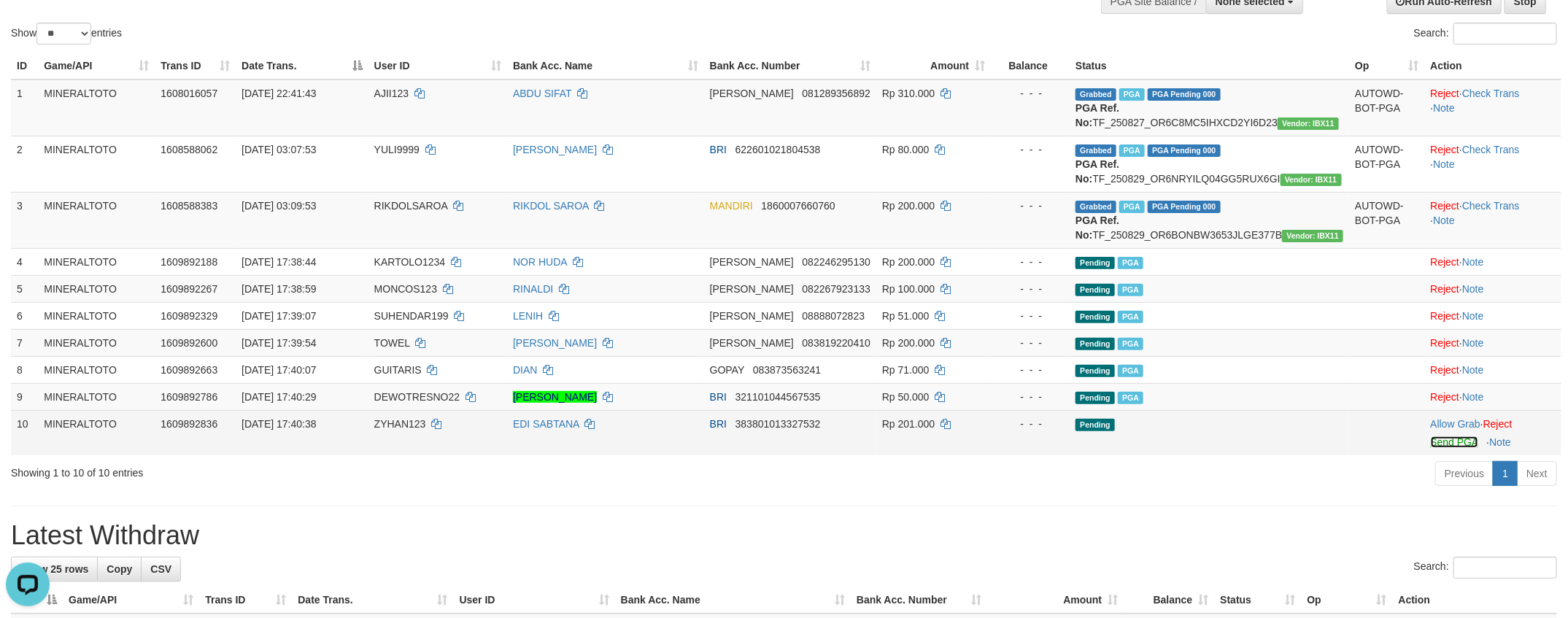
click at [1445, 448] on link "Send PGA" at bounding box center [1454, 442] width 47 height 12
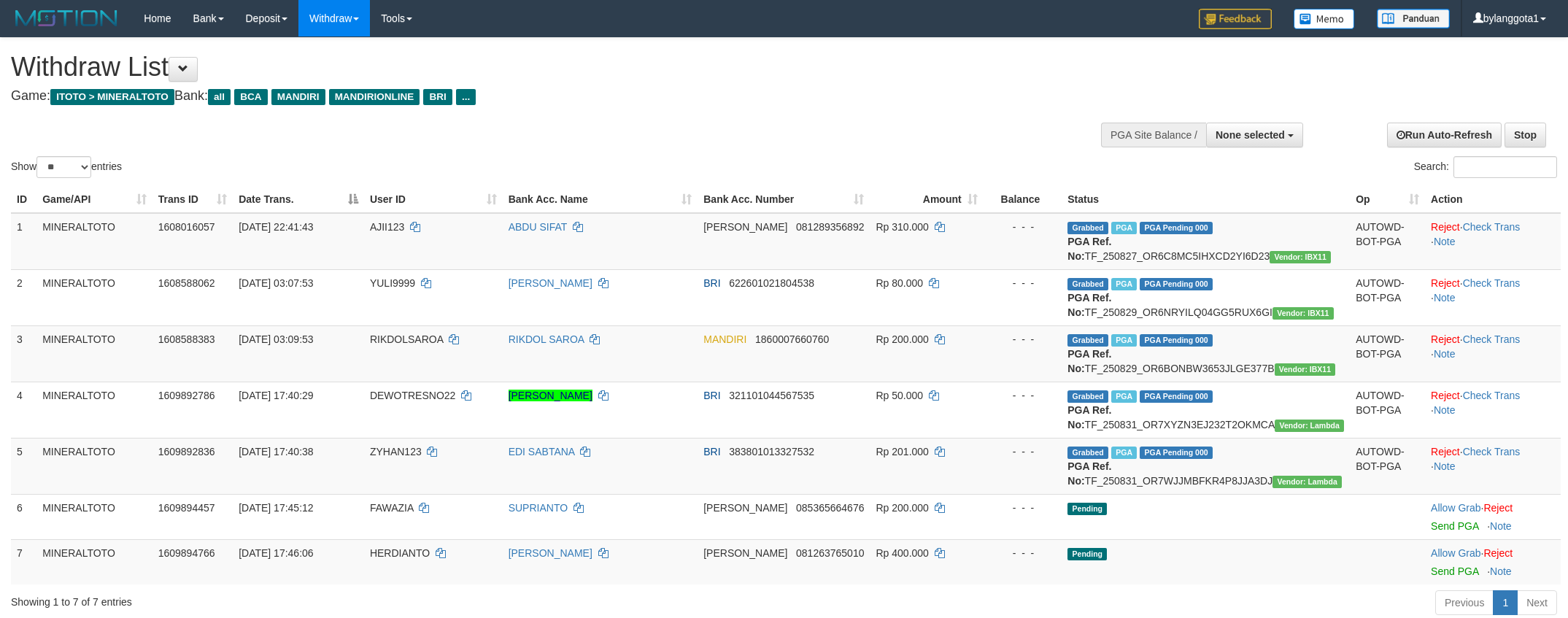
select select
select select "**"
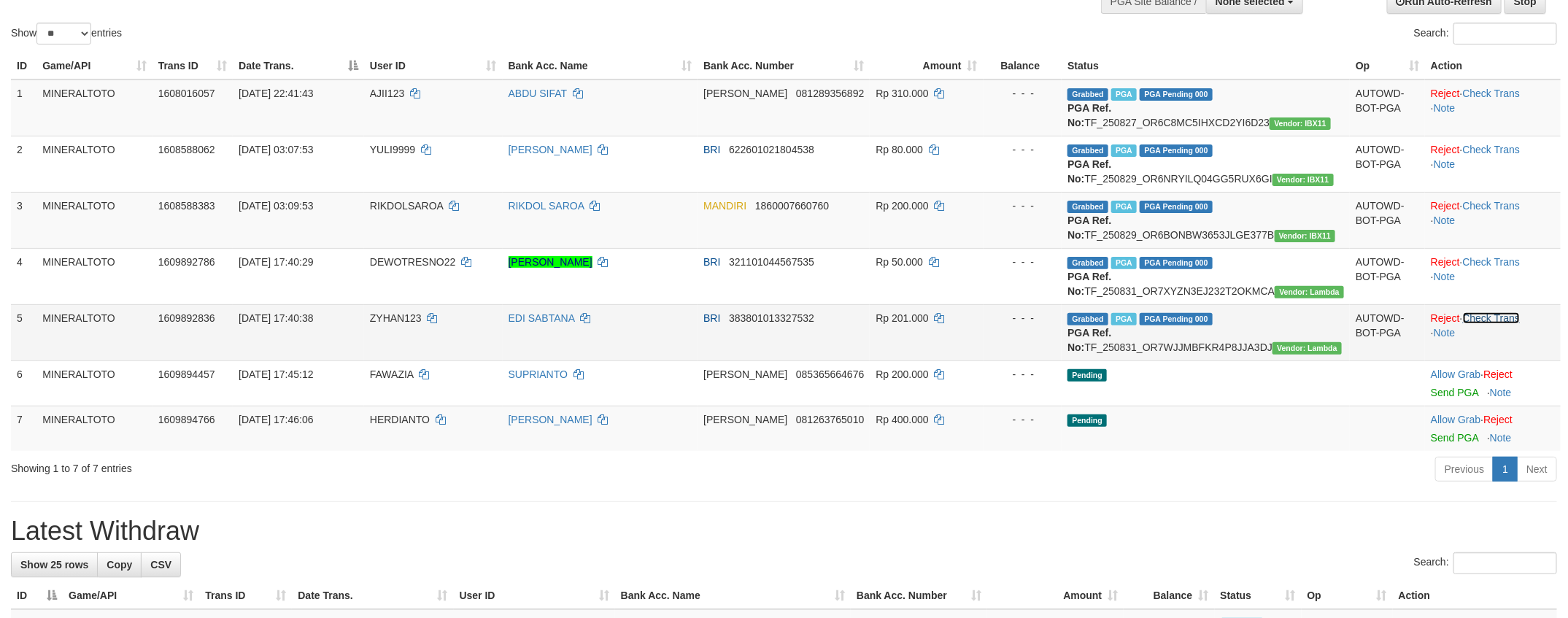
click at [1492, 324] on link "Check Trans" at bounding box center [1491, 318] width 57 height 12
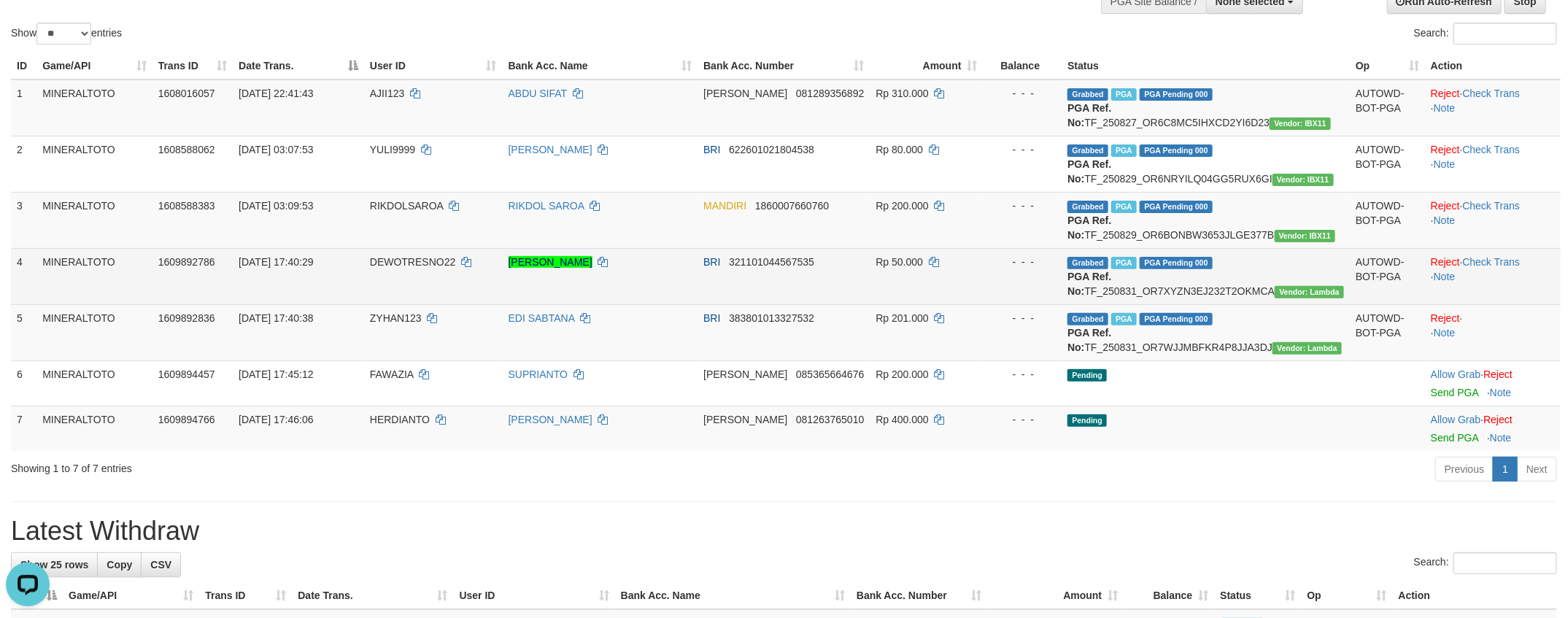
scroll to position [0, 0]
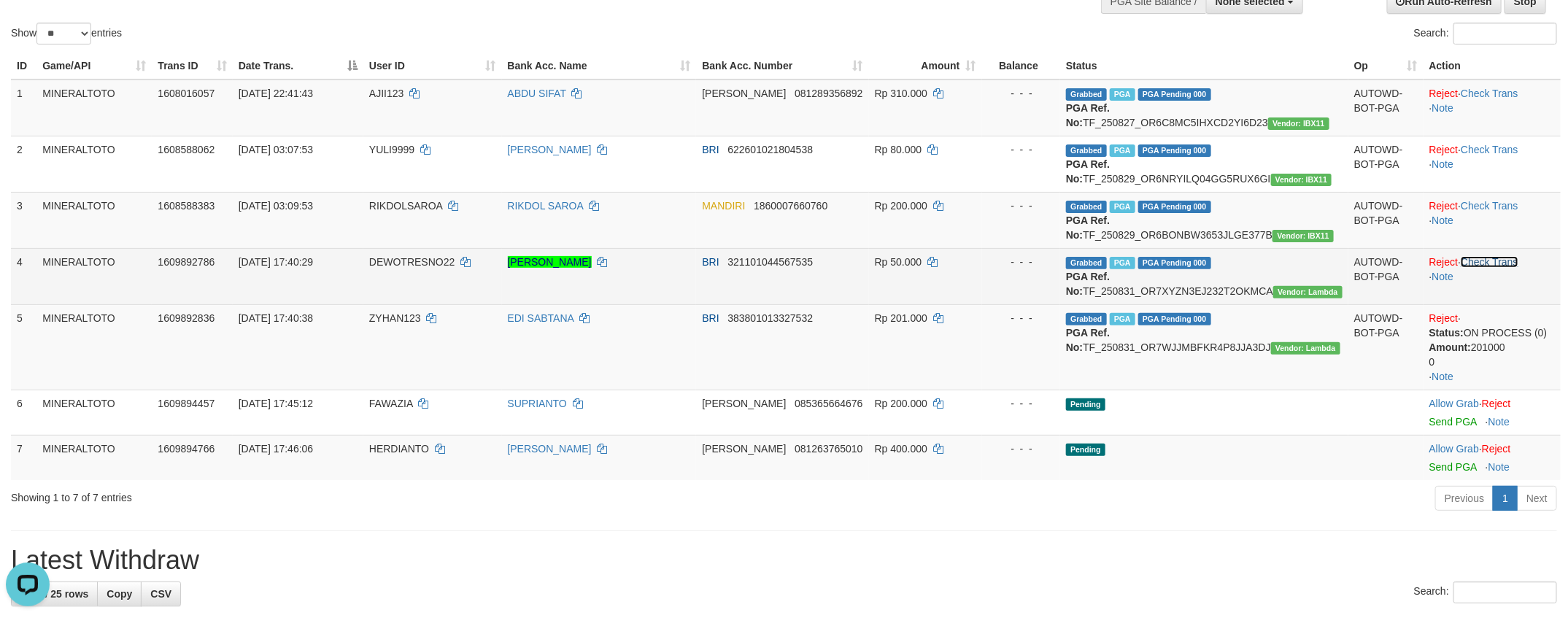
click at [1504, 267] on link "Check Trans" at bounding box center [1489, 262] width 57 height 12
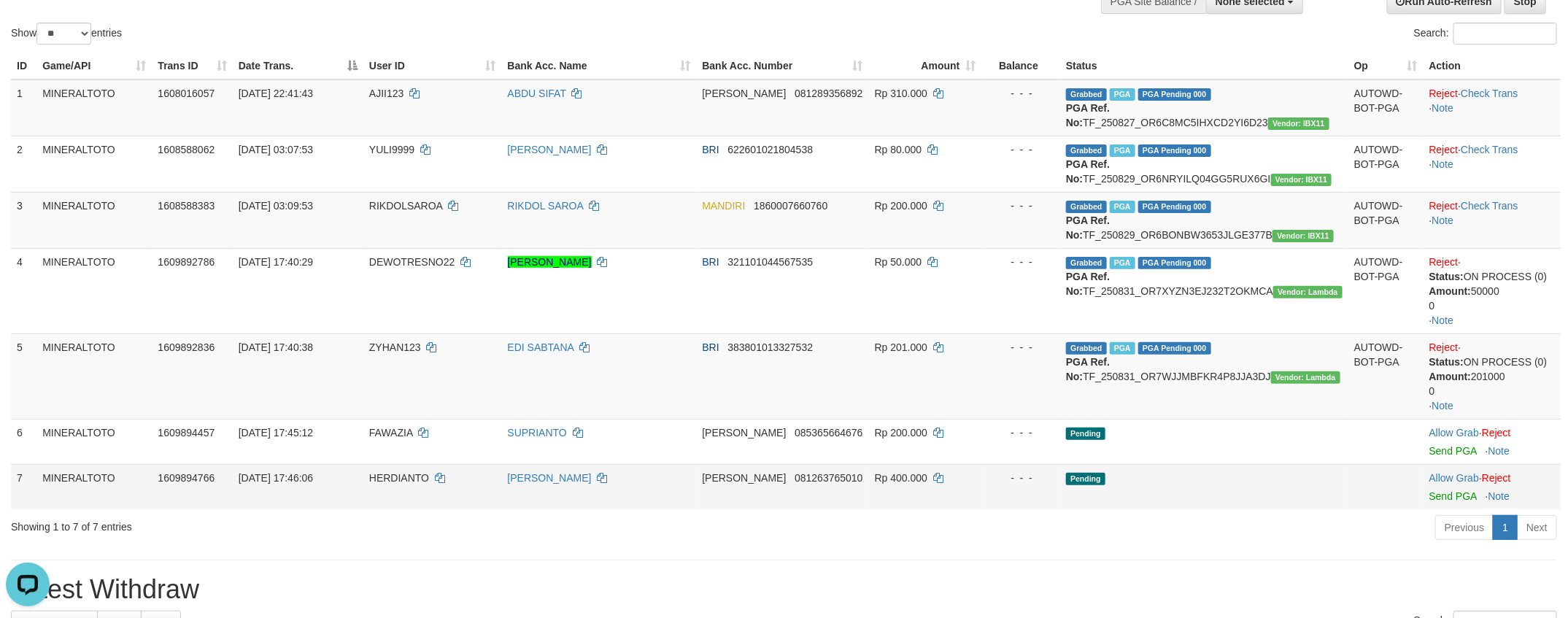
click at [1235, 509] on td "Pending" at bounding box center [1204, 487] width 288 height 46
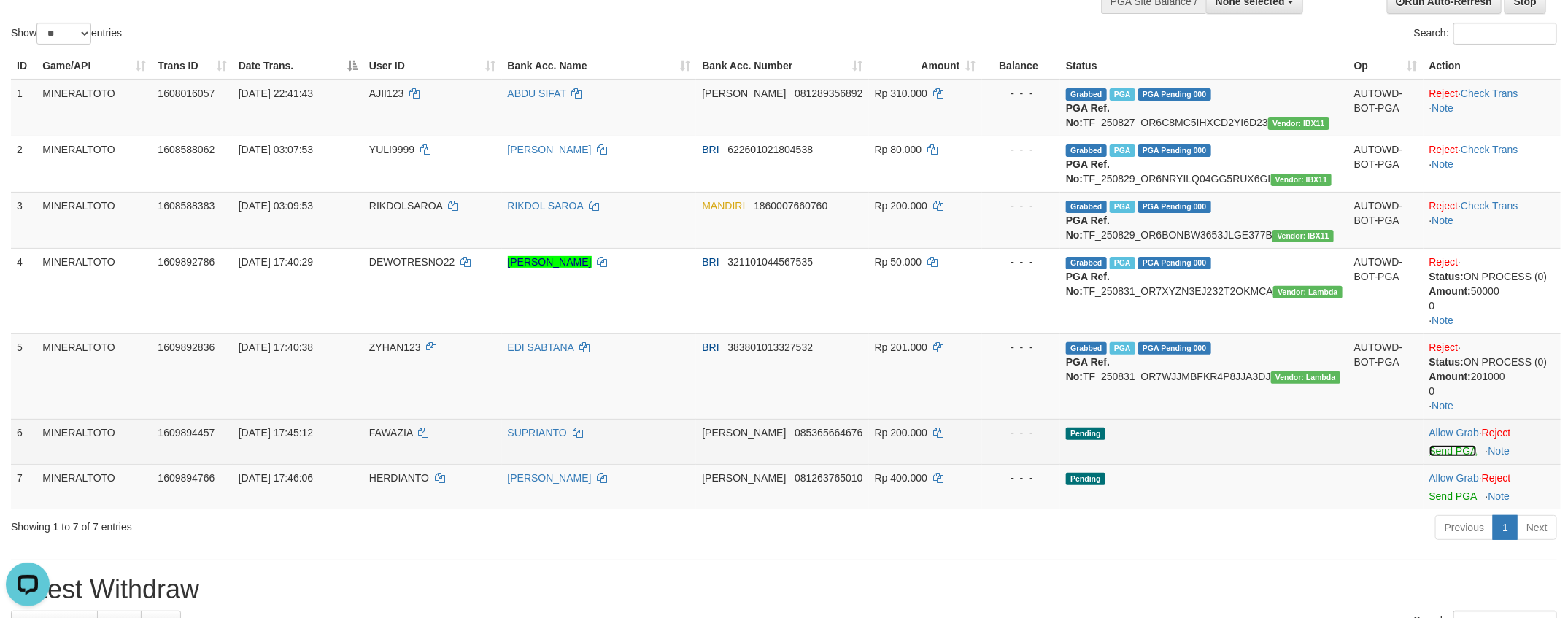
click at [1458, 456] on link "Send PGA" at bounding box center [1453, 451] width 47 height 12
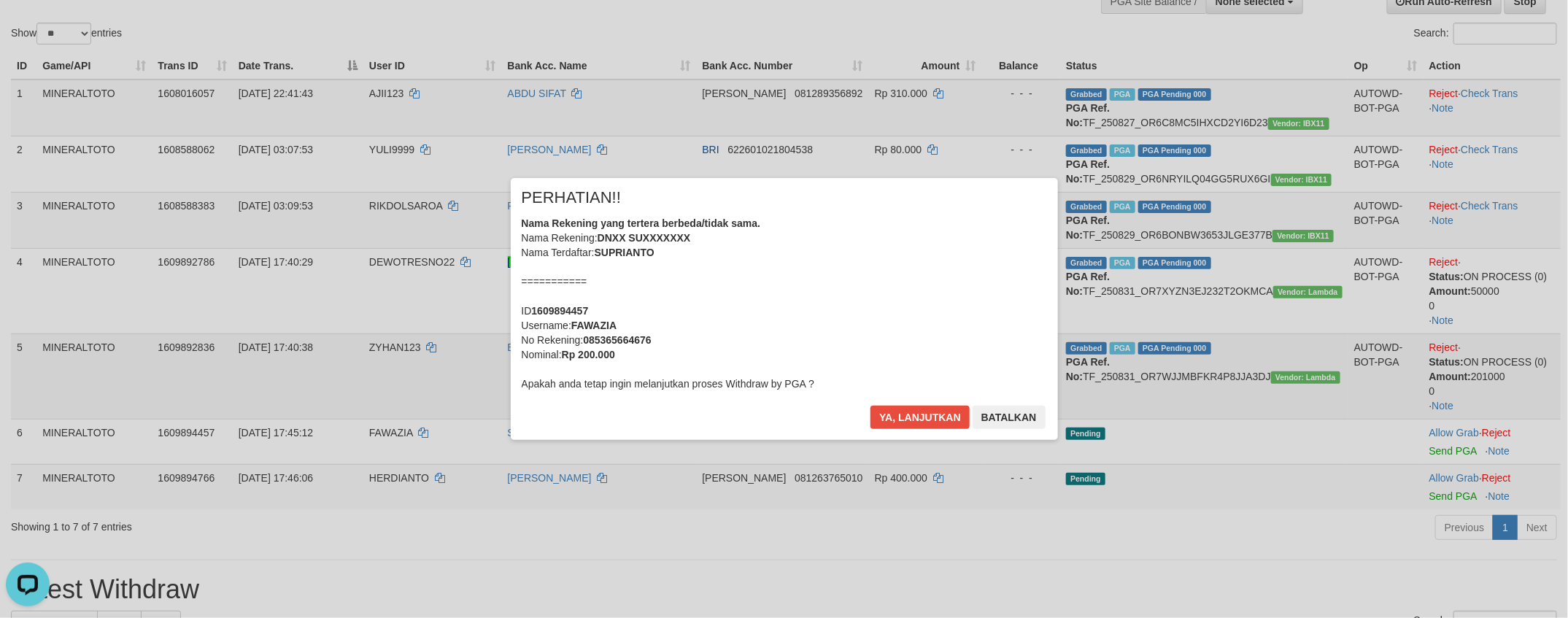
click at [810, 386] on div "Nama Rekening yang tertera berbeda/tidak sama. Nama Rekening: DNXX SUXXXXXXX Na…" at bounding box center [783, 304] width 525 height 175
click at [871, 405] on button "Ya, lanjutkan" at bounding box center [920, 417] width 99 height 24
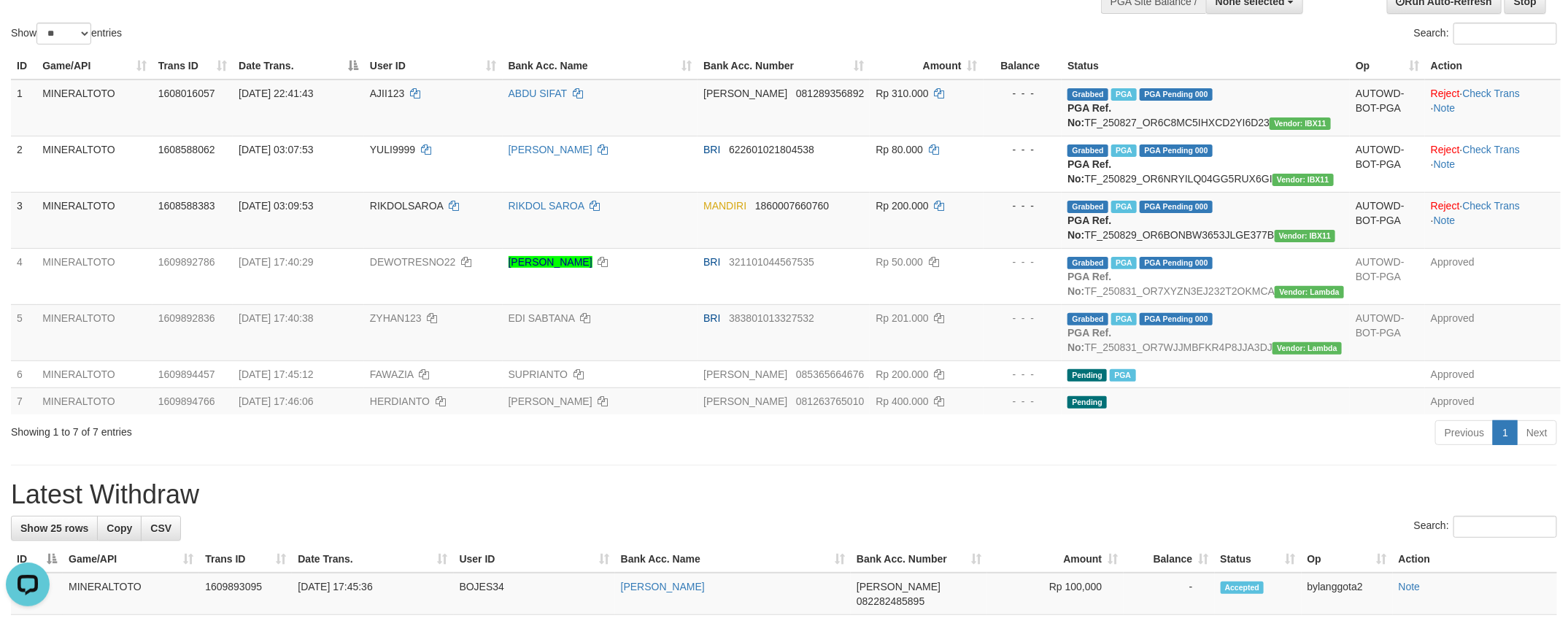
scroll to position [103, 0]
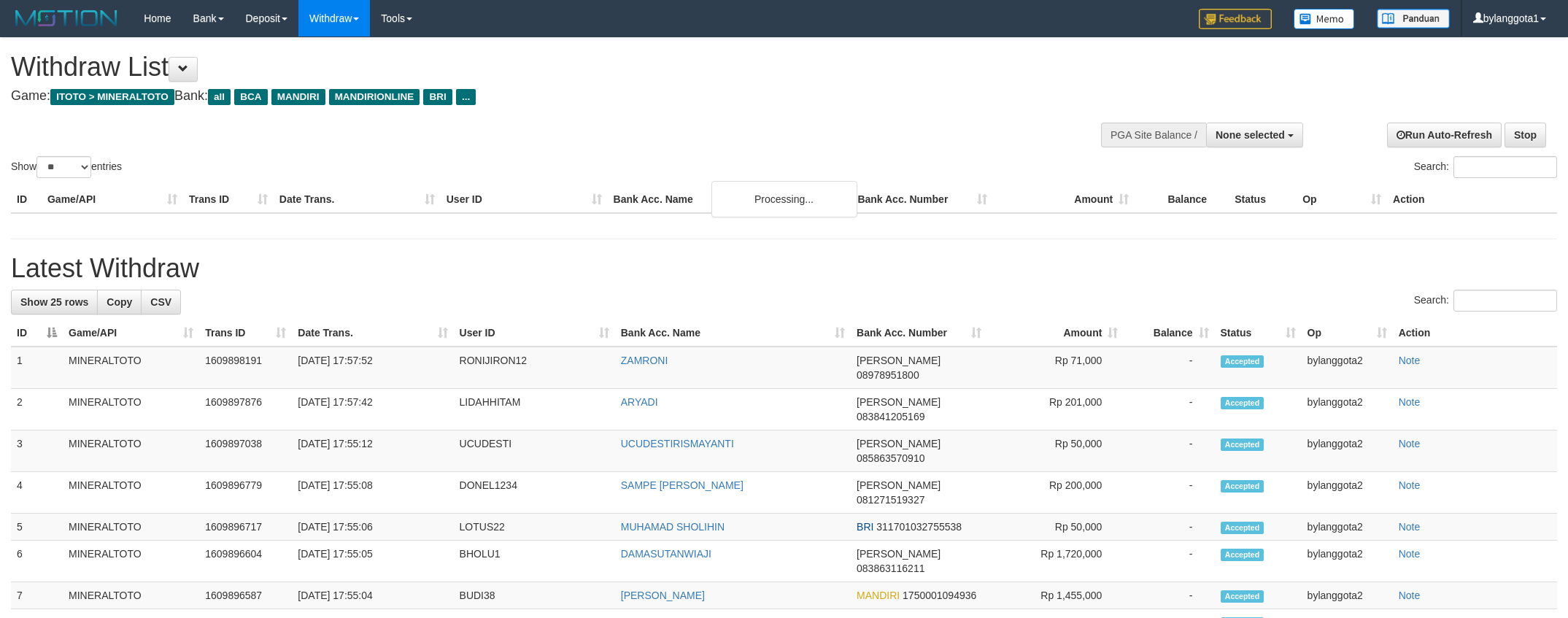
select select
select select "**"
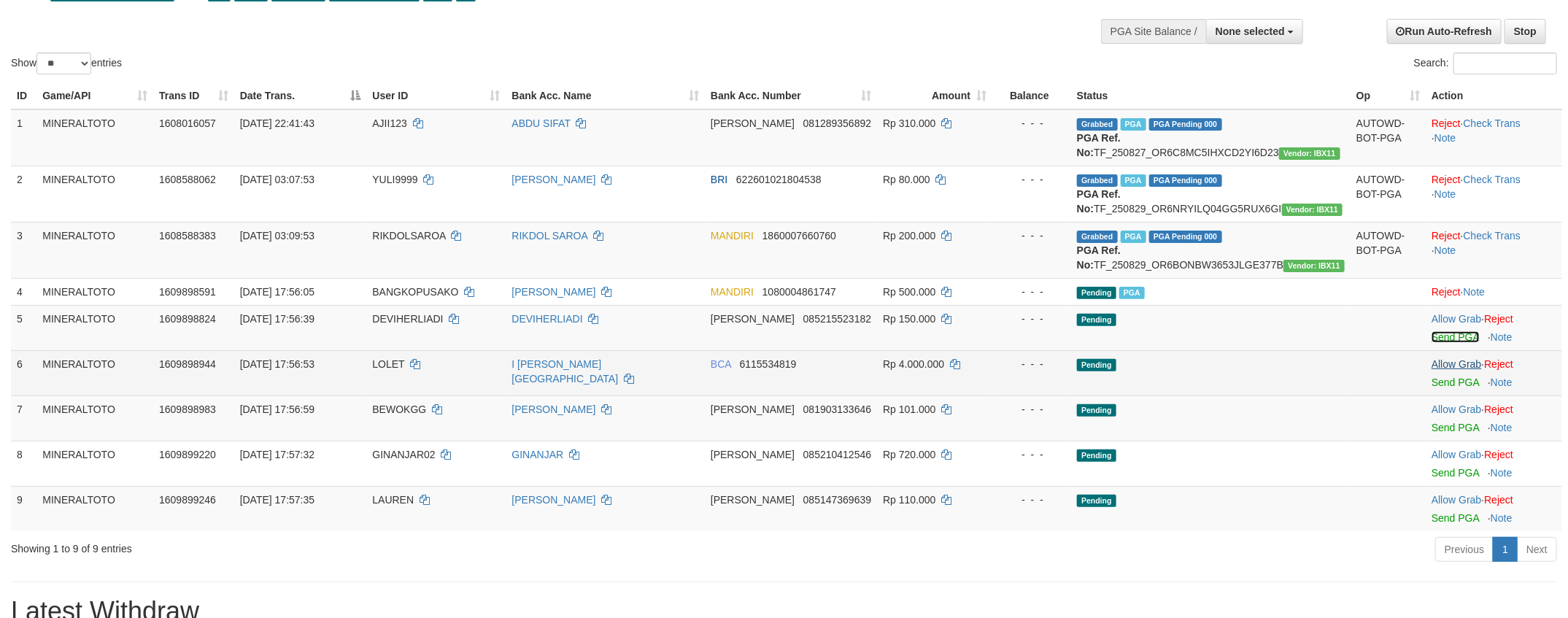
drag, startPoint x: 1443, startPoint y: 382, endPoint x: 1451, endPoint y: 410, distance: 29.1
click at [1445, 343] on link "Send PGA" at bounding box center [1455, 337] width 47 height 12
click at [1451, 388] on link "Send PGA" at bounding box center [1455, 382] width 47 height 12
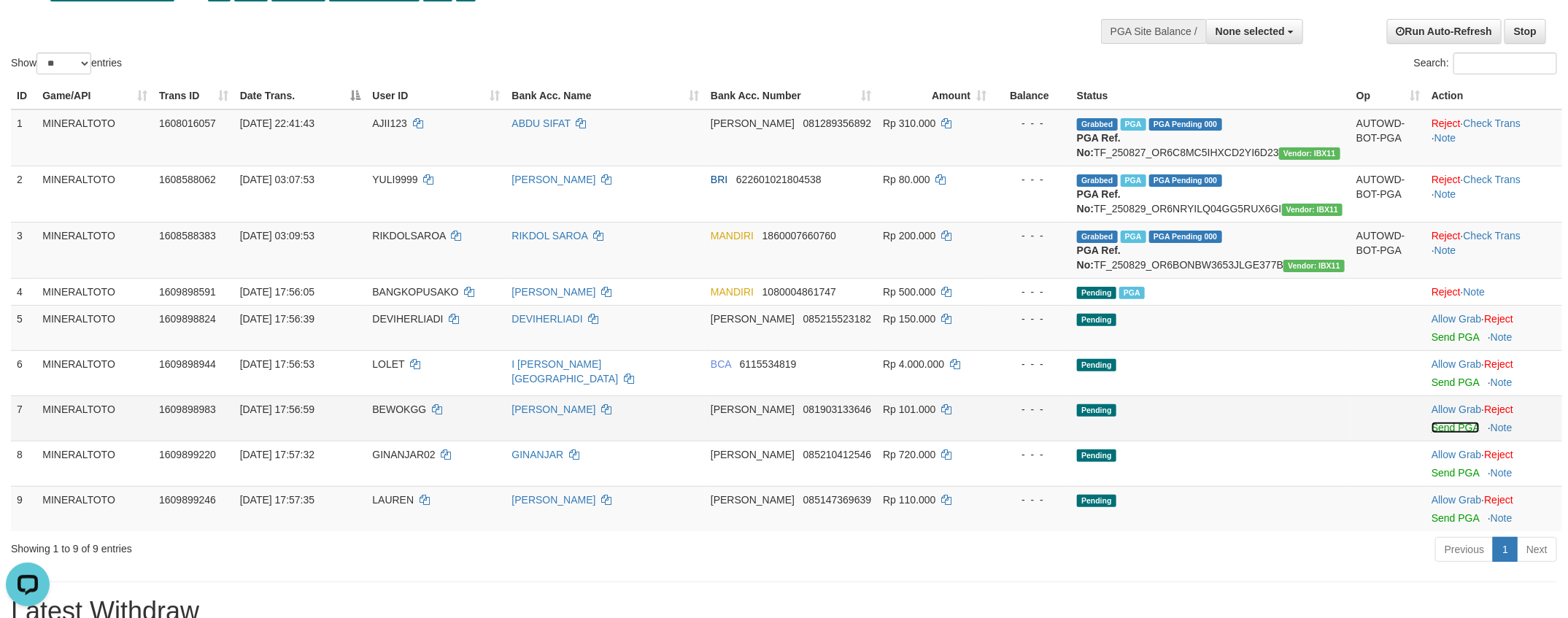
click at [1449, 434] on link "Send PGA" at bounding box center [1455, 427] width 47 height 12
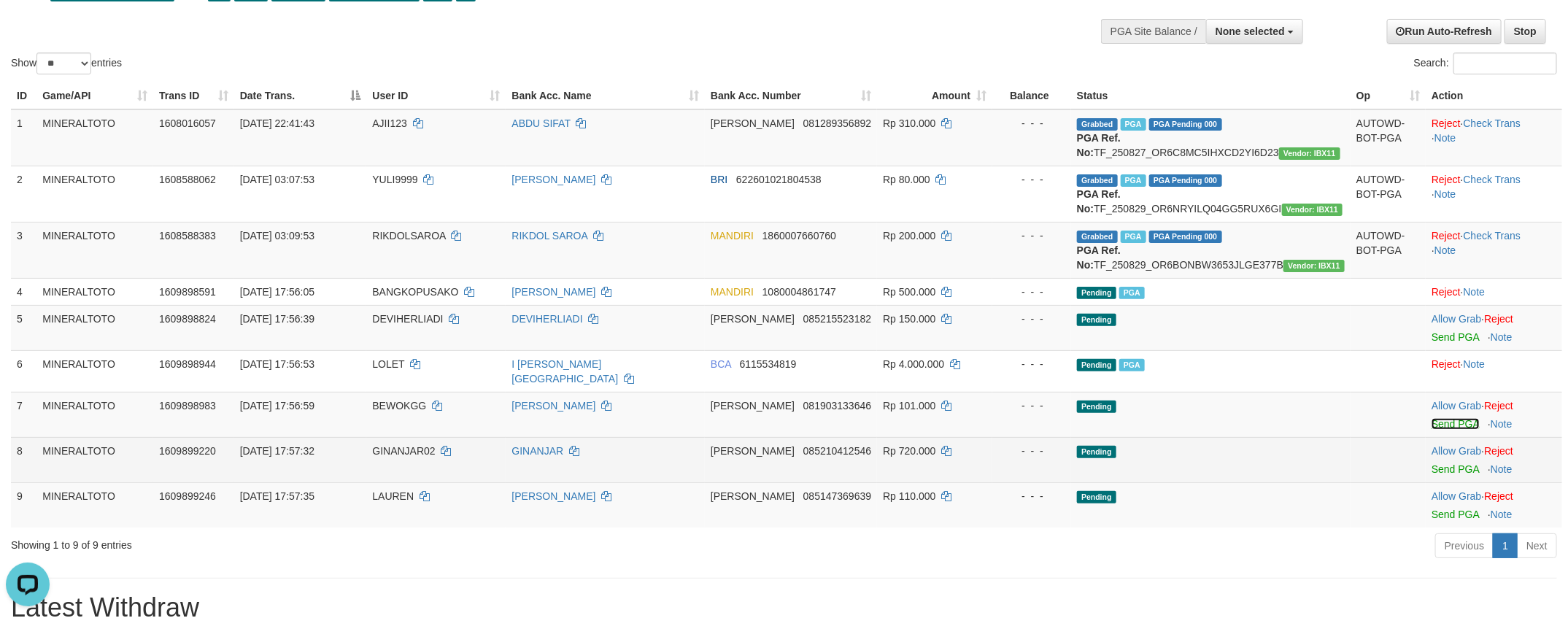
scroll to position [86, 0]
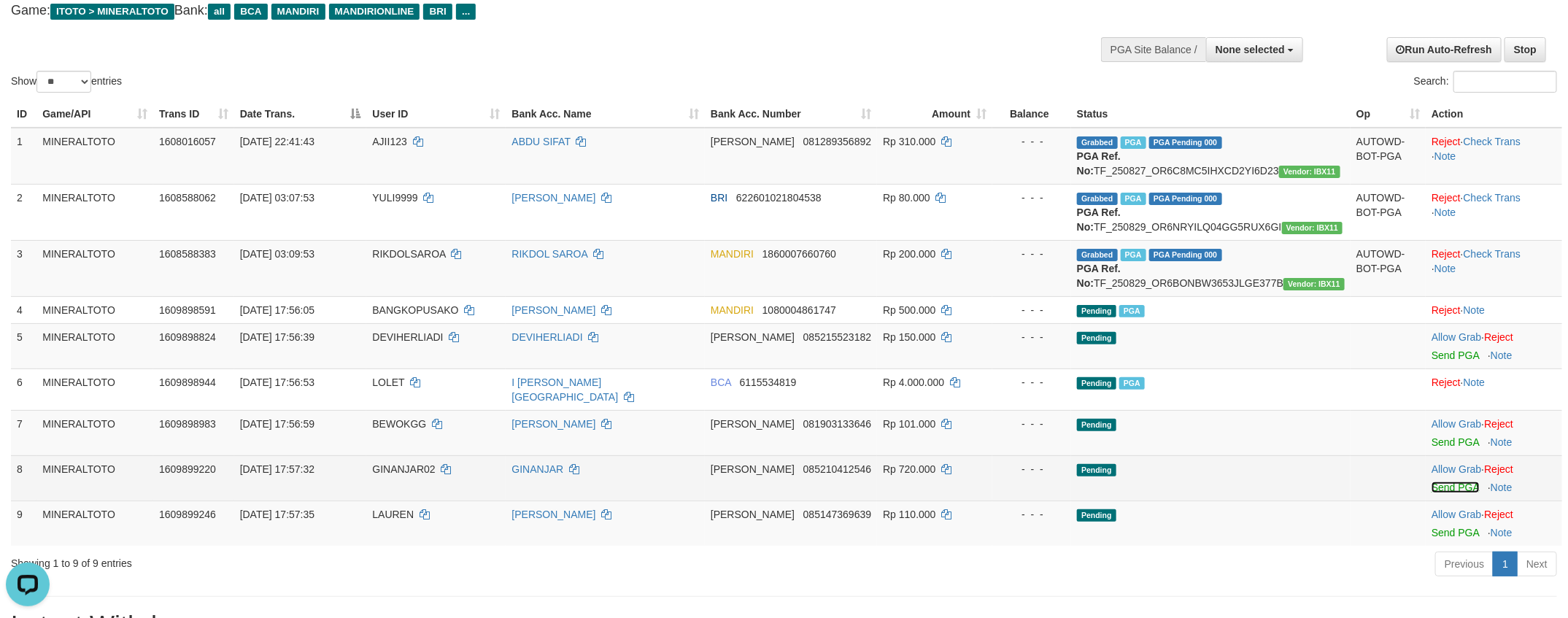
drag, startPoint x: 1452, startPoint y: 517, endPoint x: 1456, endPoint y: 528, distance: 11.7
click at [1453, 493] on link "Send PGA" at bounding box center [1455, 487] width 47 height 12
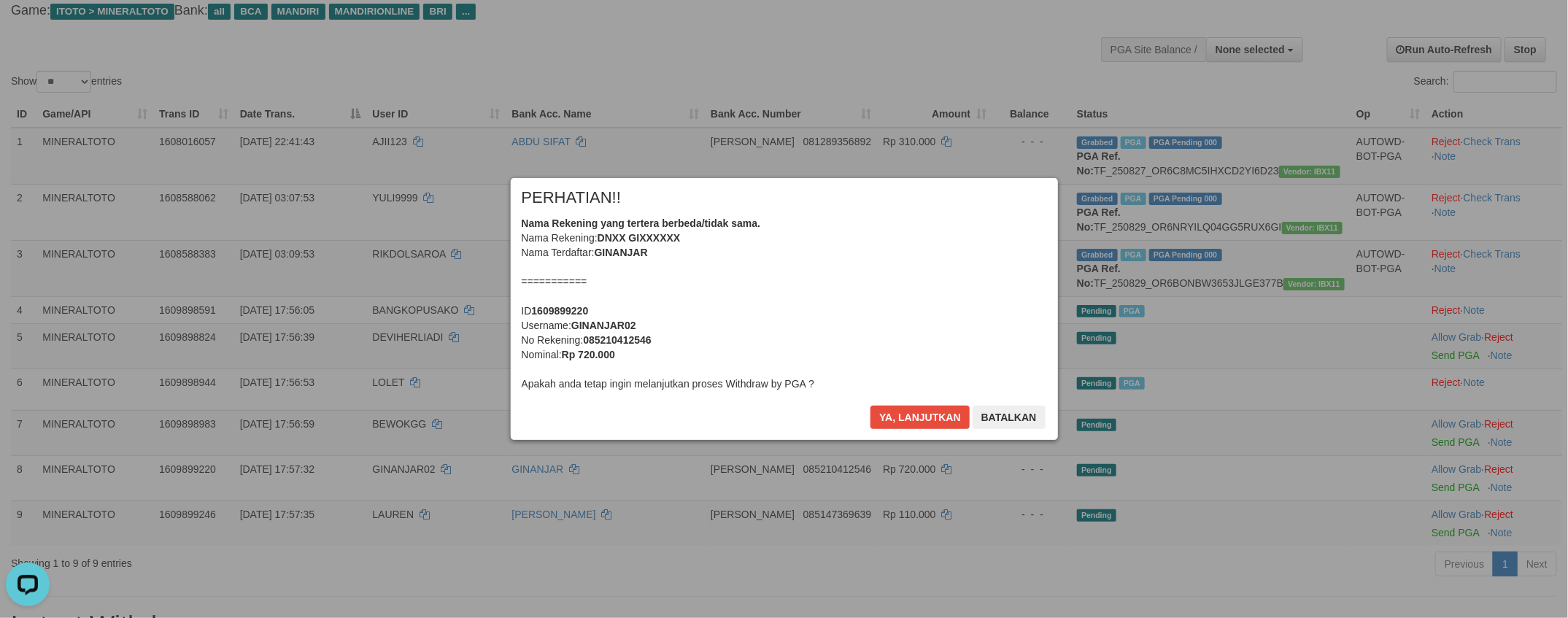
click at [825, 340] on div "Nama Rekening yang tertera berbeda/tidak sama. Nama Rekening: DNXX GIXXXXXX Nam…" at bounding box center [783, 304] width 525 height 175
click at [871, 405] on button "Ya, lanjutkan" at bounding box center [920, 417] width 99 height 24
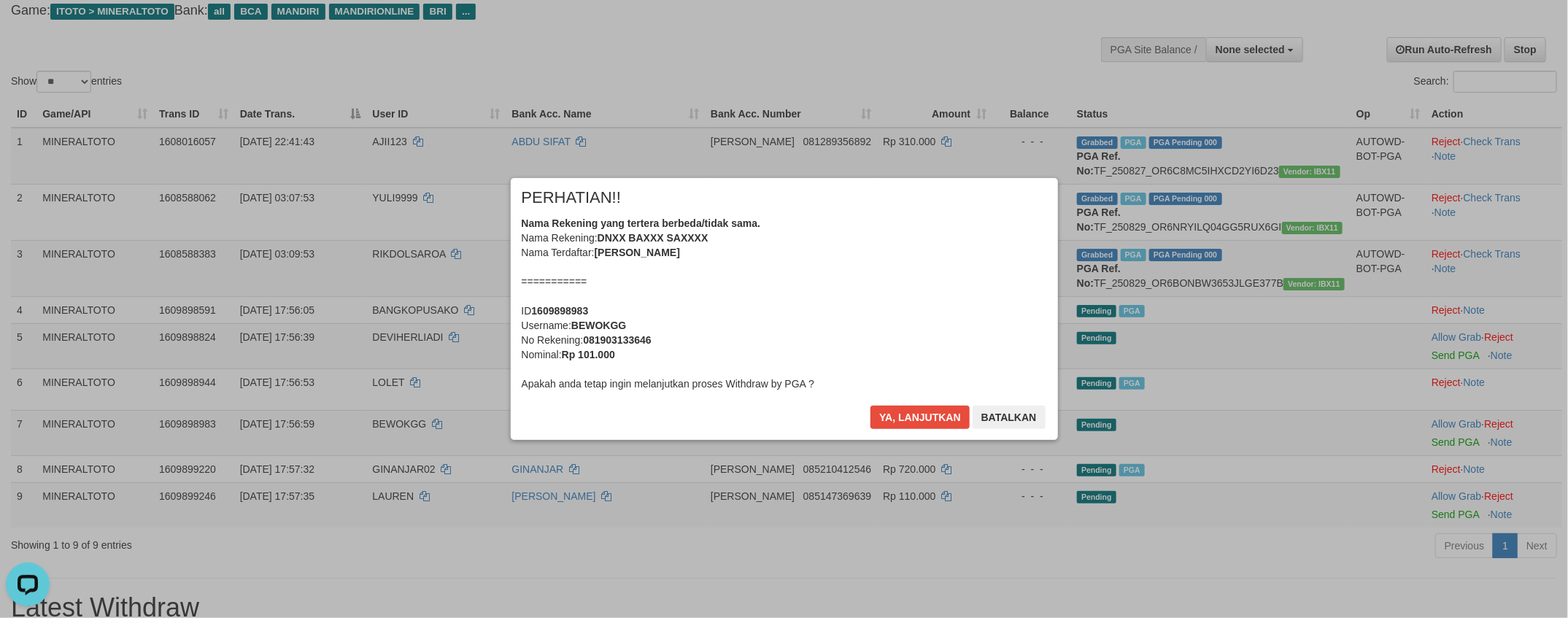
scroll to position [67, 0]
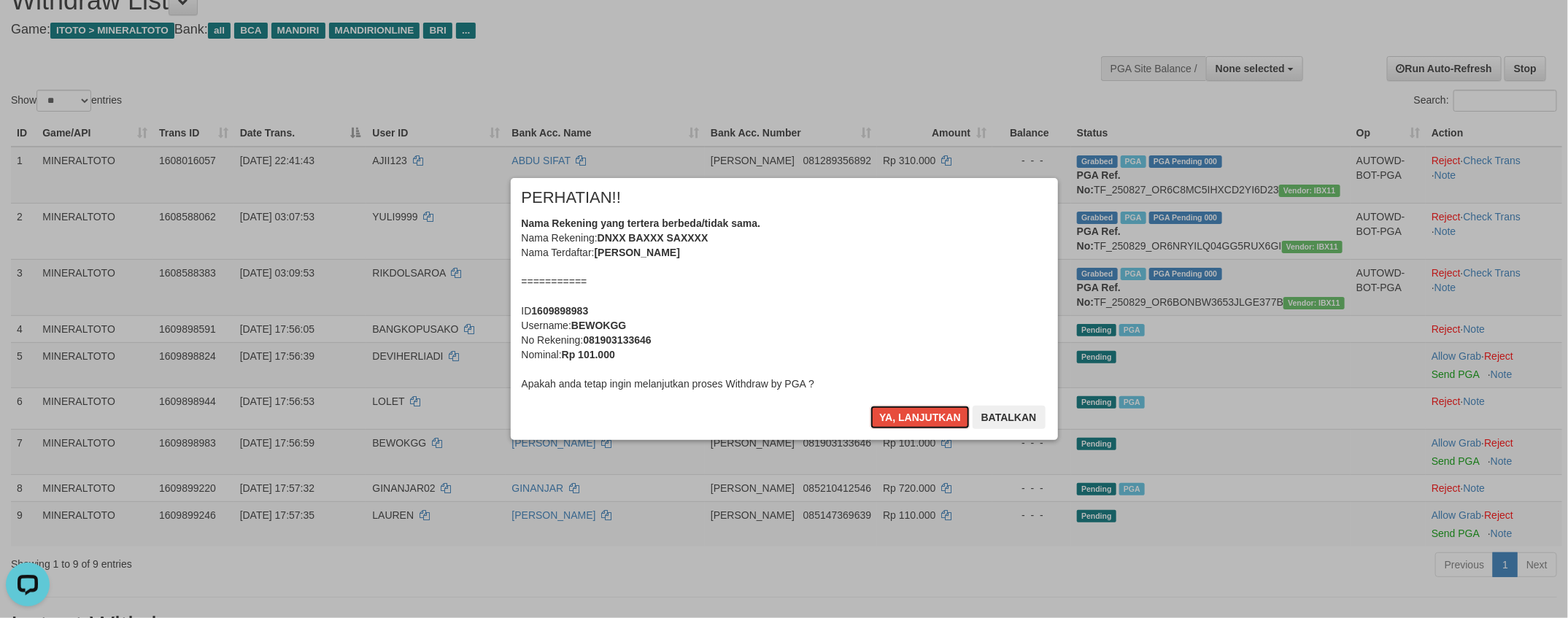
click at [825, 340] on div "Nama Rekening yang tertera berbeda/tidak sama. Nama Rekening: DNXX BAXXX SAXXXX…" at bounding box center [783, 304] width 525 height 175
click at [871, 405] on button "Ya, lanjutkan" at bounding box center [920, 417] width 99 height 24
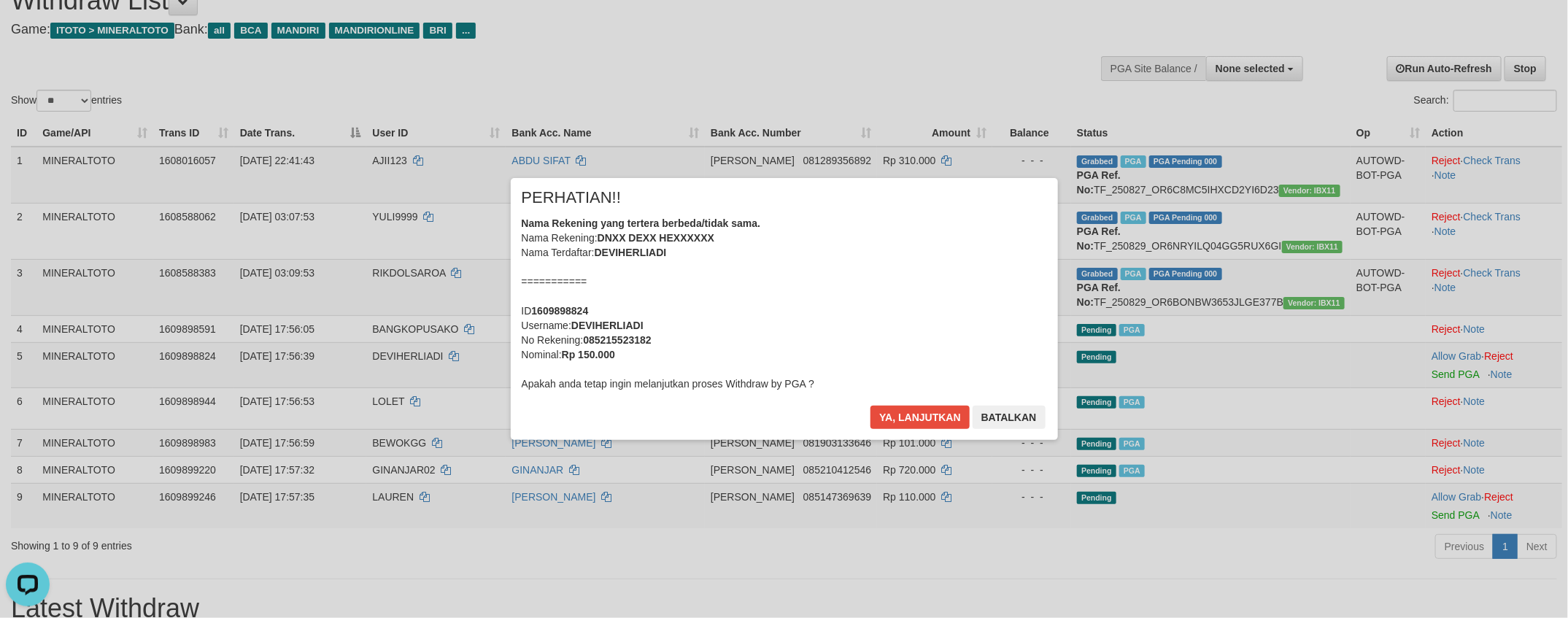
scroll to position [49, 0]
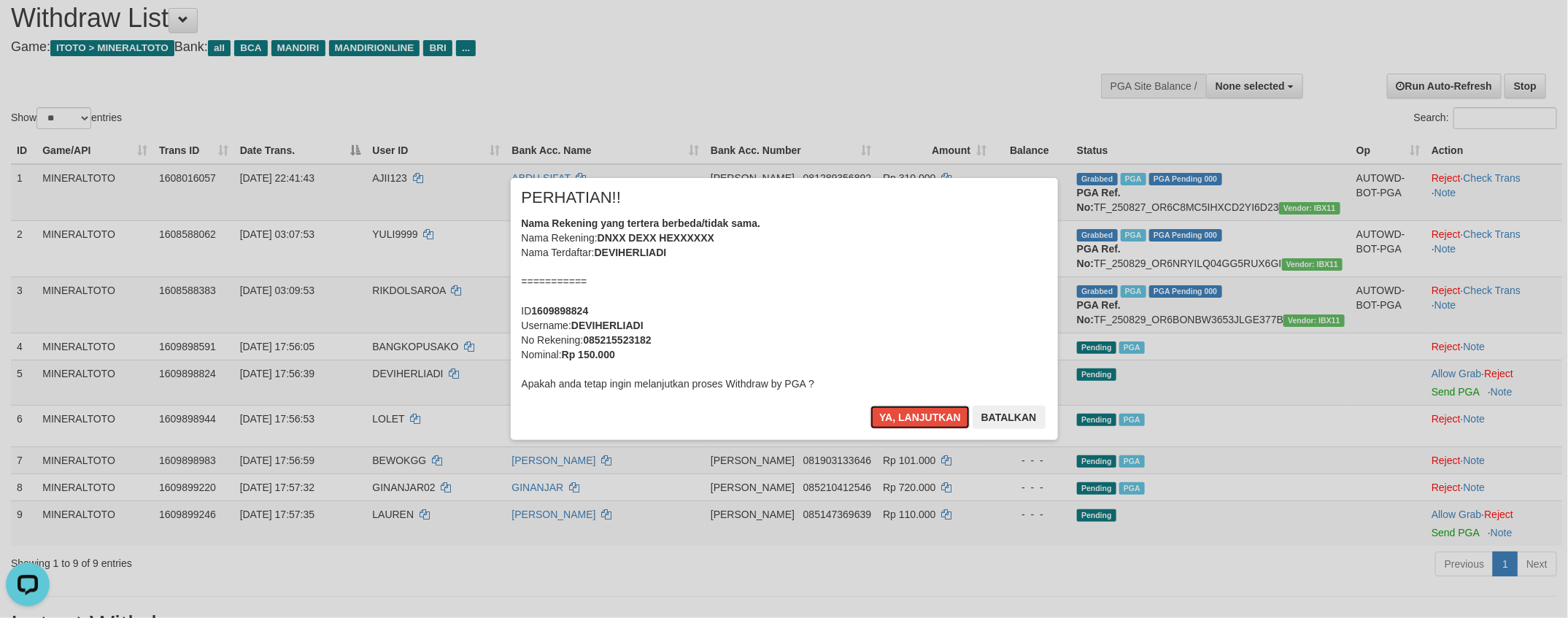
click at [825, 340] on div "Nama Rekening yang tertera berbeda/tidak sama. Nama Rekening: DNXX DEXX HEXXXXX…" at bounding box center [783, 304] width 525 height 175
click at [871, 405] on button "Ya, lanjutkan" at bounding box center [920, 417] width 99 height 24
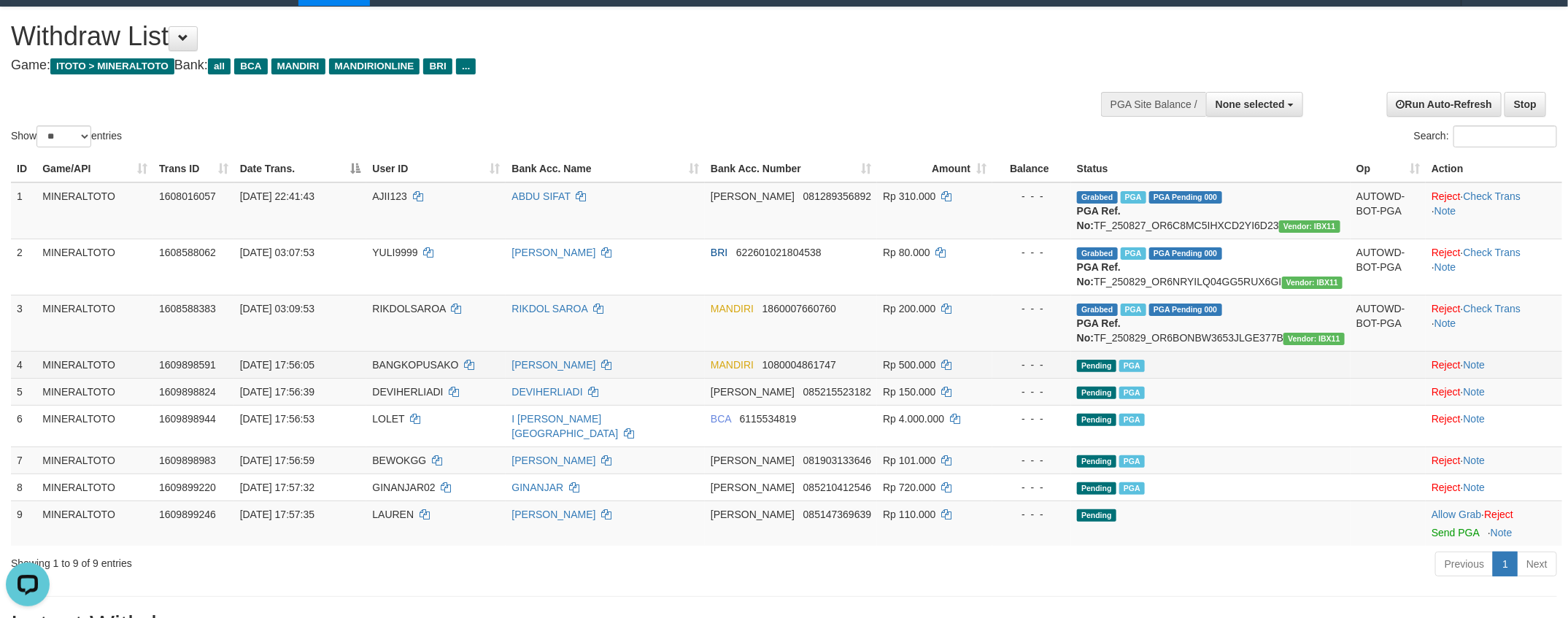
scroll to position [140, 0]
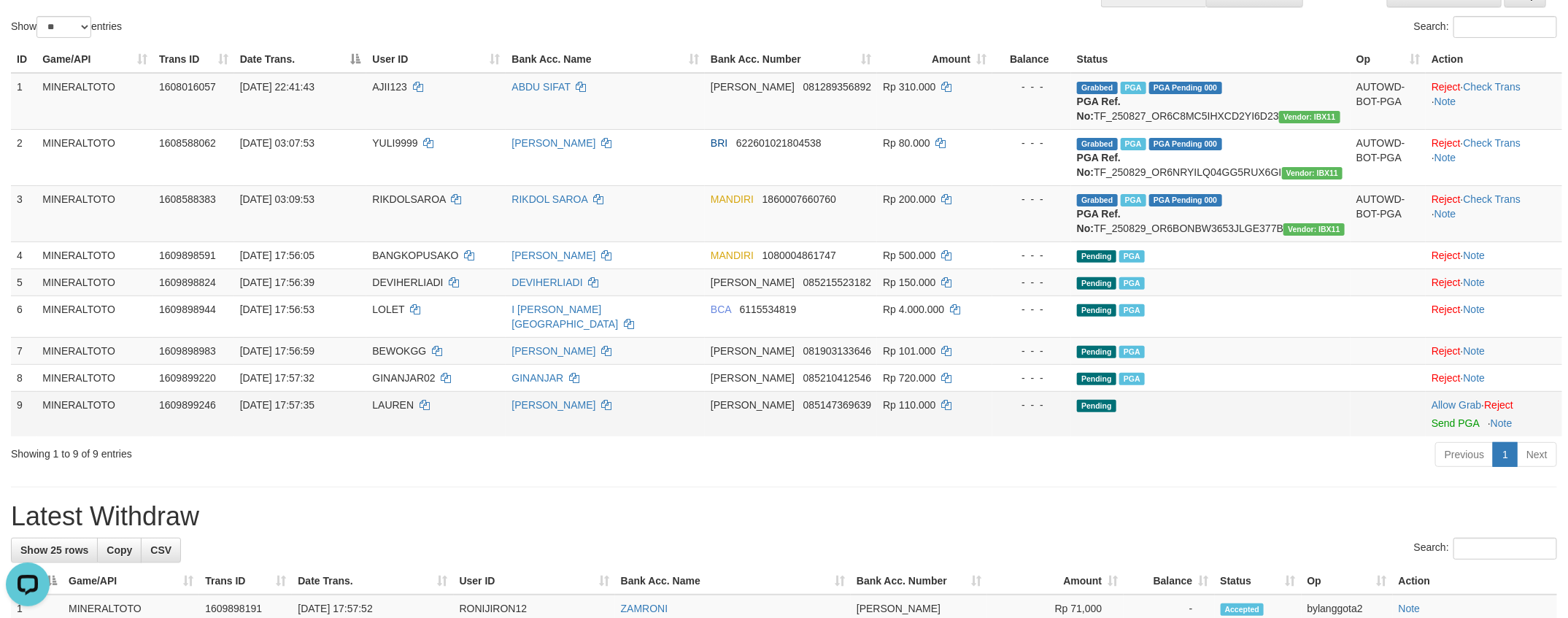
click at [1447, 436] on td "Allow Grab · Reject Send PGA · Note" at bounding box center [1493, 414] width 136 height 46
click at [1447, 429] on link "Send PGA" at bounding box center [1455, 423] width 47 height 12
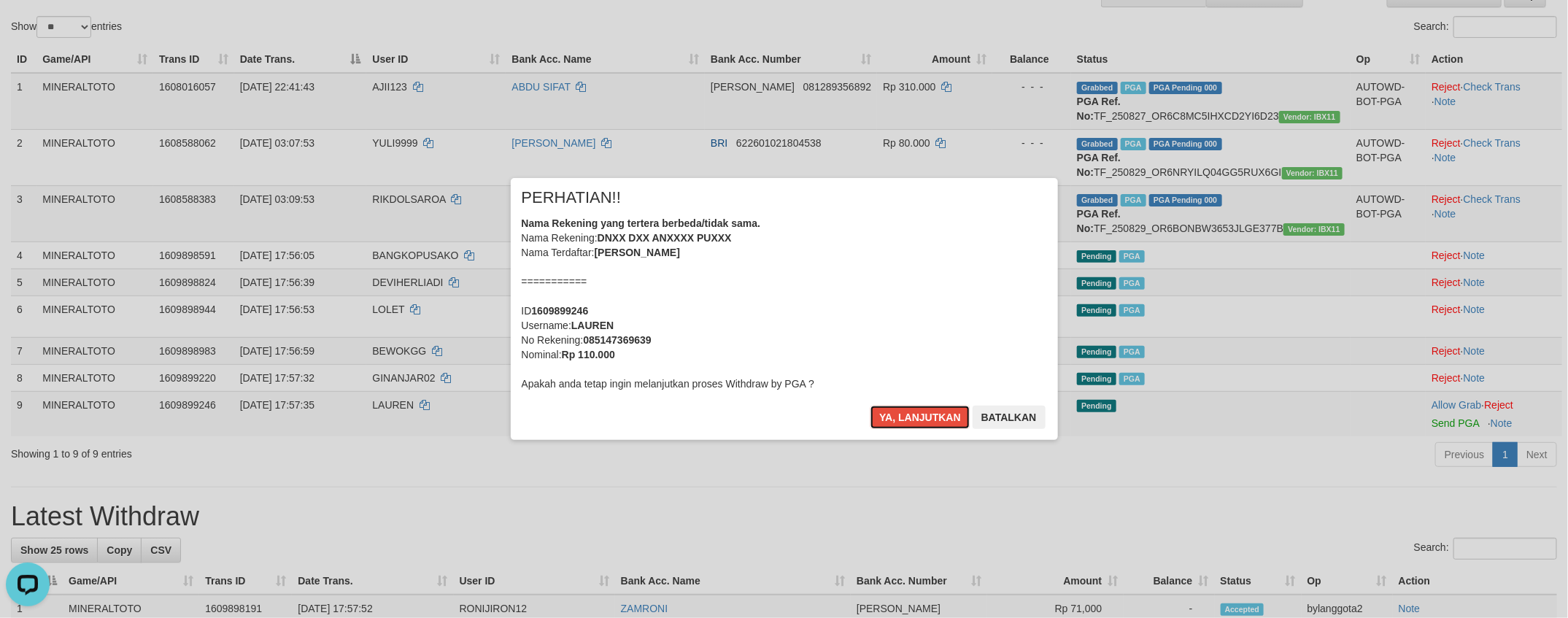
click at [909, 353] on div "Nama Rekening yang tertera berbeda/tidak sama. Nama Rekening: DNXX DXX ANXXXX P…" at bounding box center [783, 304] width 525 height 175
click at [871, 405] on button "Ya, lanjutkan" at bounding box center [920, 417] width 99 height 24
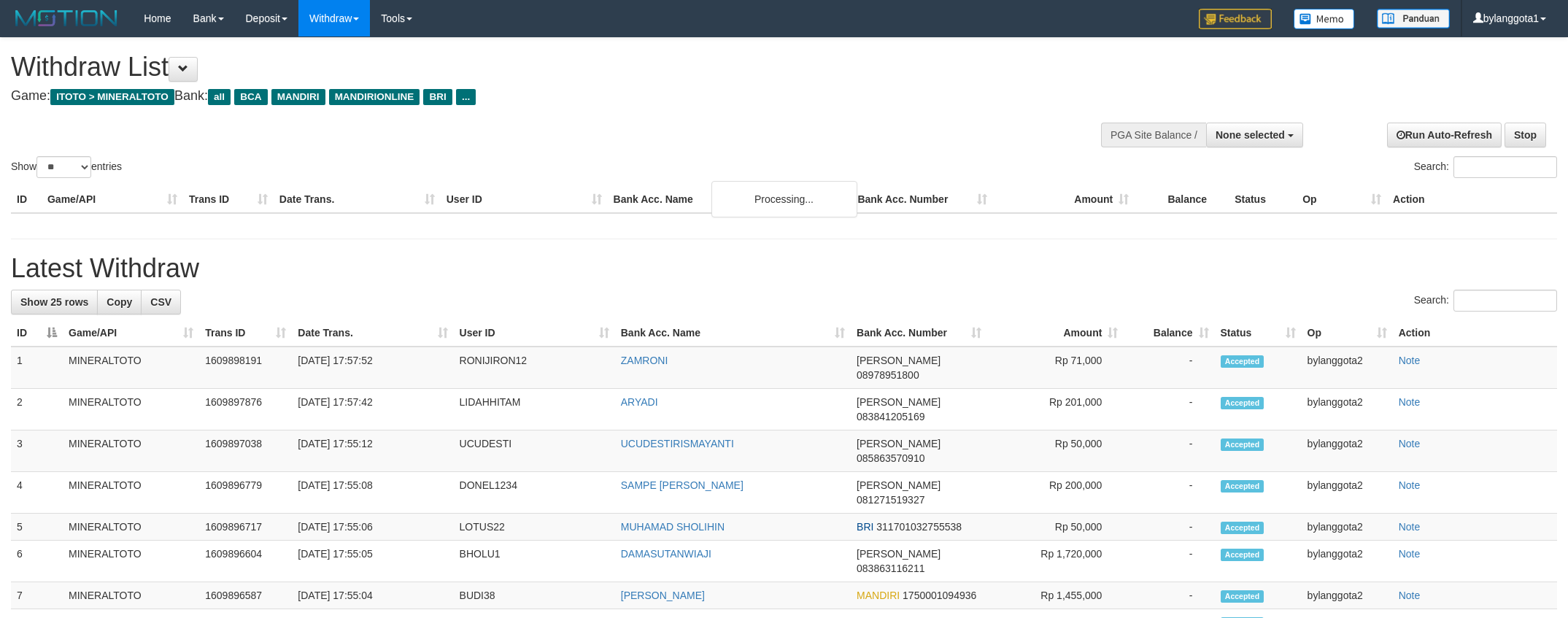
select select
select select "**"
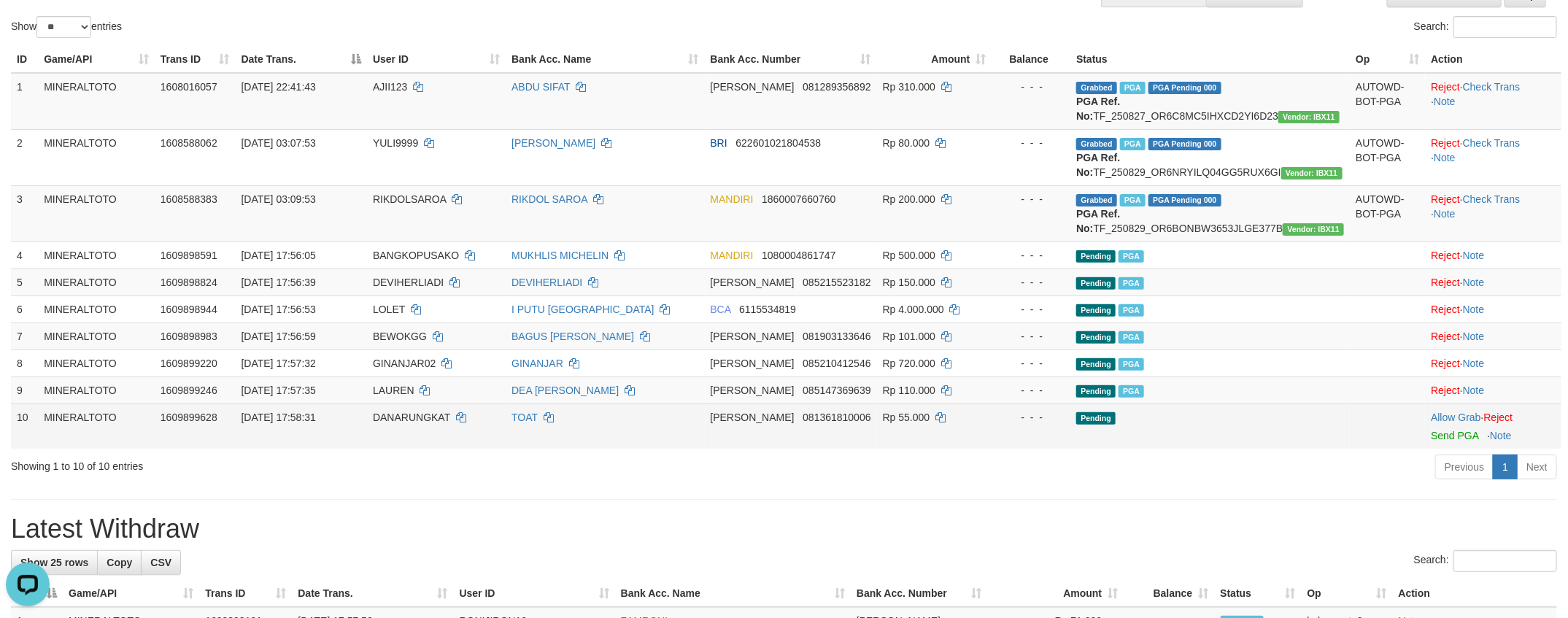
click at [1071, 449] on td "- - -" at bounding box center [1031, 426] width 78 height 46
click at [1430, 442] on link "Send PGA" at bounding box center [1454, 435] width 47 height 12
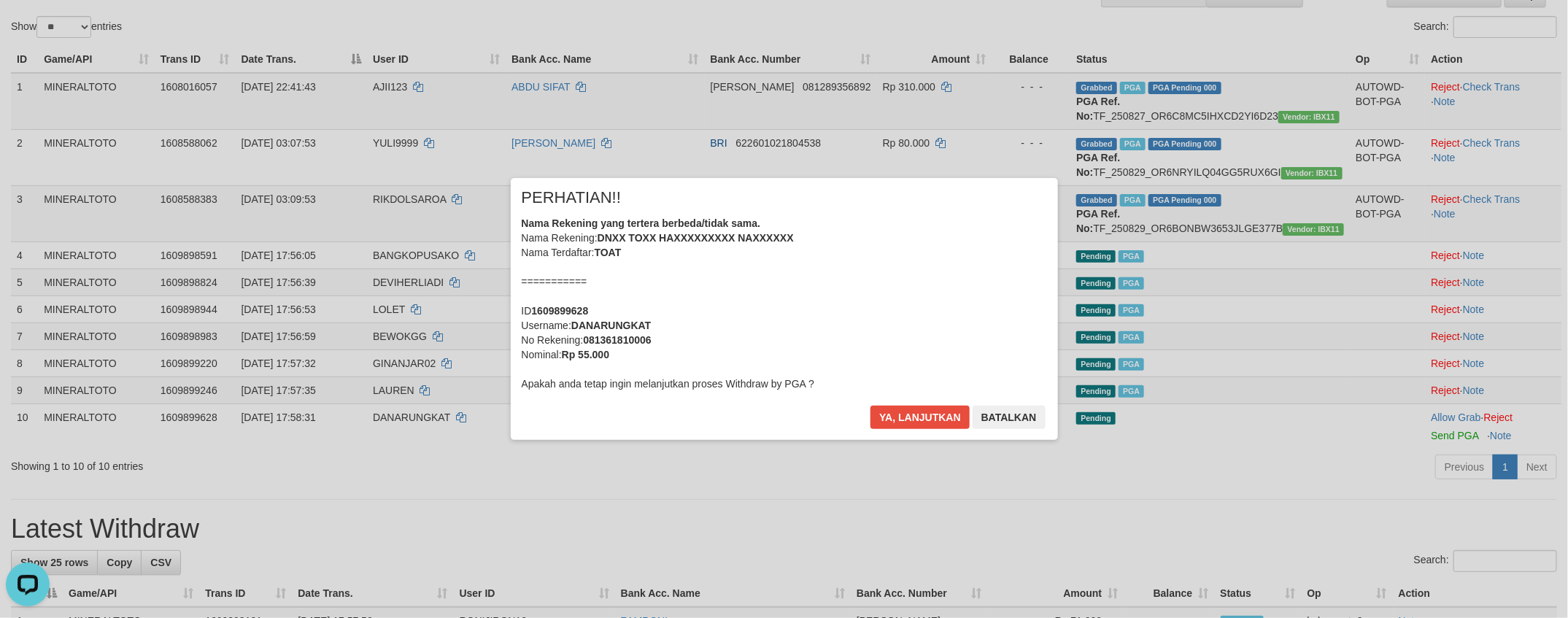
click at [896, 309] on div "Nama Rekening yang tertera berbeda/tidak sama. Nama Rekening: DNXX TOXX HAXXXXX…" at bounding box center [783, 304] width 525 height 175
click at [871, 405] on button "Ya, lanjutkan" at bounding box center [920, 417] width 99 height 24
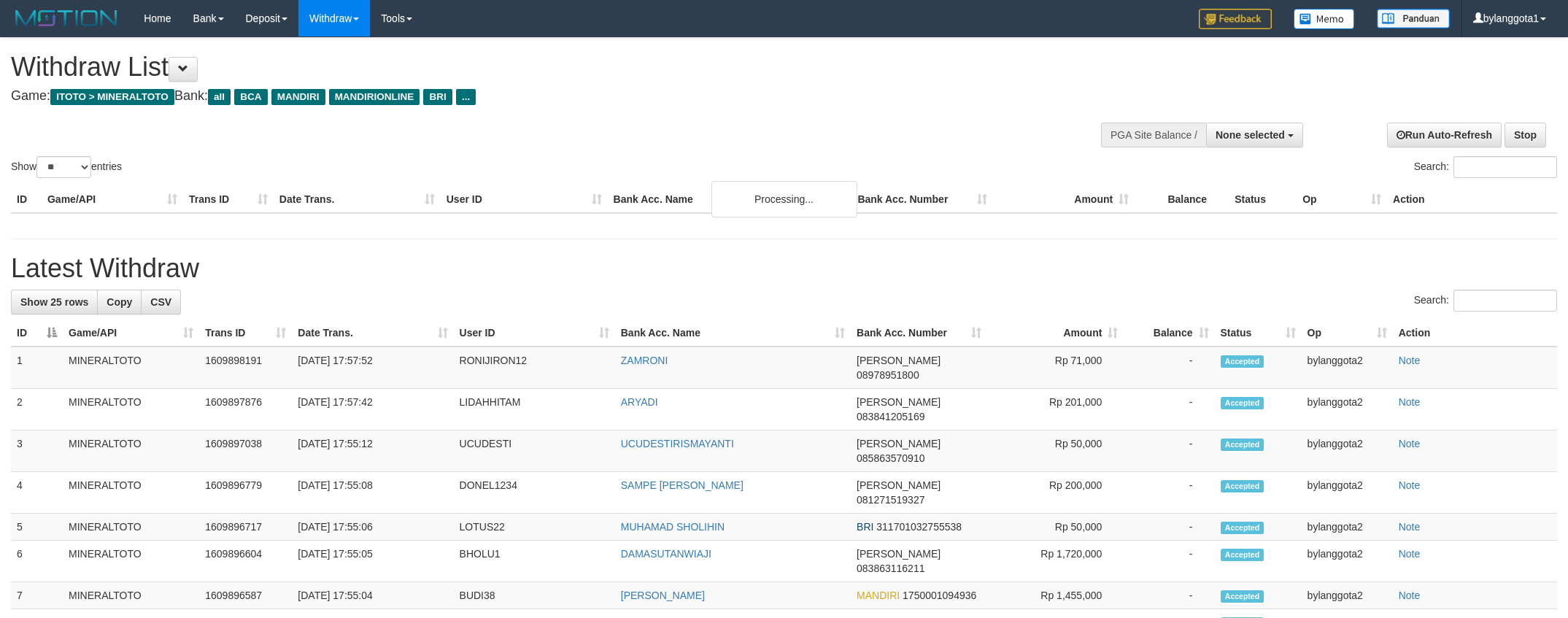
select select
select select "**"
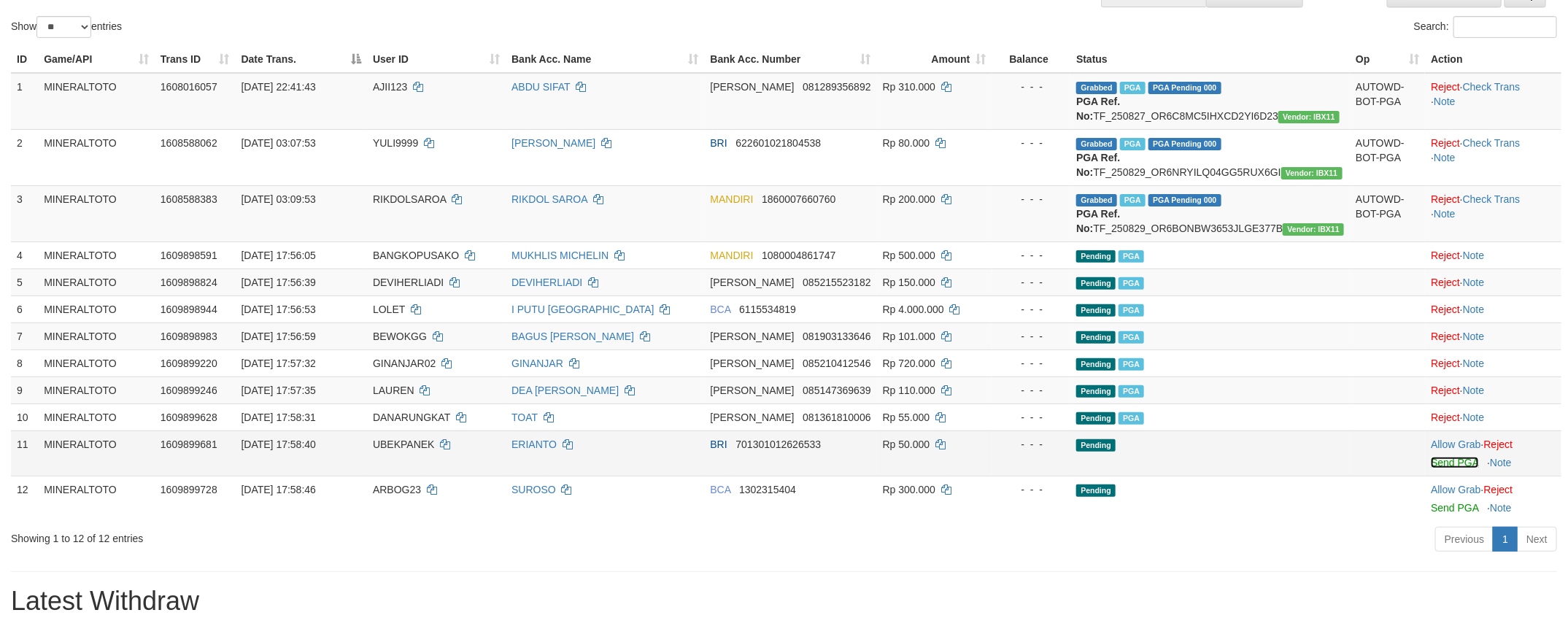
click at [1452, 468] on link "Send PGA" at bounding box center [1454, 462] width 47 height 12
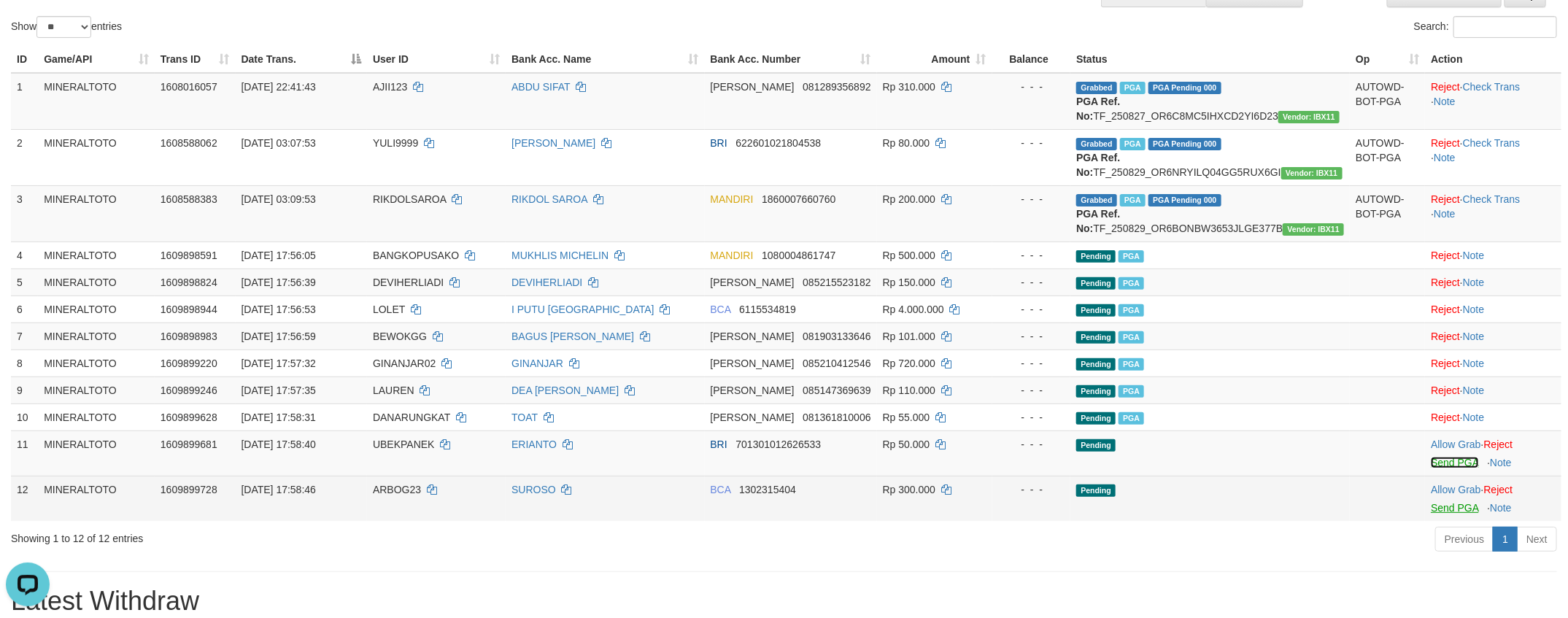
scroll to position [0, 0]
click at [1458, 514] on link "Send PGA" at bounding box center [1454, 508] width 47 height 12
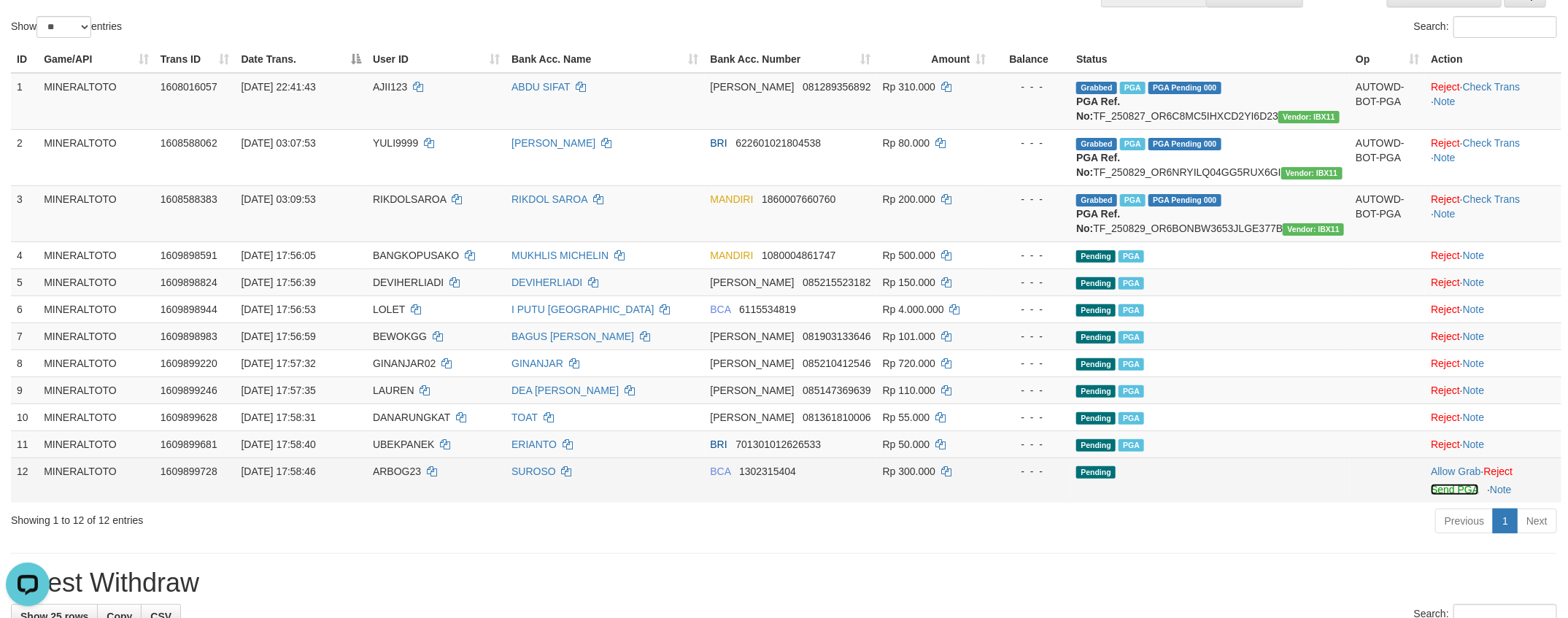
scroll to position [121, 0]
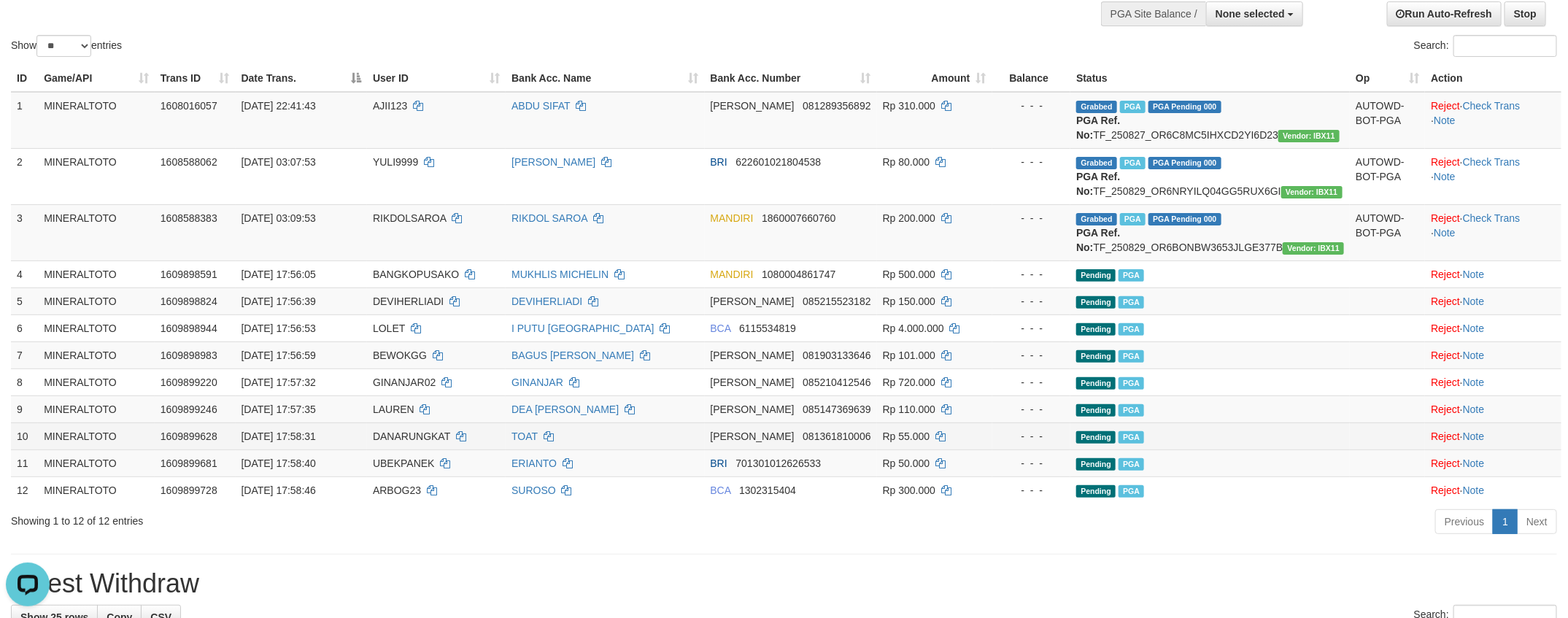
click at [1044, 449] on td "- - -" at bounding box center [1031, 436] width 78 height 27
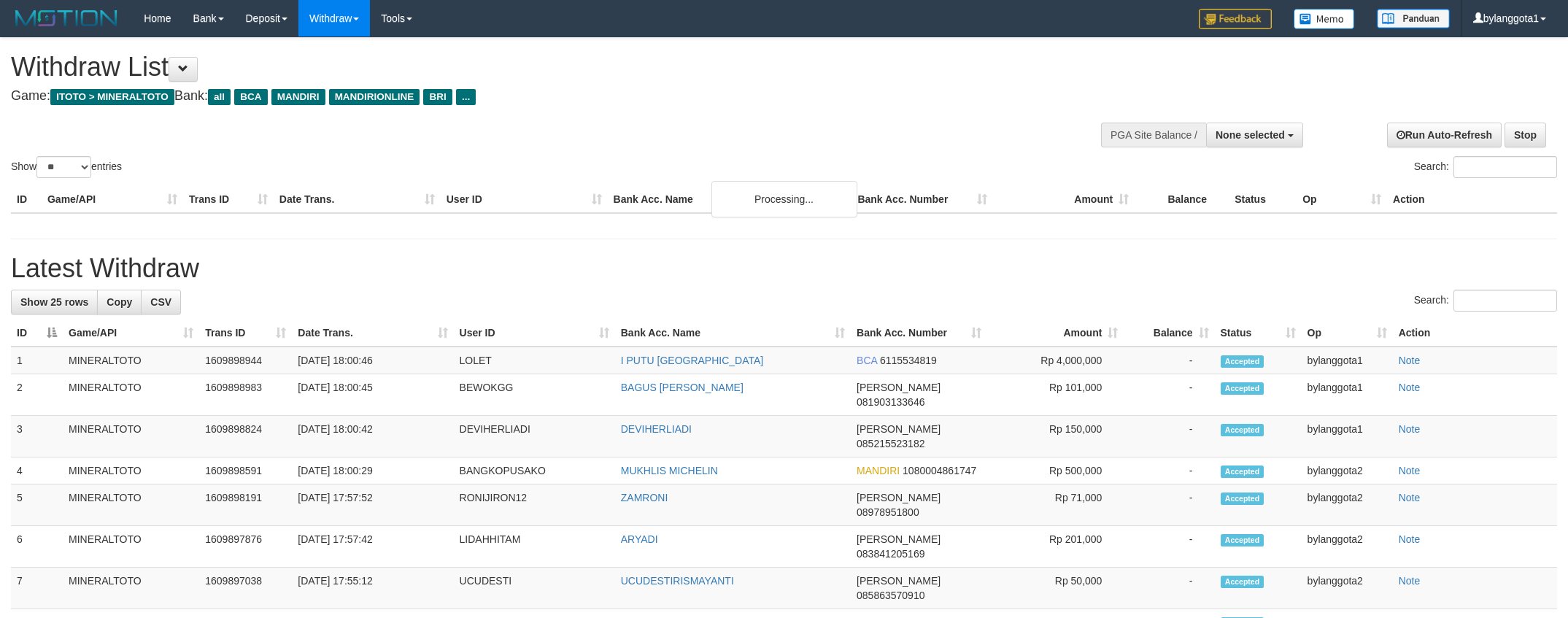
select select
select select "**"
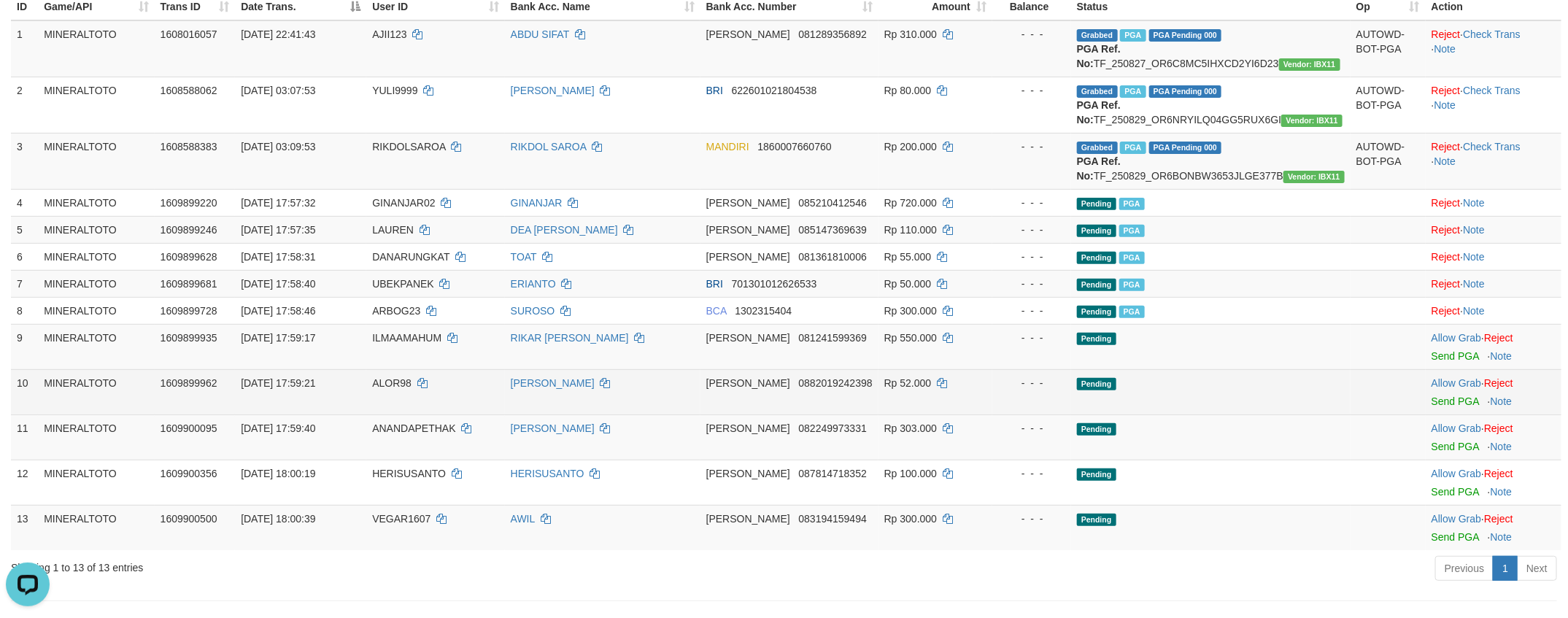
scroll to position [231, 0]
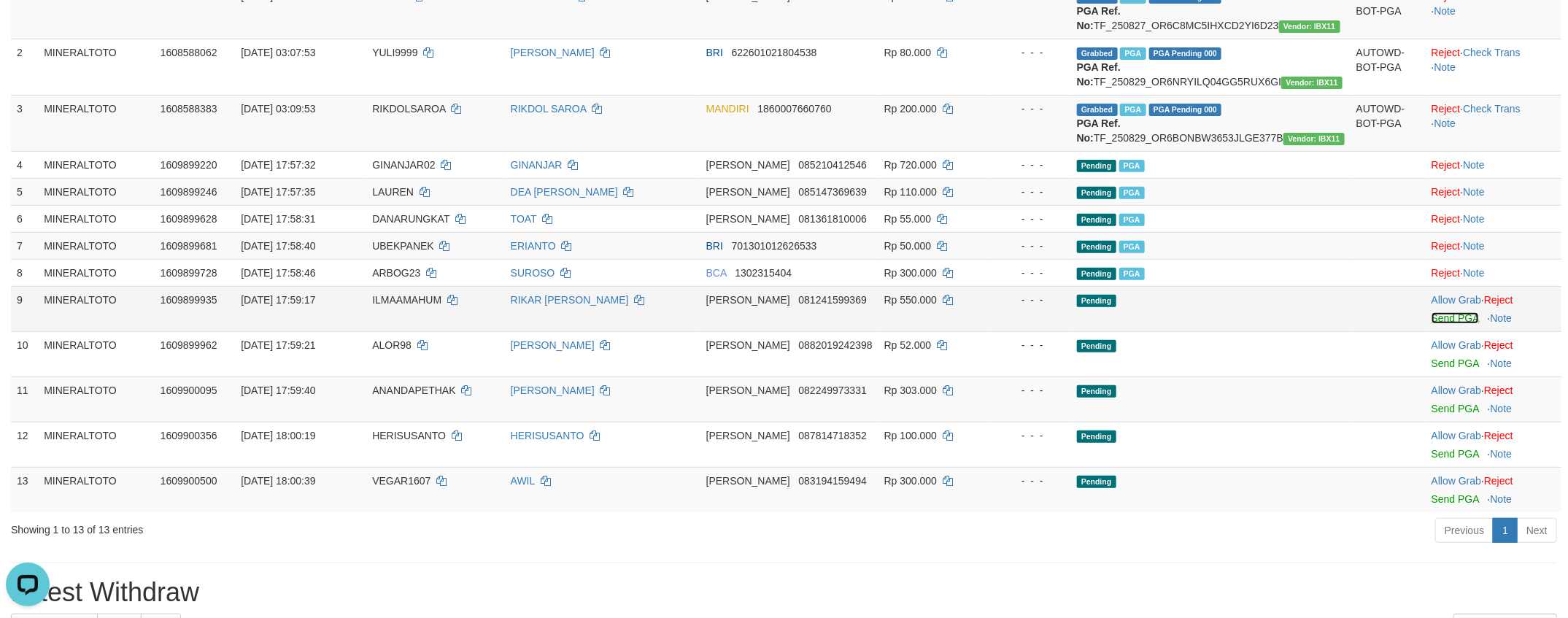
click at [1447, 324] on link "Send PGA" at bounding box center [1455, 318] width 47 height 12
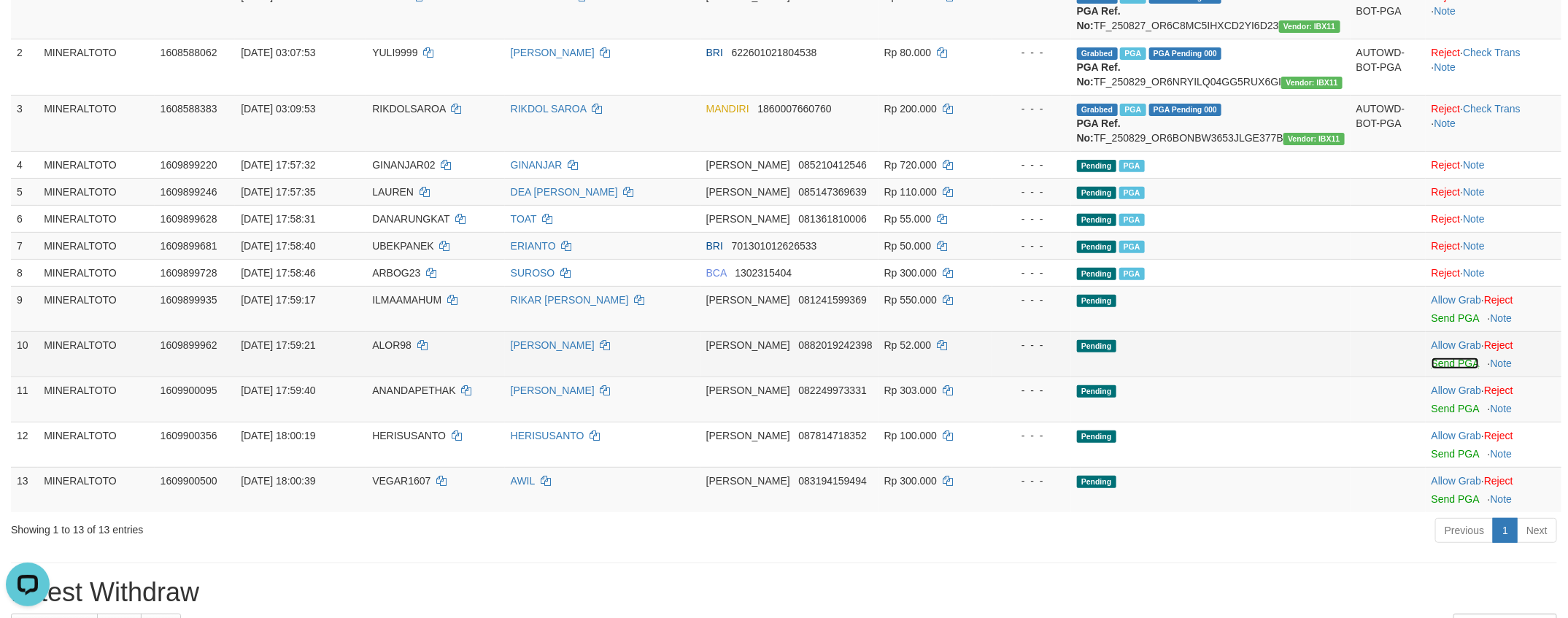
drag, startPoint x: 1437, startPoint y: 409, endPoint x: 1449, endPoint y: 451, distance: 43.7
click at [1437, 369] on link "Send PGA" at bounding box center [1455, 363] width 47 height 12
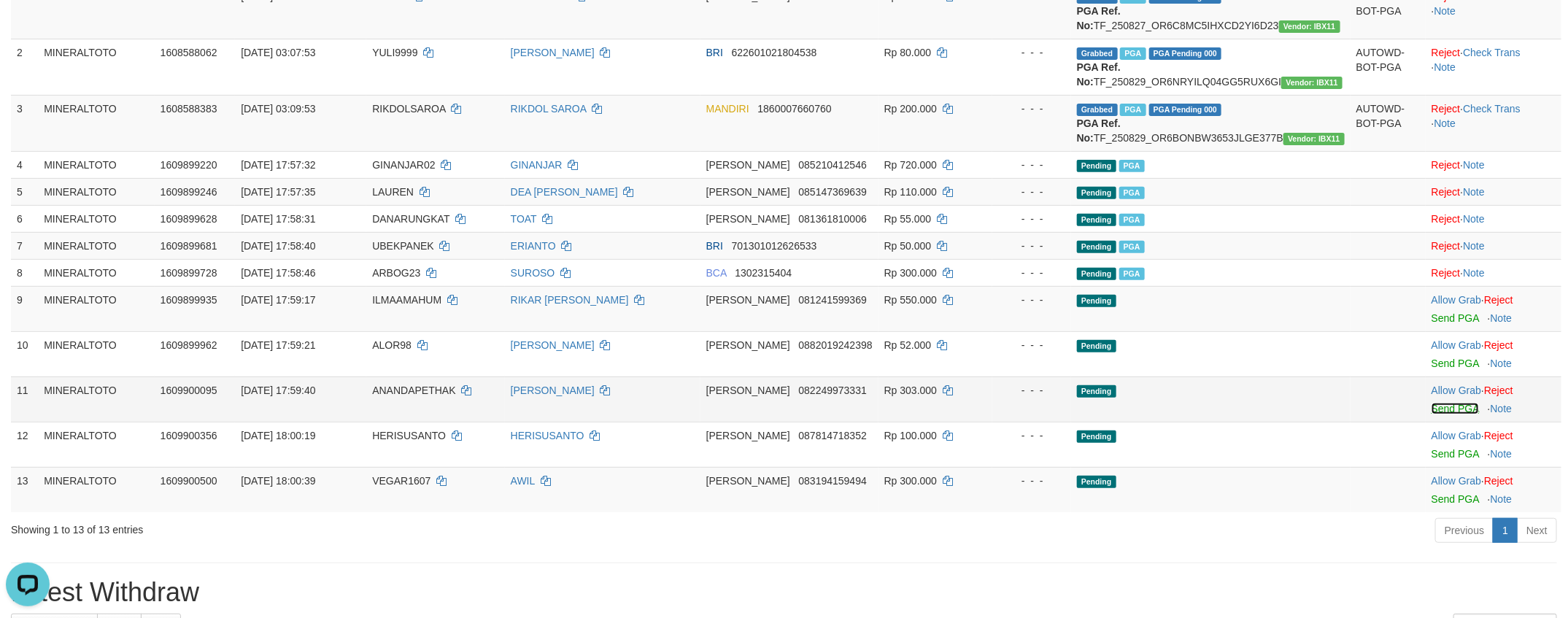
click at [1449, 414] on link "Send PGA" at bounding box center [1455, 408] width 47 height 12
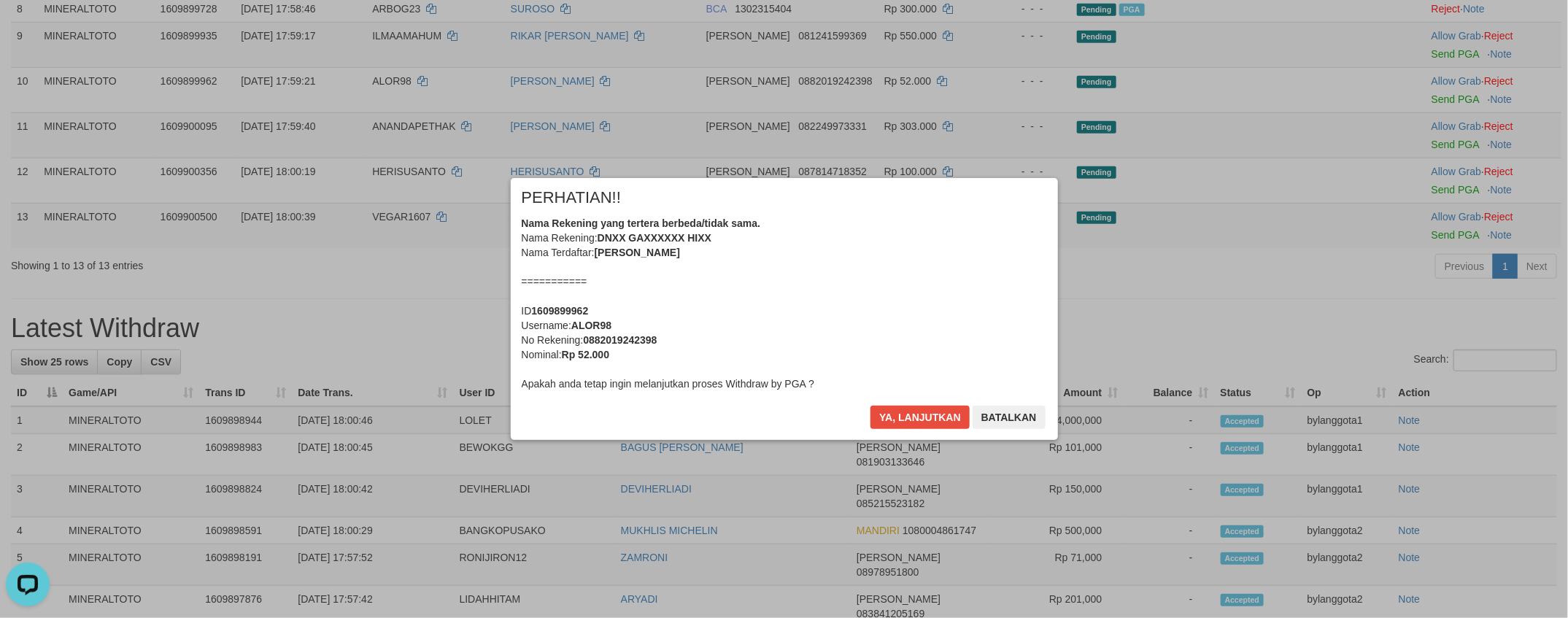
scroll to position [333, 0]
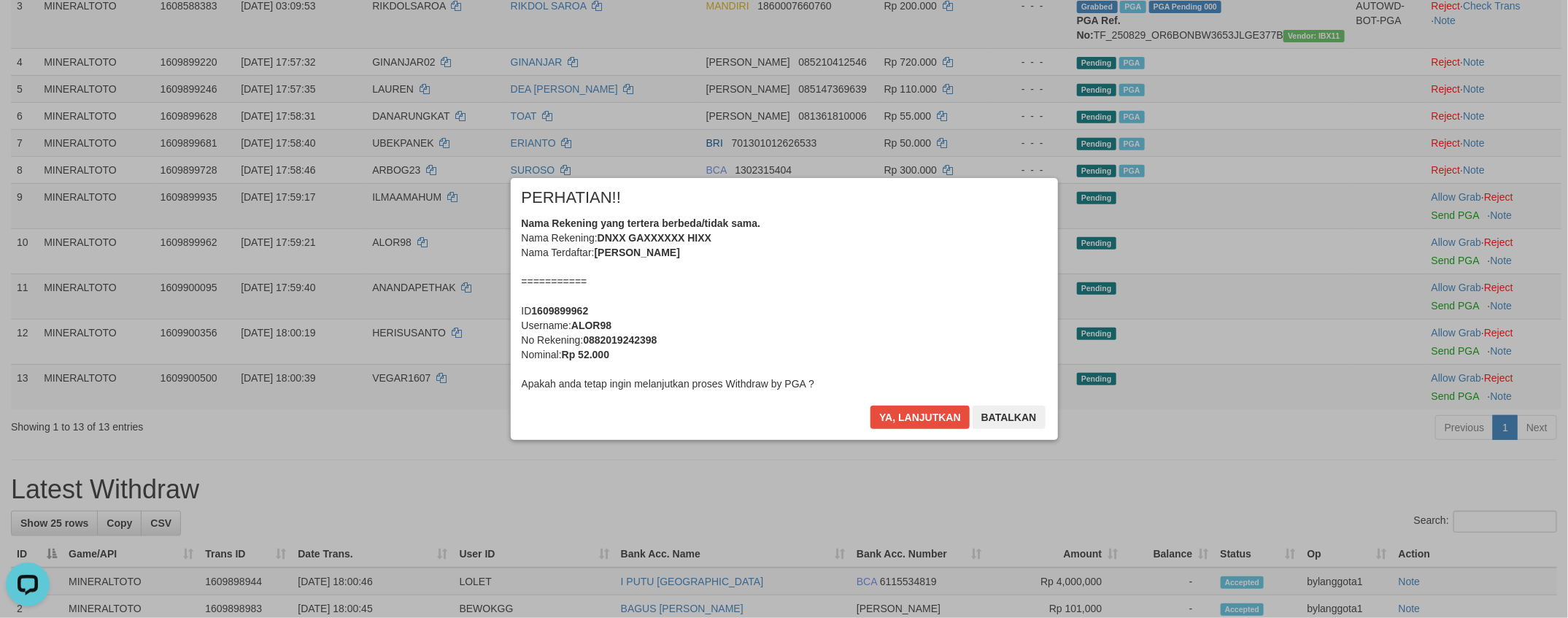
click at [864, 351] on div "Nama Rekening yang tertera berbeda/tidak sama. Nama Rekening: DNXX GAXXXXXX HIX…" at bounding box center [783, 304] width 525 height 175
click at [871, 405] on button "Ya, lanjutkan" at bounding box center [920, 417] width 99 height 24
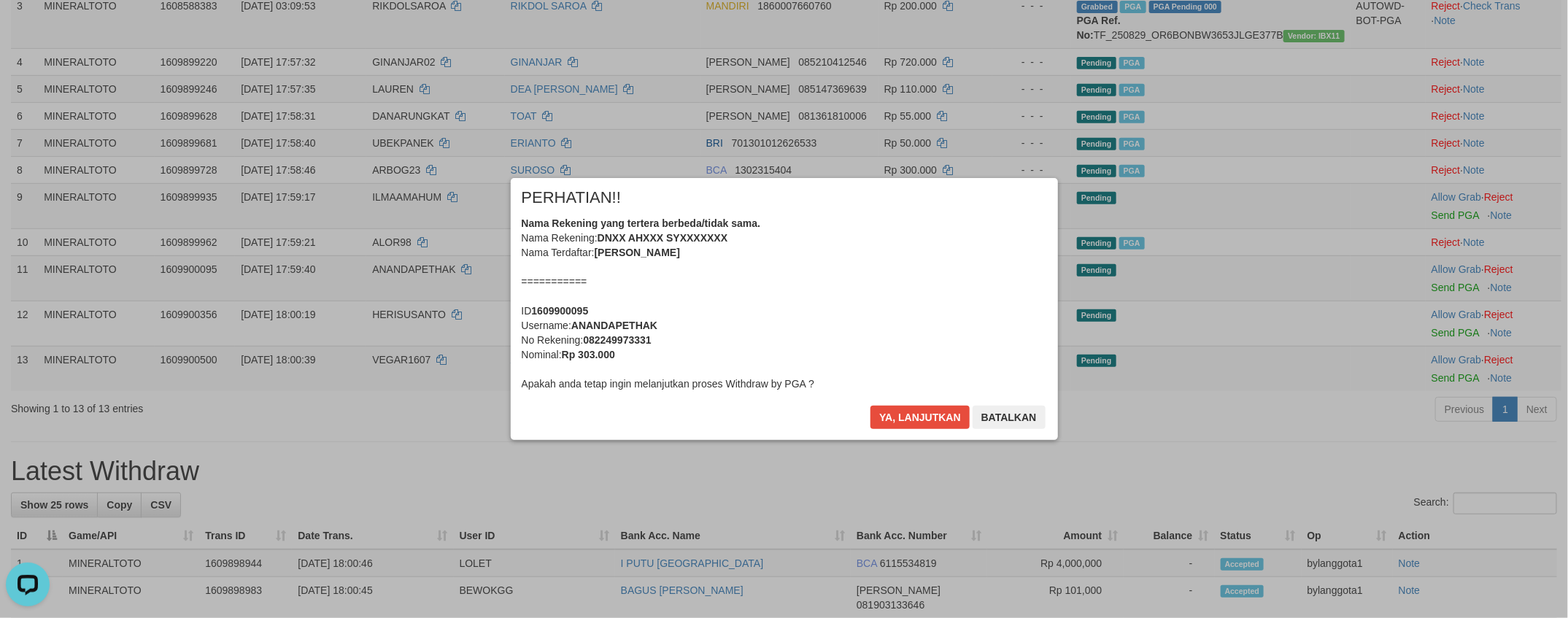
scroll to position [315, 0]
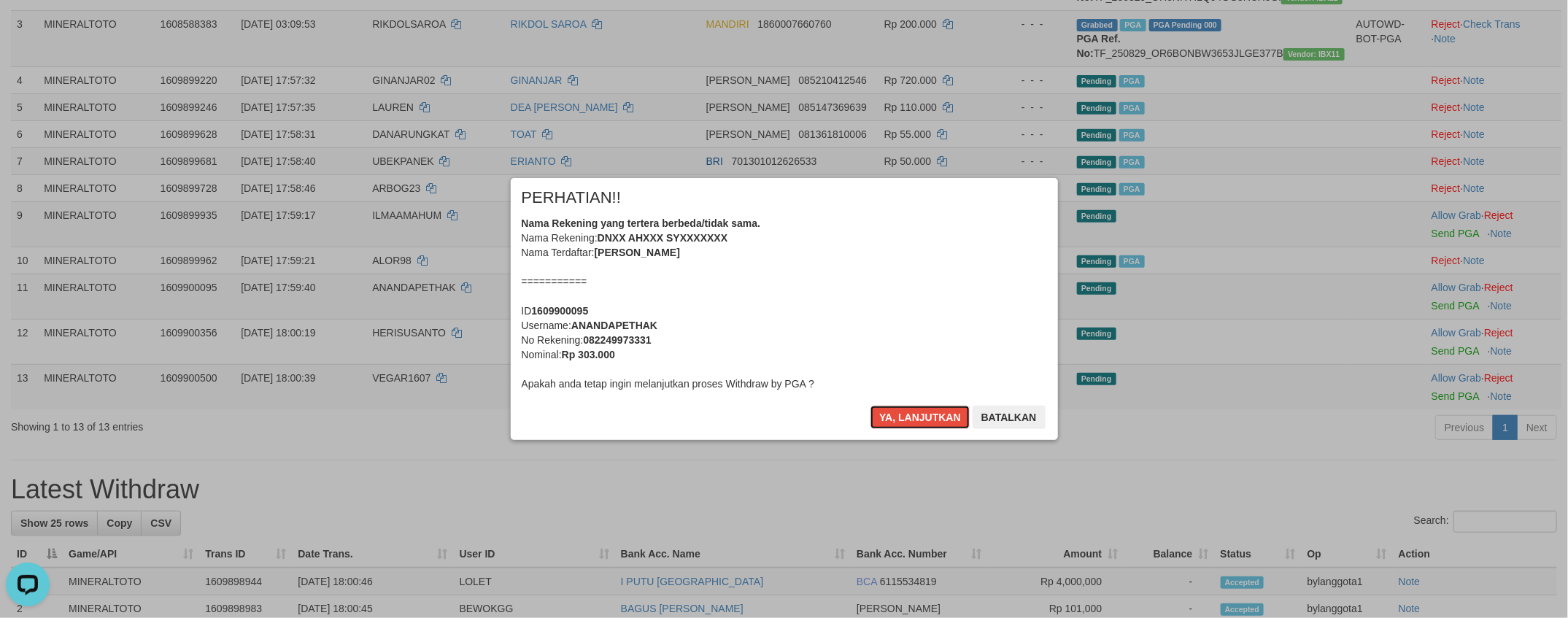
click at [819, 371] on div "Nama Rekening yang tertera berbeda/tidak sama. Nama Rekening: DNXX AHXXX SYXXXX…" at bounding box center [783, 304] width 525 height 175
click at [871, 405] on button "Ya, lanjutkan" at bounding box center [920, 417] width 99 height 24
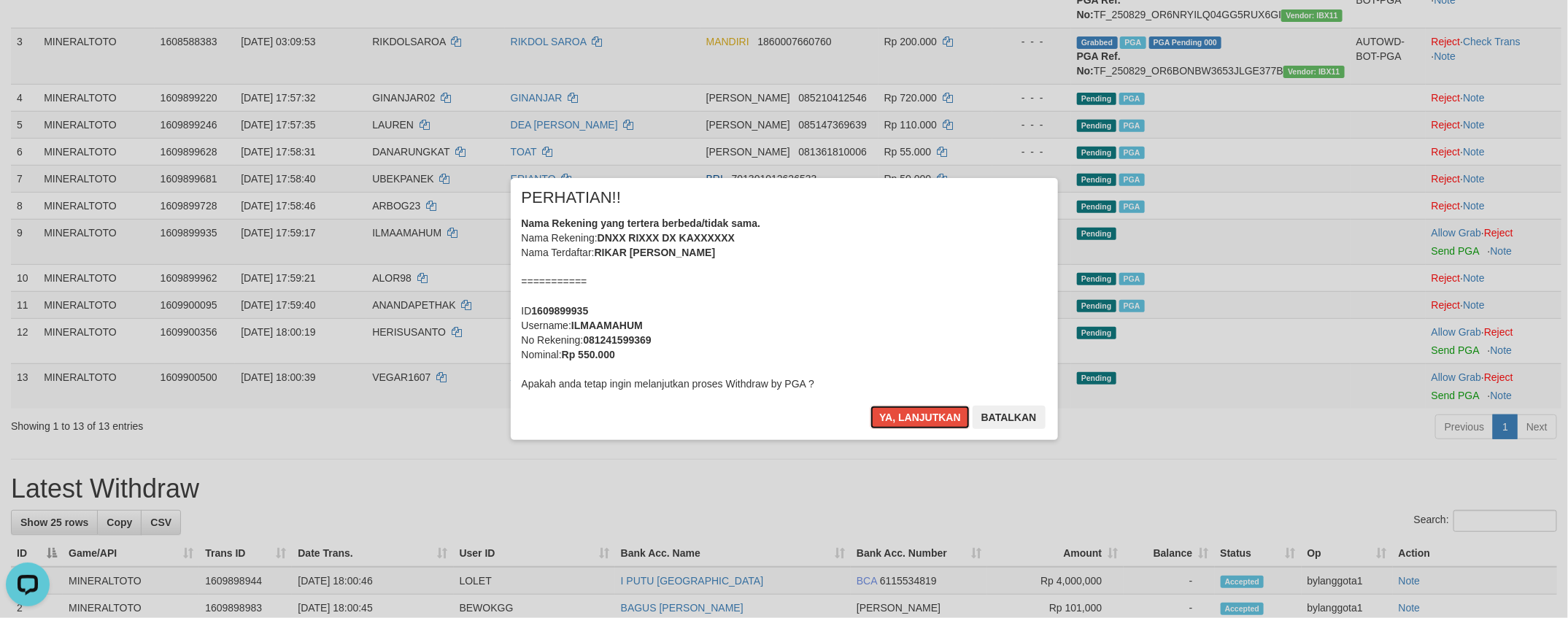
click at [817, 371] on div "Nama Rekening yang tertera berbeda/tidak sama. Nama Rekening: DNXX RIXXX DX KAX…" at bounding box center [783, 304] width 525 height 175
click at [871, 405] on button "Ya, lanjutkan" at bounding box center [920, 417] width 99 height 24
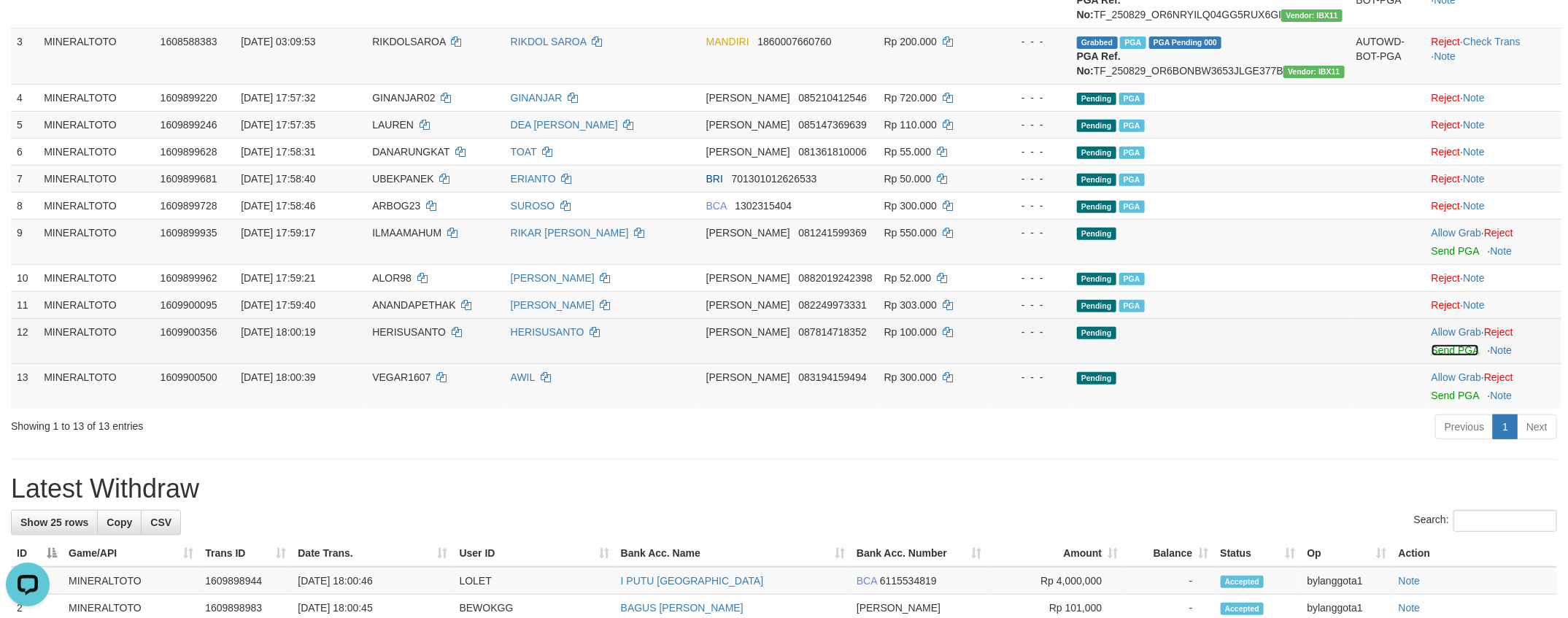
scroll to position [278, 0]
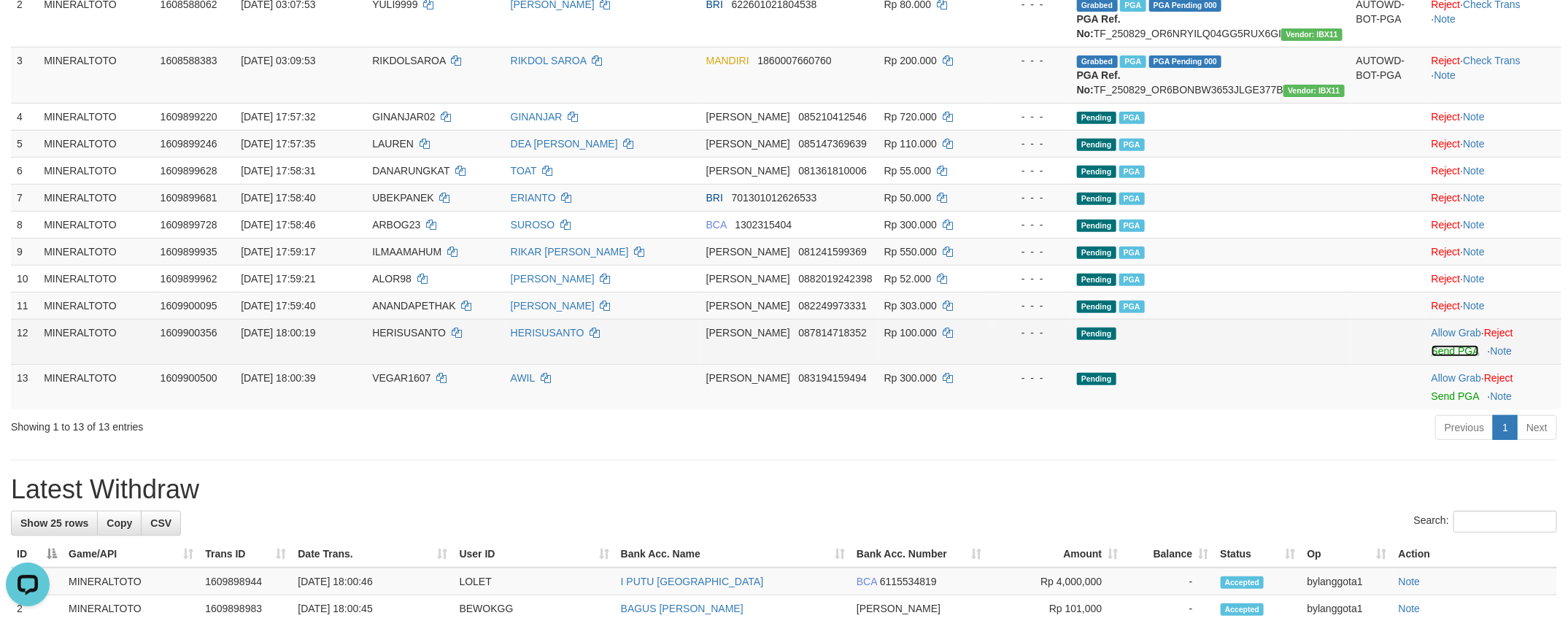
click at [1445, 357] on link "Send PGA" at bounding box center [1455, 351] width 47 height 12
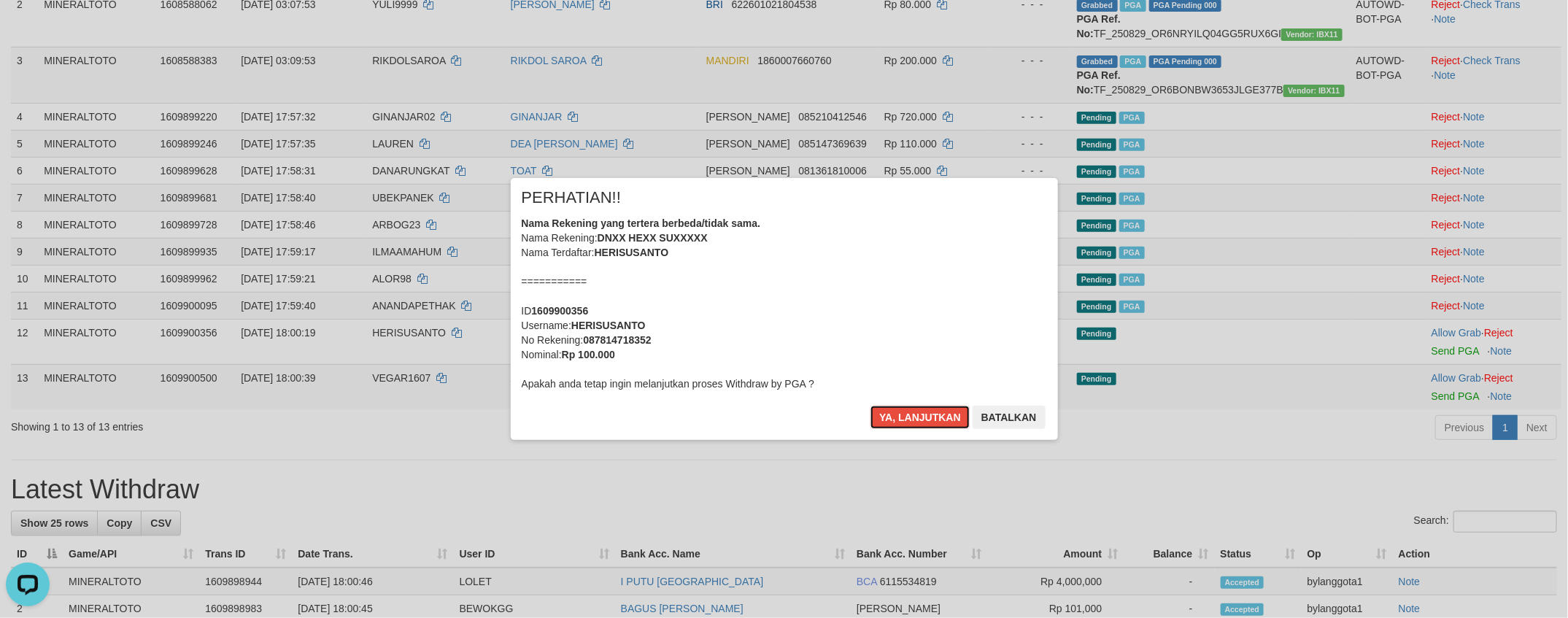
click at [852, 330] on div "Nama Rekening yang tertera berbeda/tidak sama. Nama Rekening: DNXX HEXX SUXXXXX…" at bounding box center [783, 304] width 525 height 175
click at [871, 405] on button "Ya, lanjutkan" at bounding box center [920, 417] width 99 height 24
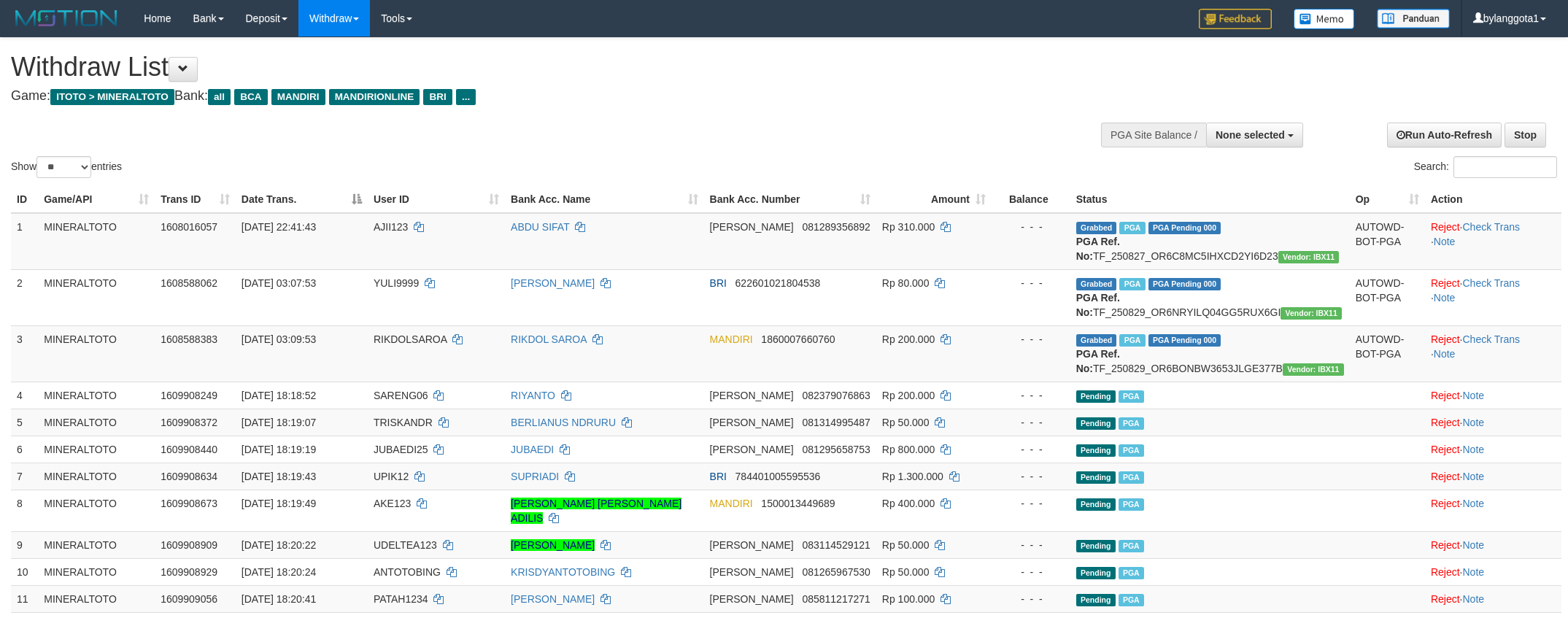
select select
select select "**"
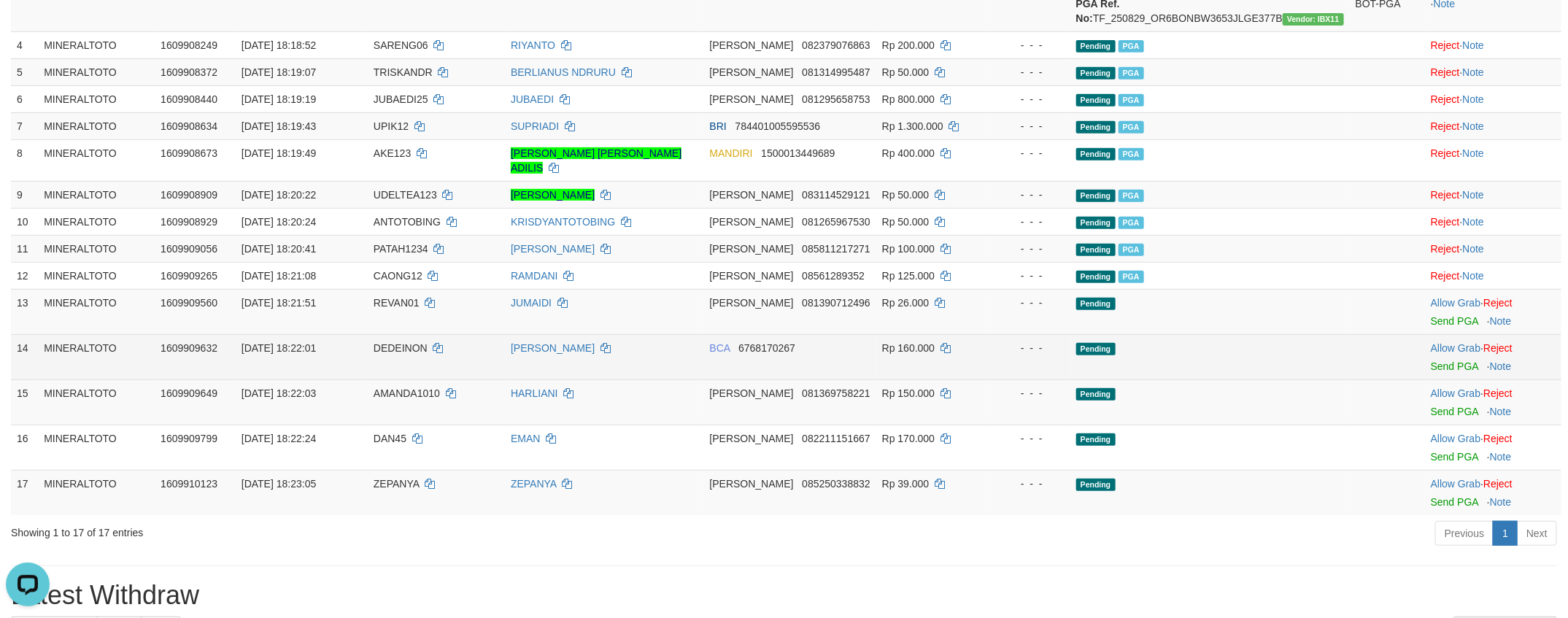
scroll to position [388, 0]
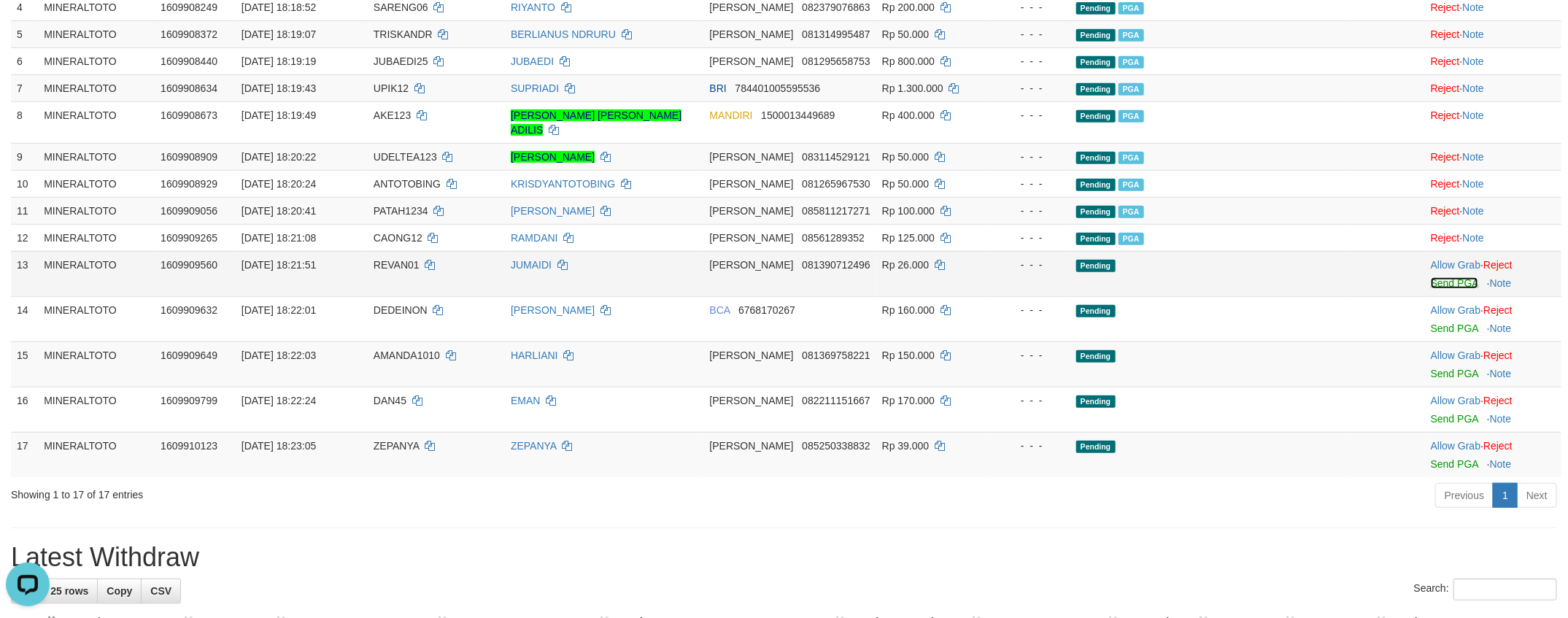
click at [1440, 289] on link "Send PGA" at bounding box center [1454, 283] width 47 height 12
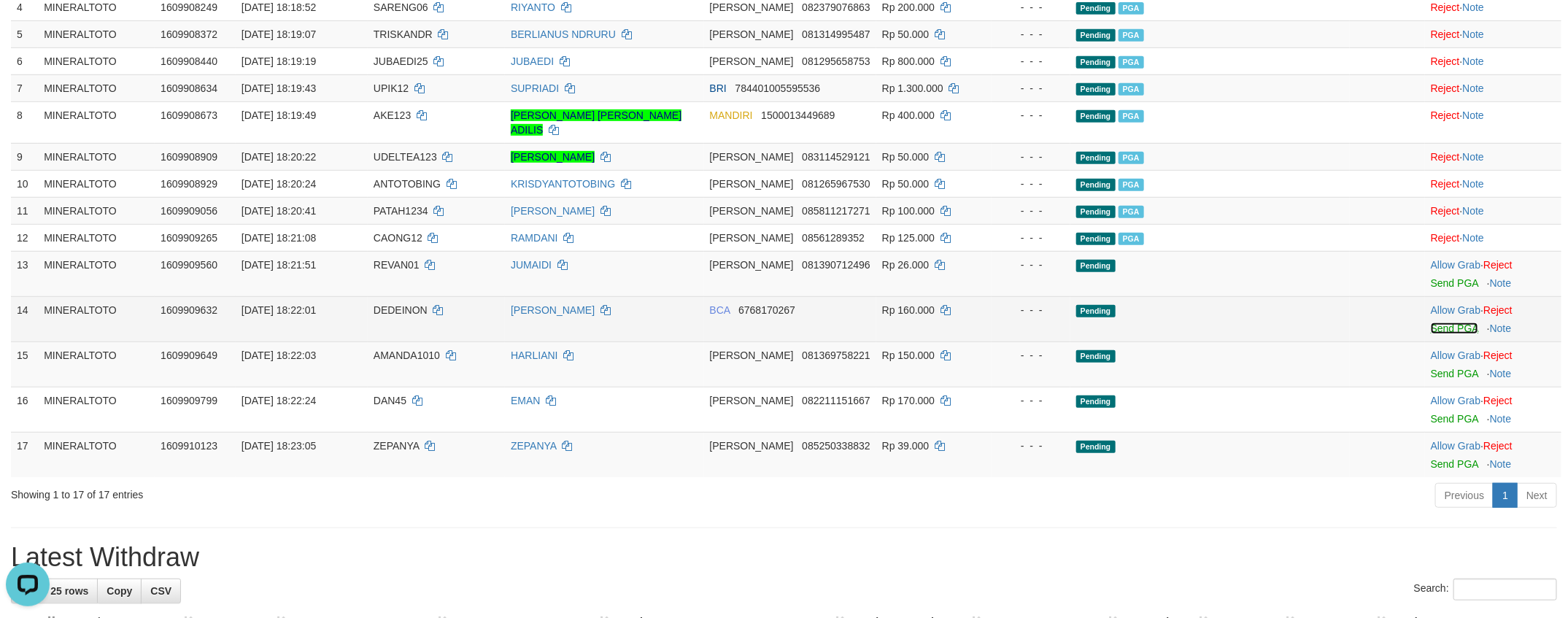
click at [1453, 334] on link "Send PGA" at bounding box center [1454, 328] width 47 height 12
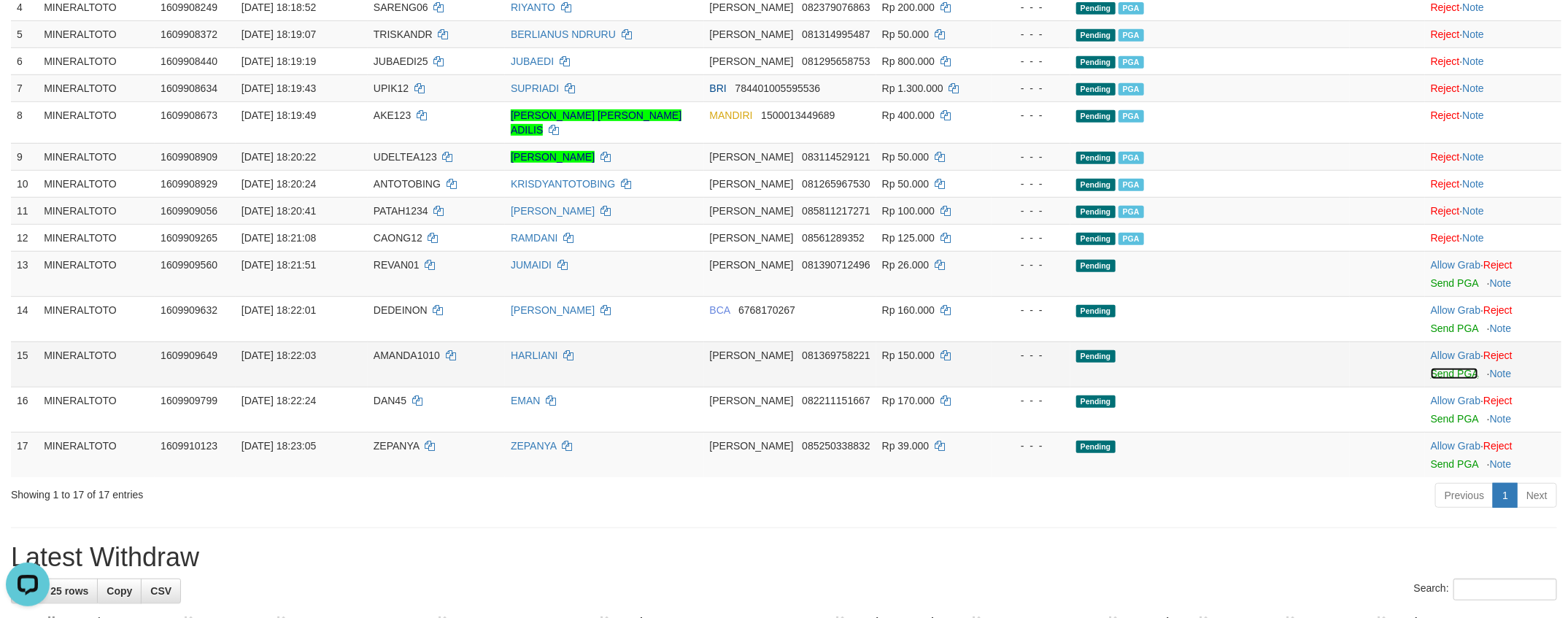
click at [1448, 380] on link "Send PGA" at bounding box center [1454, 373] width 47 height 12
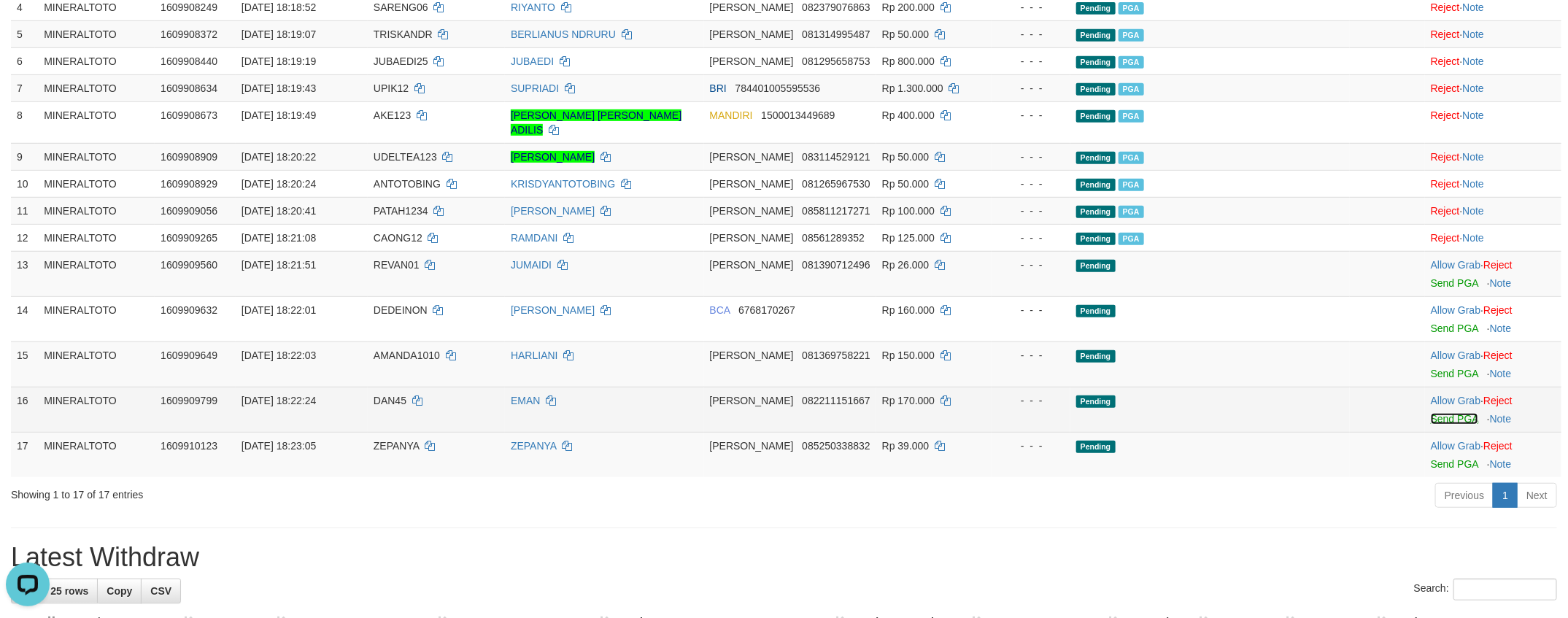
click at [1445, 424] on link "Send PGA" at bounding box center [1454, 418] width 47 height 12
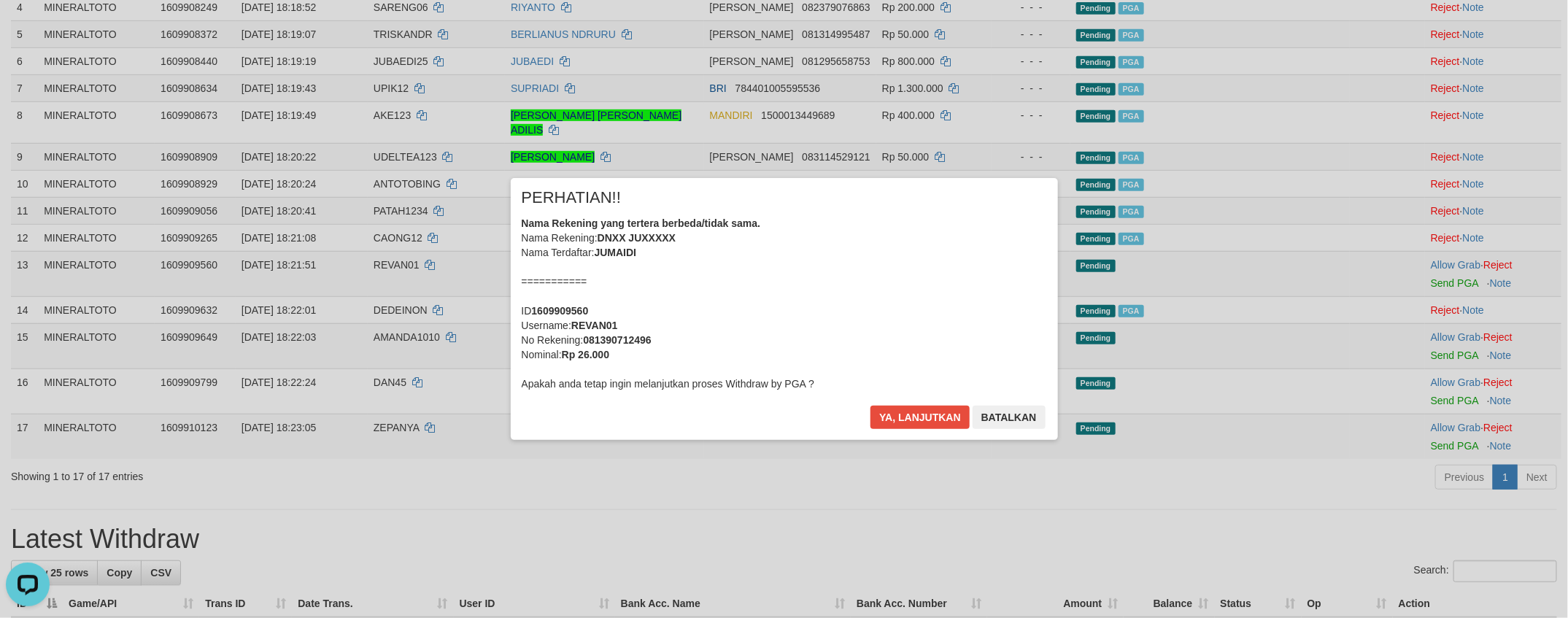
scroll to position [370, 0]
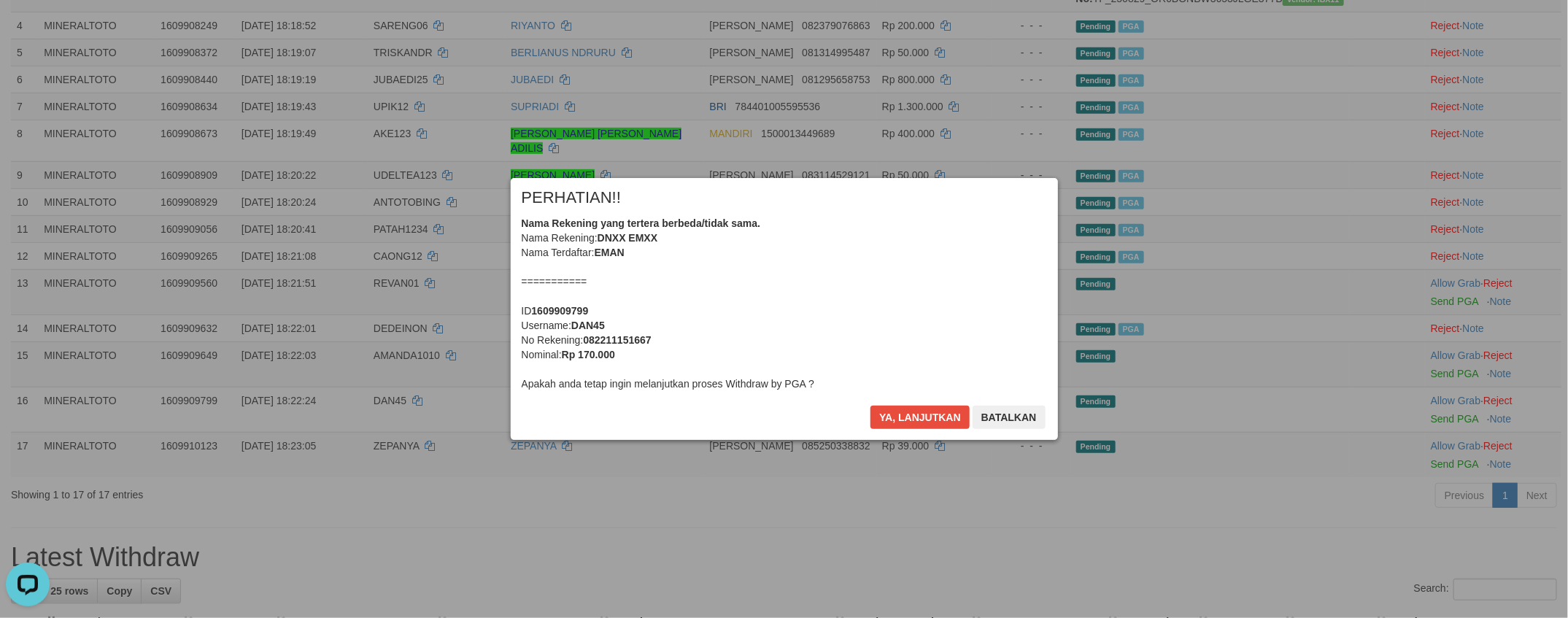
click at [883, 326] on div "Nama Rekening yang tertera berbeda/tidak sama. Nama Rekening: DNXX EMXX Nama Te…" at bounding box center [783, 304] width 525 height 175
click at [871, 405] on button "Ya, lanjutkan" at bounding box center [920, 417] width 99 height 24
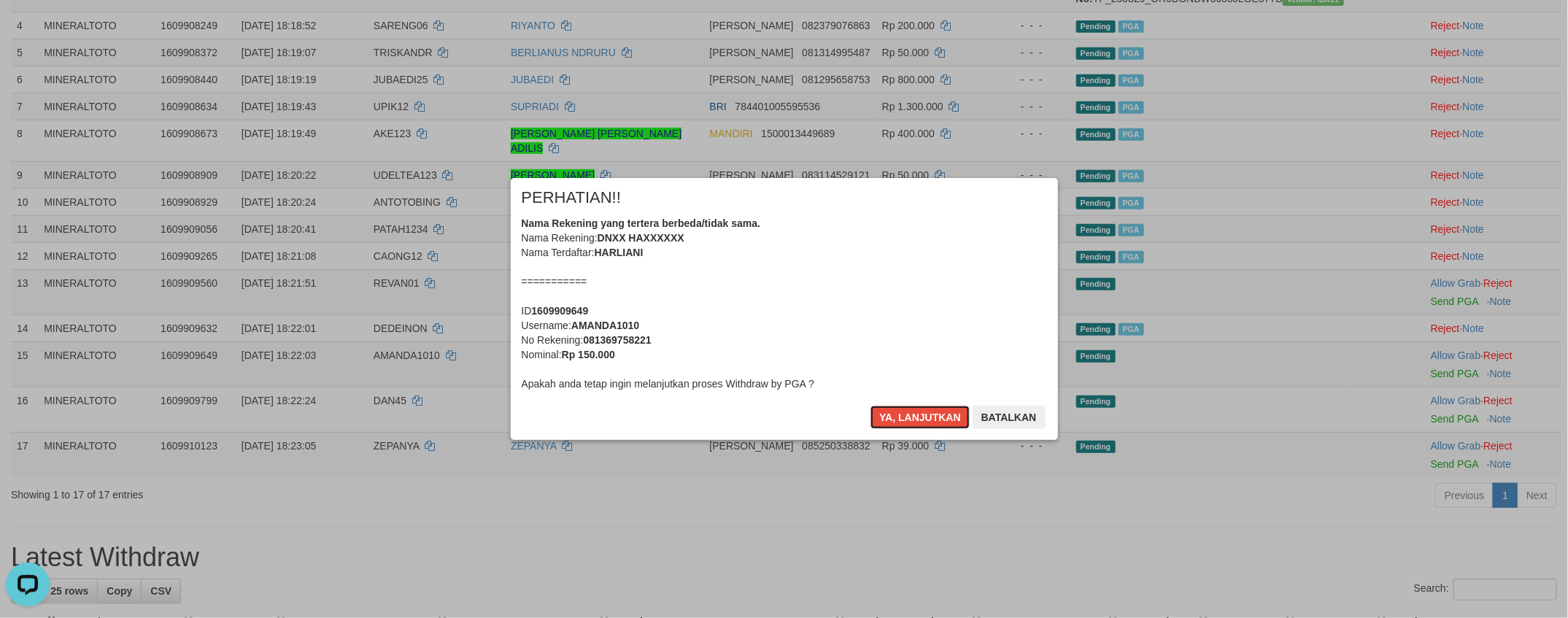
click at [883, 326] on div "Nama Rekening yang tertera berbeda/tidak sama. Nama Rekening: DNXX HAXXXXXX Nam…" at bounding box center [783, 304] width 525 height 175
click at [871, 405] on button "Ya, lanjutkan" at bounding box center [920, 417] width 99 height 24
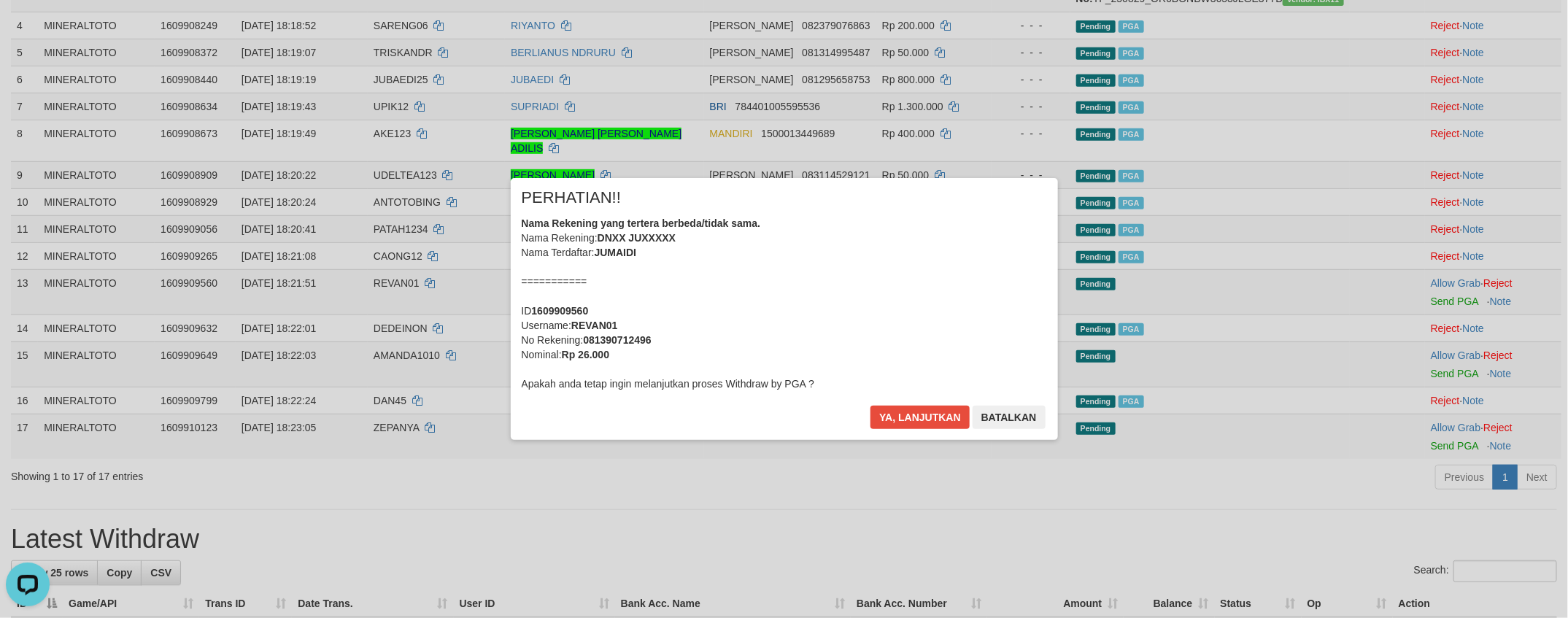
click at [883, 326] on div "Nama Rekening yang tertera berbeda/tidak sama. Nama Rekening: DNXX JUXXXXX Nama…" at bounding box center [783, 304] width 525 height 175
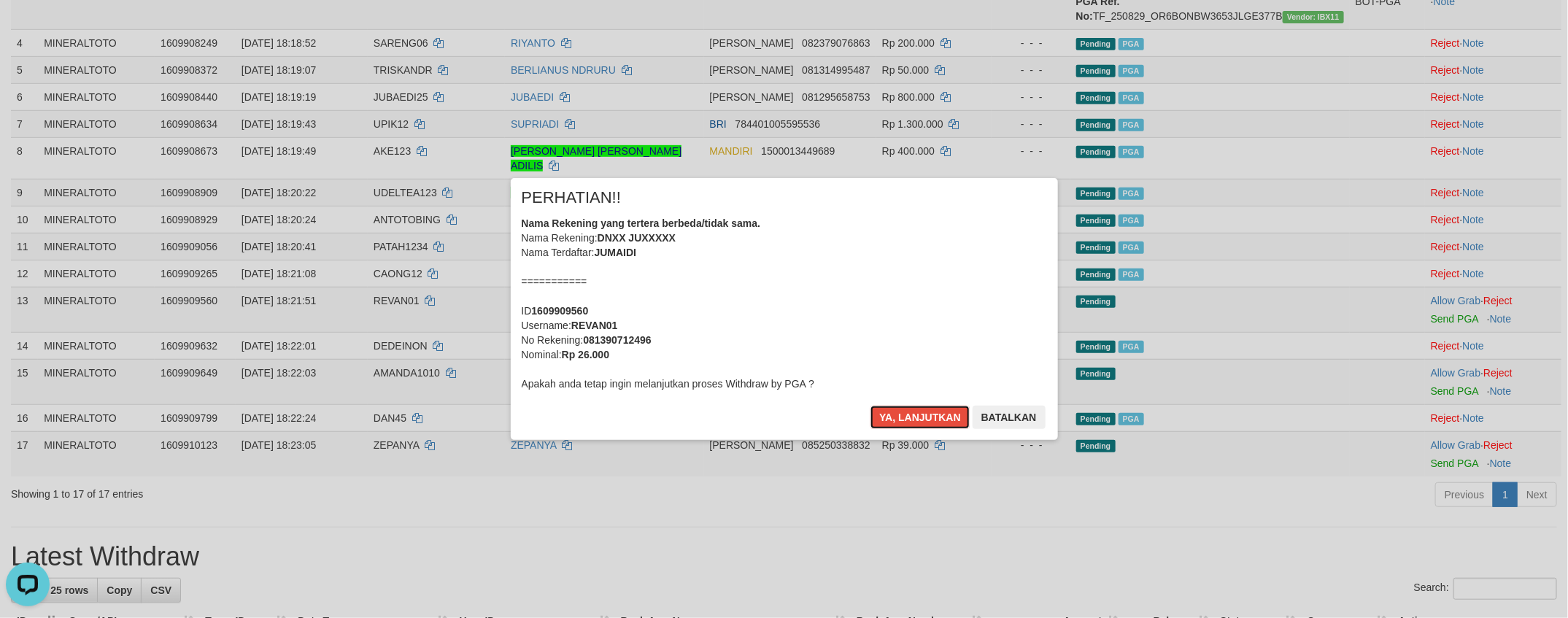
click at [871, 405] on button "Ya, lanjutkan" at bounding box center [920, 417] width 99 height 24
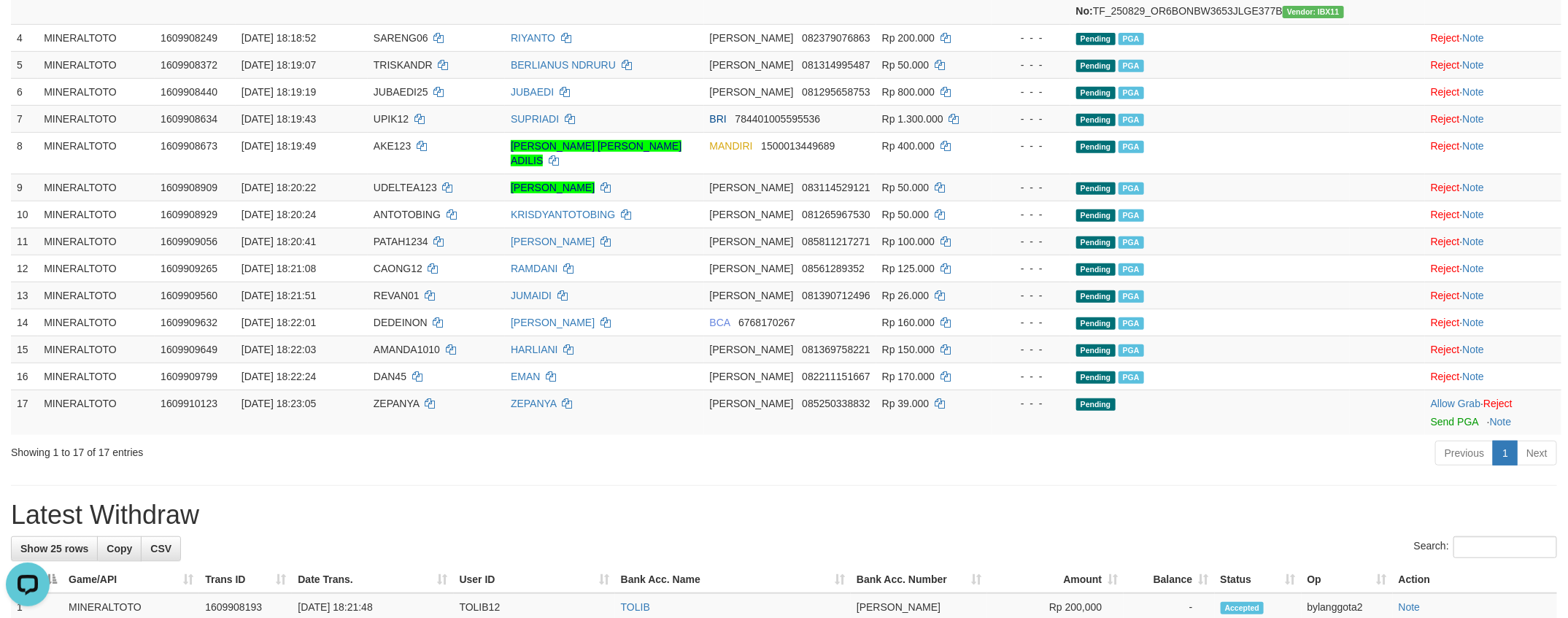
scroll to position [365, 0]
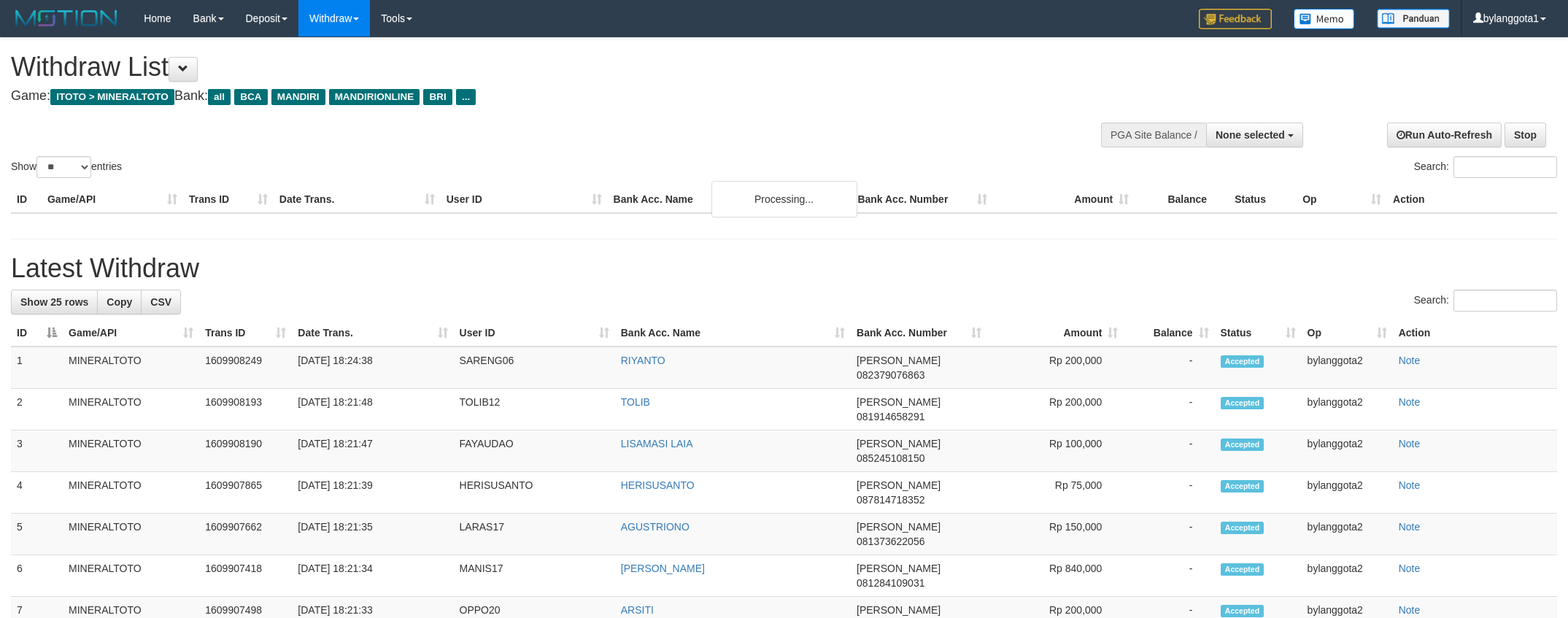
select select
select select "**"
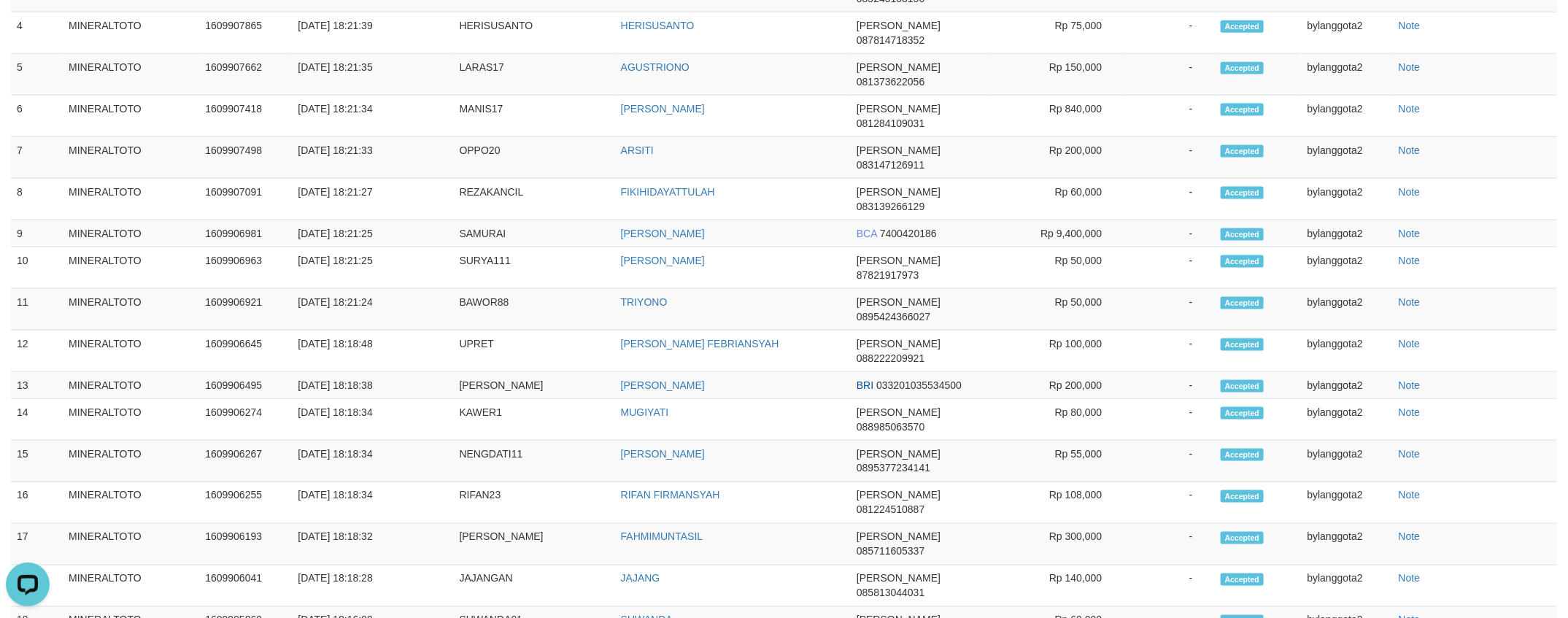
scroll to position [589, 0]
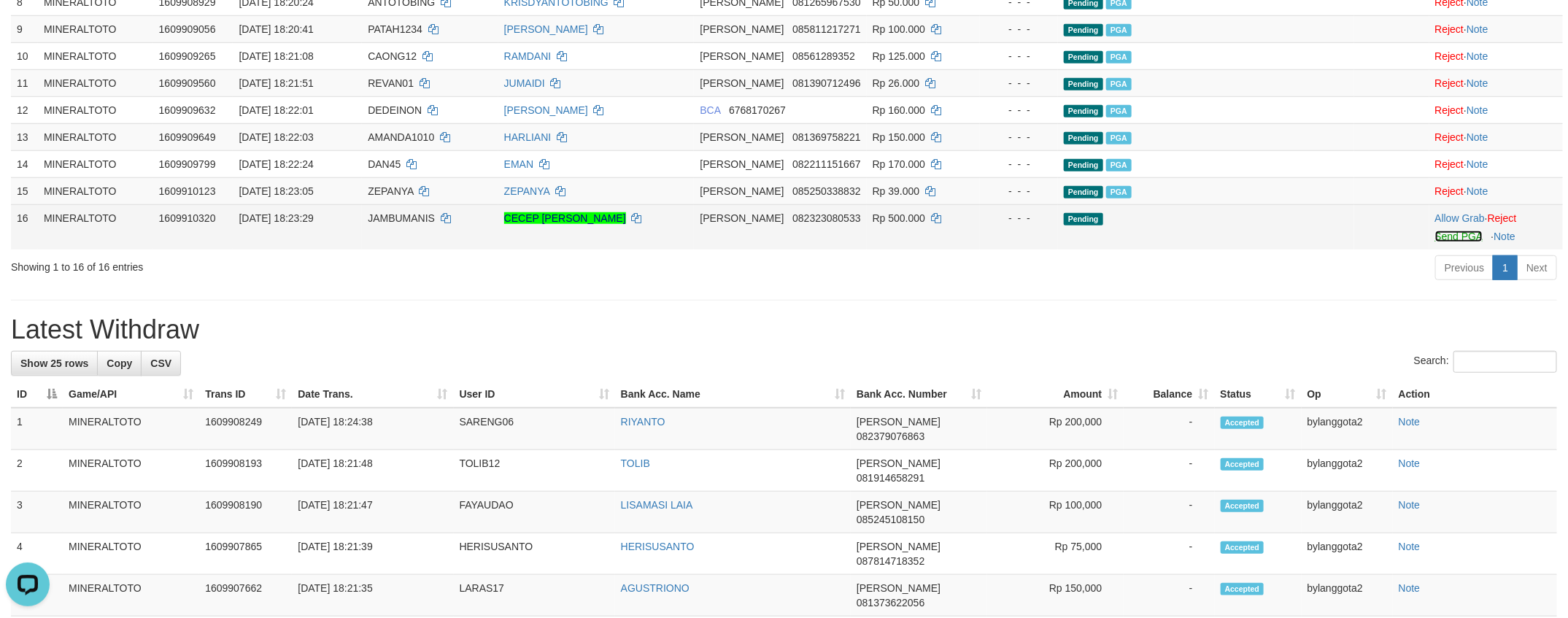
click at [1435, 242] on link "Send PGA" at bounding box center [1458, 236] width 47 height 12
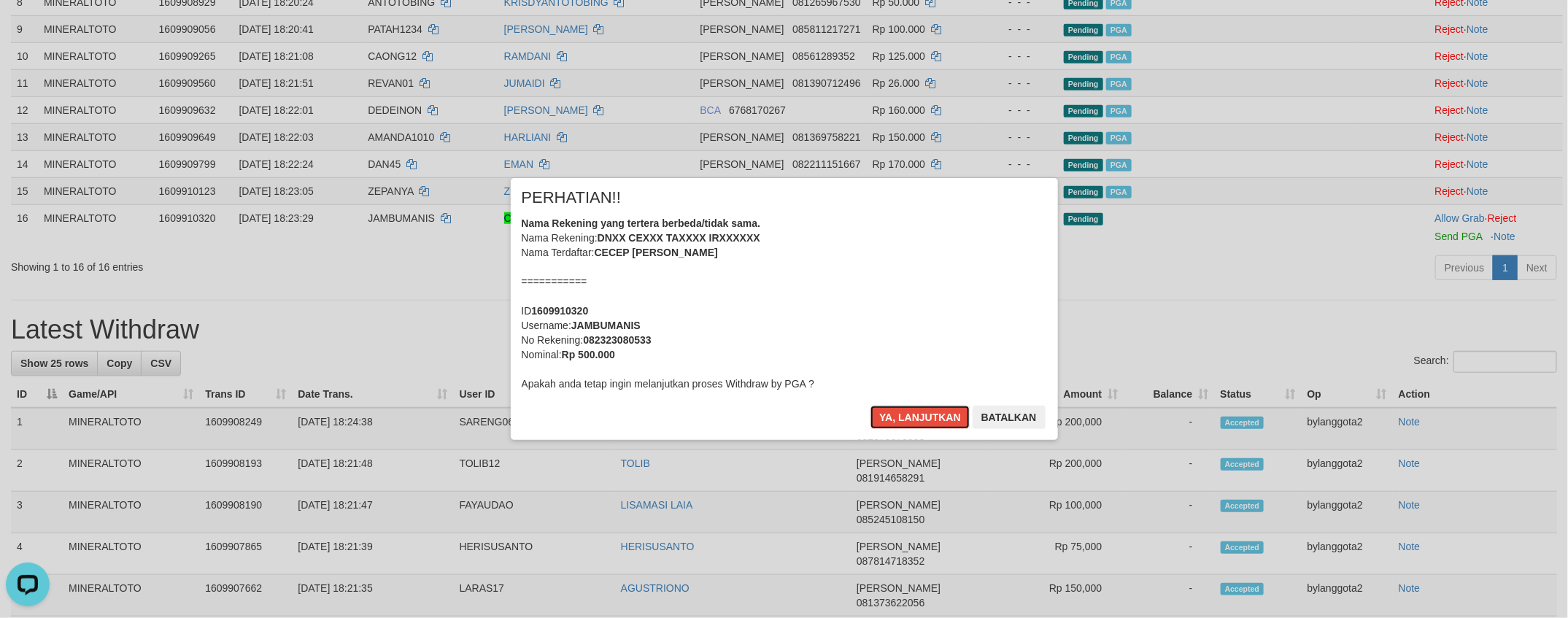
click at [939, 315] on div "Nama Rekening yang tertera berbeda/tidak sama. Nama Rekening: DNXX CEXXX TAXXXX…" at bounding box center [783, 304] width 525 height 175
click at [871, 405] on button "Ya, lanjutkan" at bounding box center [920, 417] width 99 height 24
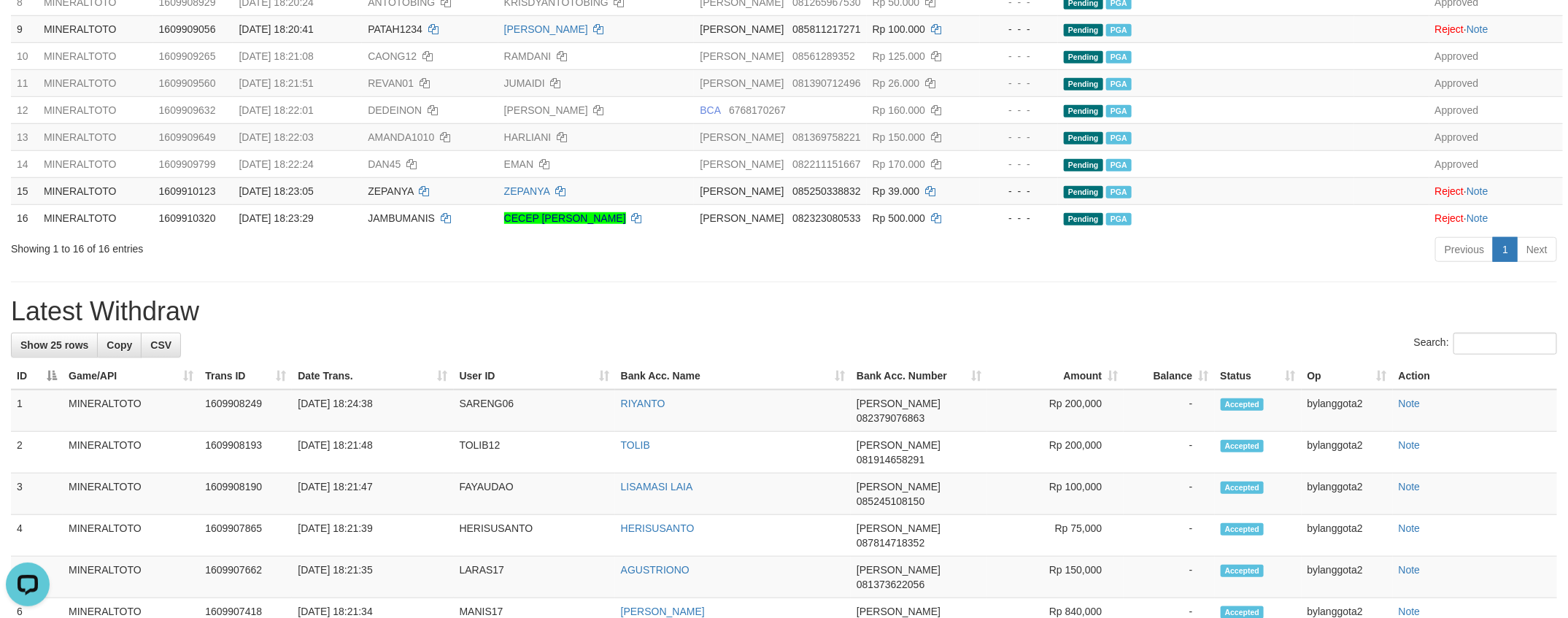
click at [1045, 383] on div "**********" at bounding box center [784, 459] width 1568 height 2019
